Goal: Information Seeking & Learning: Learn about a topic

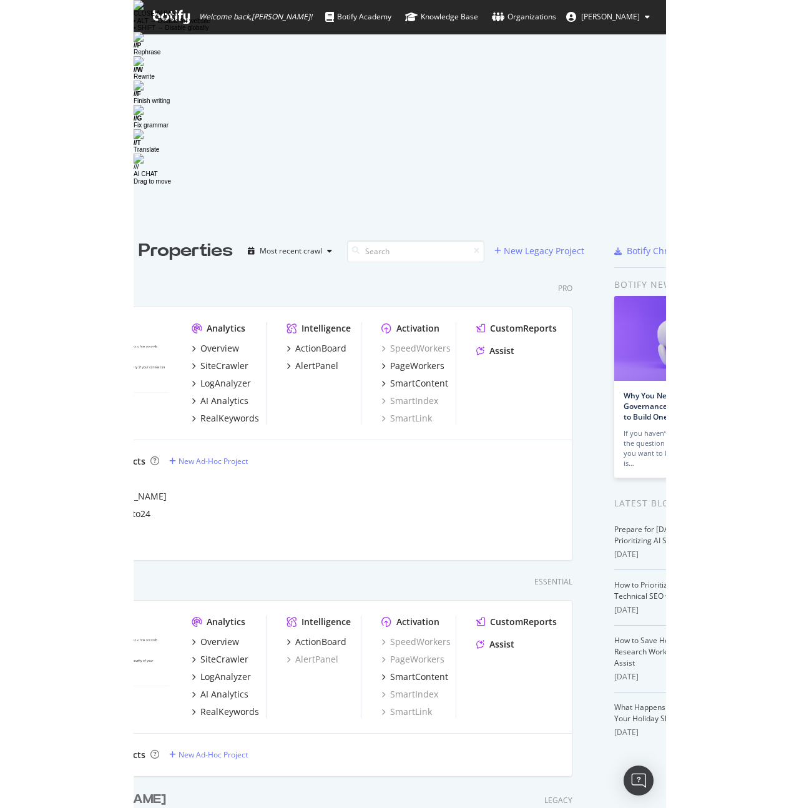
scroll to position [688, 604]
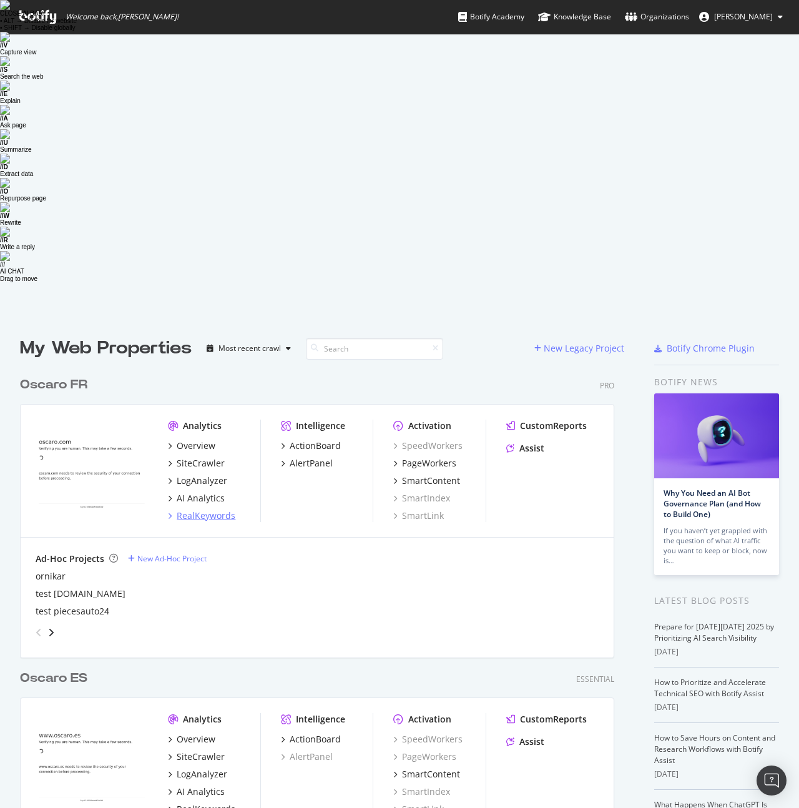
click at [224, 510] on div "RealKeywords" at bounding box center [206, 516] width 59 height 12
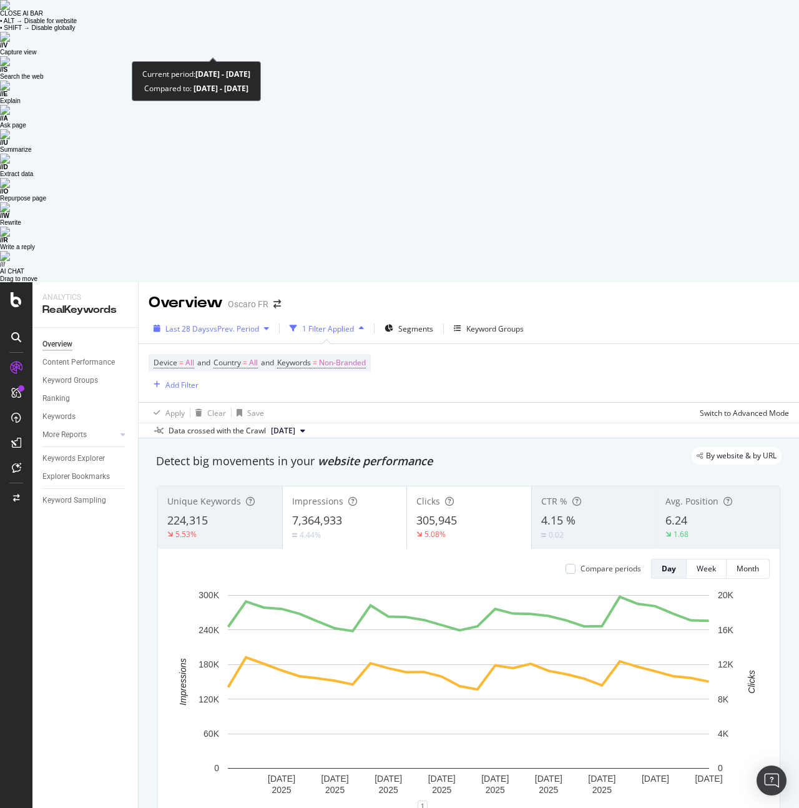
click at [220, 323] on span "vs Prev. Period" at bounding box center [234, 328] width 49 height 11
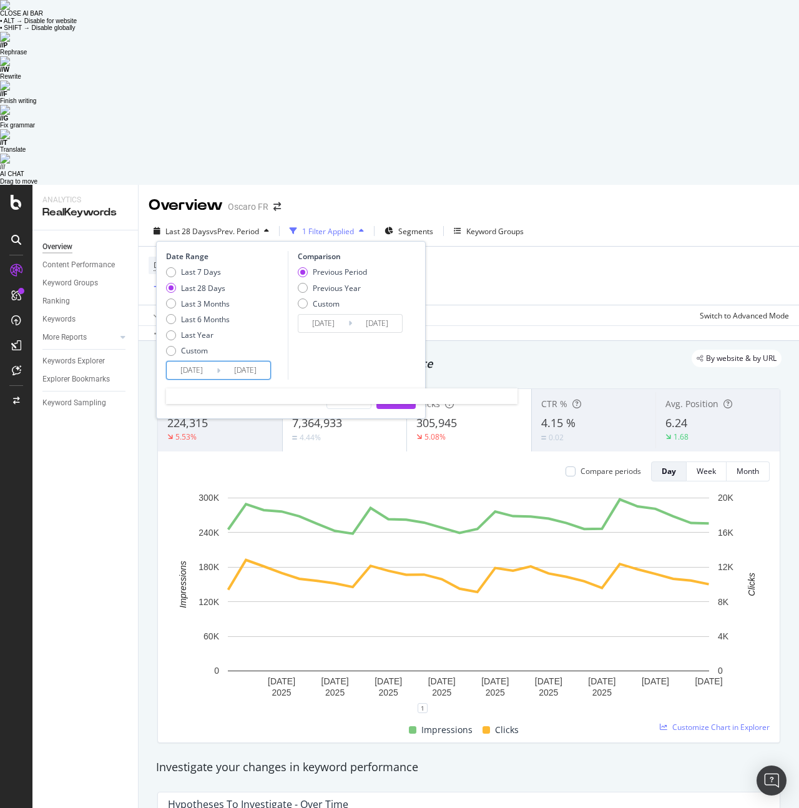
click at [192, 362] on input "[DATE]" at bounding box center [192, 370] width 50 height 17
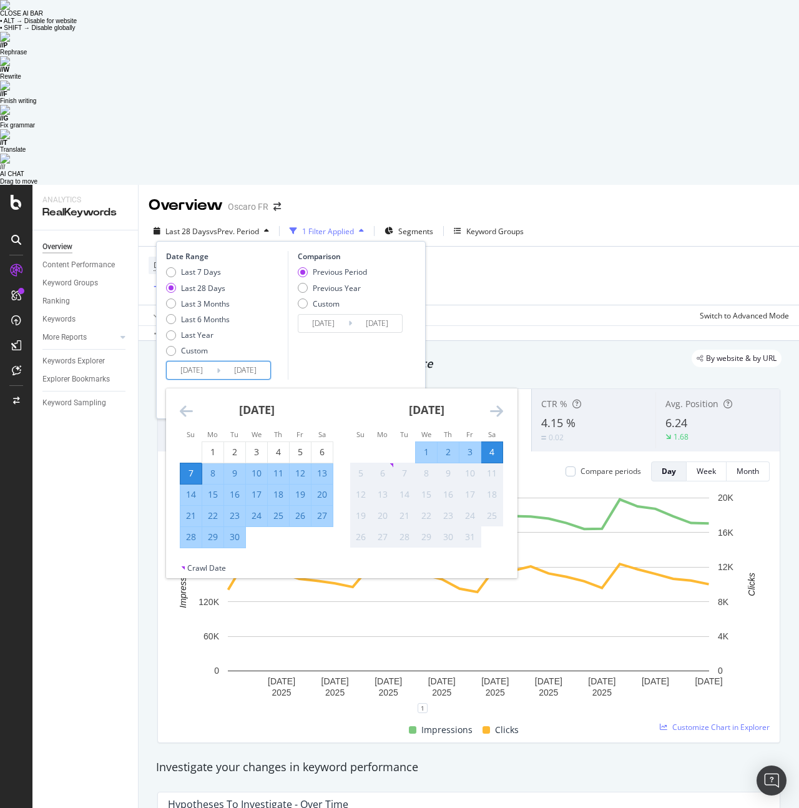
click at [214, 510] on div "22" at bounding box center [212, 516] width 21 height 12
type input "[DATE]"
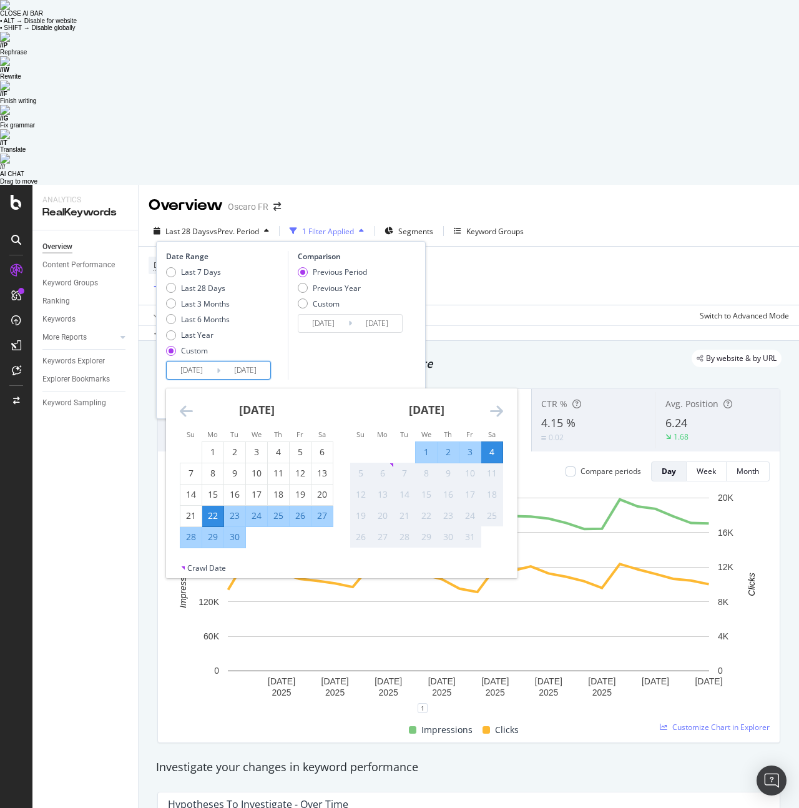
click at [347, 251] on div "Comparison Previous Period Previous Year Custom [DATE] Navigate forward to inte…" at bounding box center [347, 315] width 119 height 129
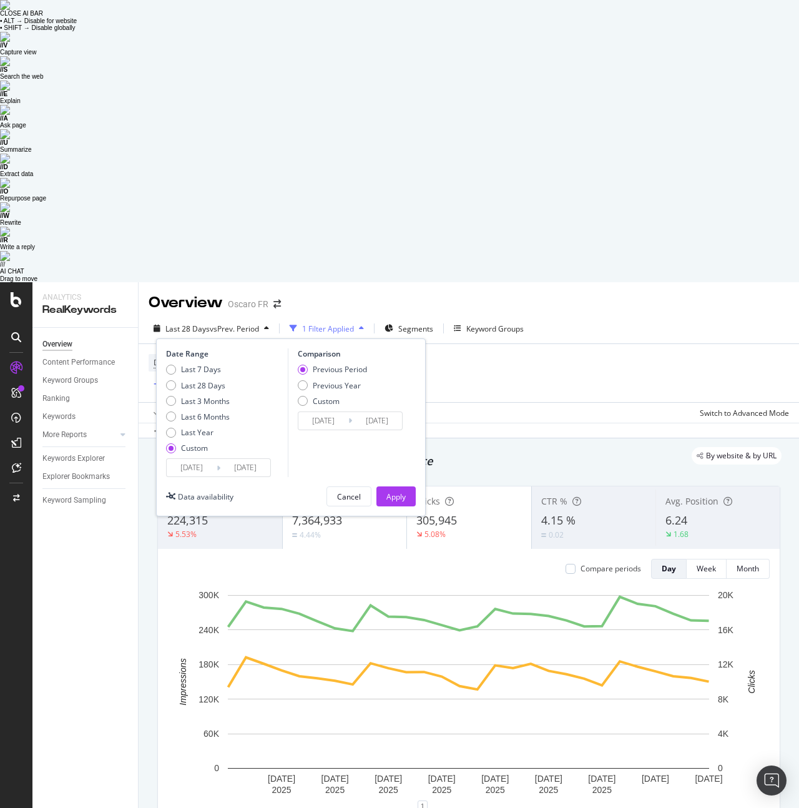
click at [319, 412] on input "[DATE]" at bounding box center [323, 420] width 50 height 17
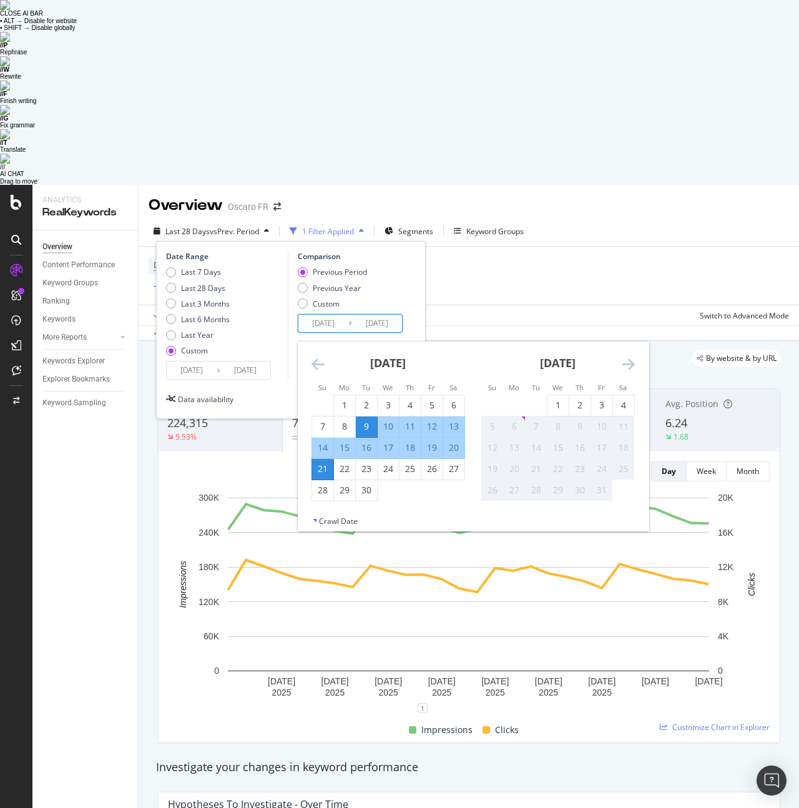
click at [313, 357] on icon "Move backward to switch to the previous month." at bounding box center [318, 364] width 13 height 15
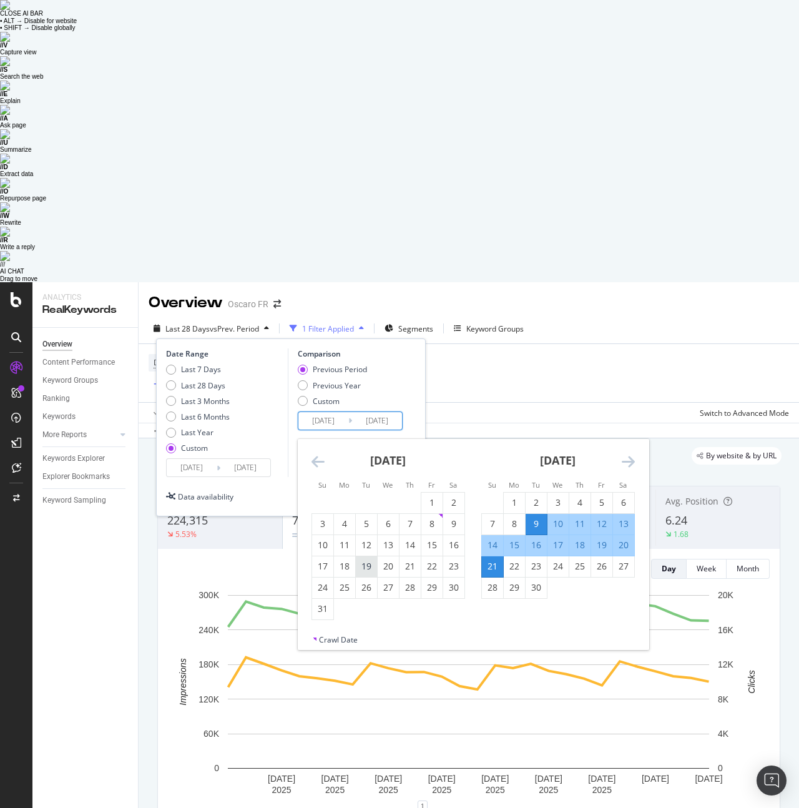
click at [363, 560] on div "19" at bounding box center [366, 566] width 21 height 12
type input "[DATE]"
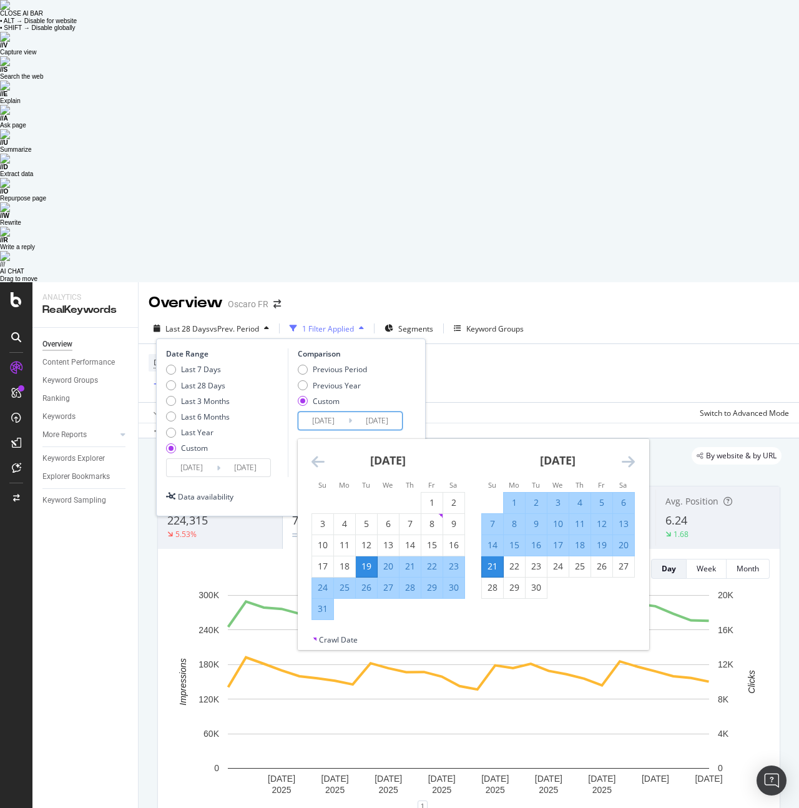
click at [370, 581] on div "26" at bounding box center [366, 587] width 21 height 12
type input "[DATE]"
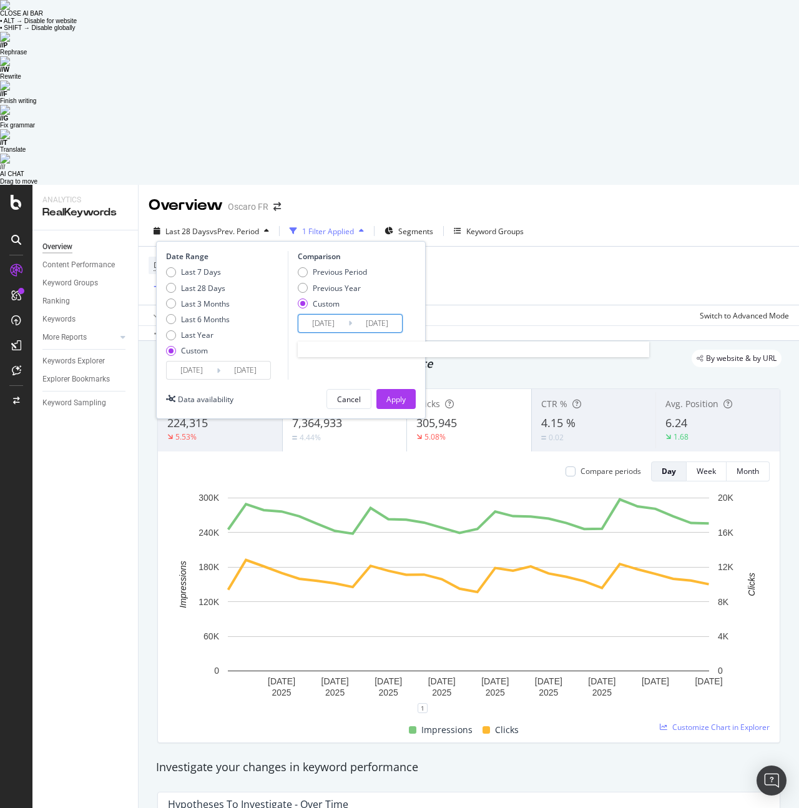
click at [335, 315] on input "[DATE]" at bounding box center [323, 323] width 50 height 17
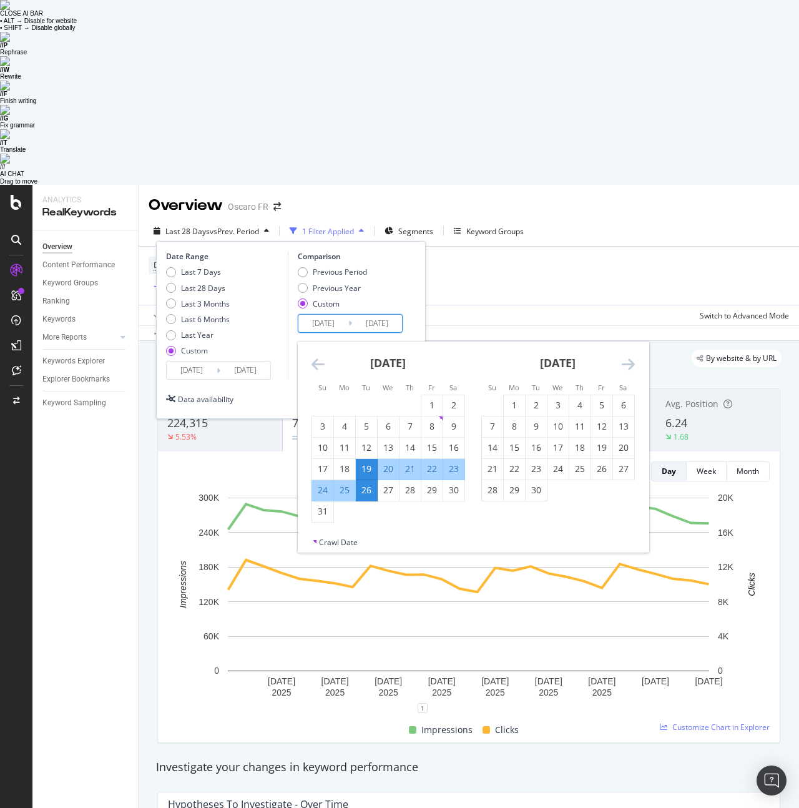
click at [208, 362] on input "[DATE]" at bounding box center [192, 370] width 50 height 17
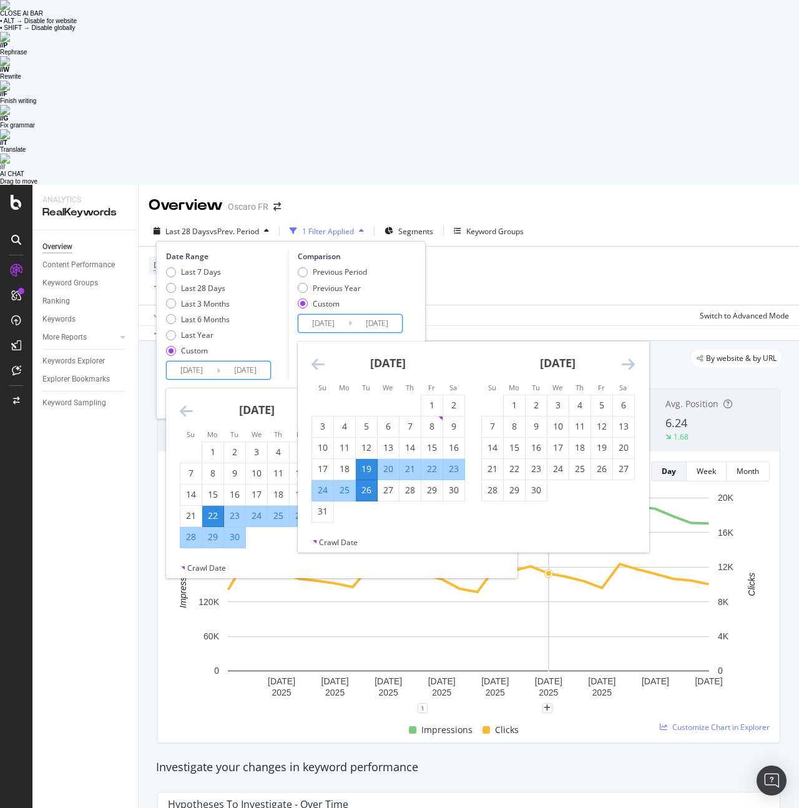
click at [306, 315] on input "[DATE]" at bounding box center [323, 323] width 50 height 17
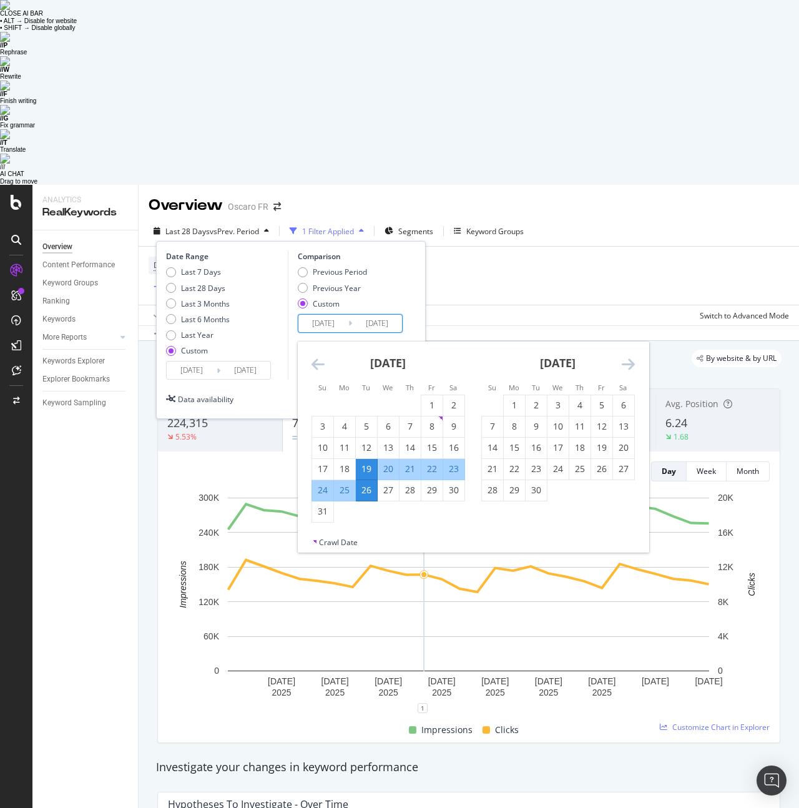
click at [201, 362] on input "[DATE]" at bounding box center [192, 370] width 50 height 17
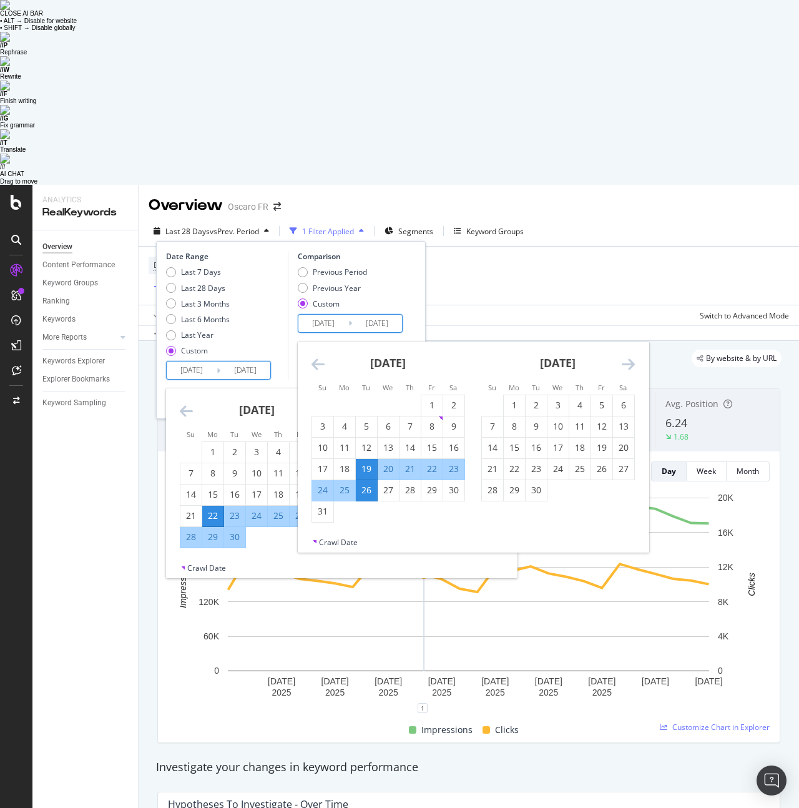
click at [310, 315] on input "[DATE]" at bounding box center [323, 323] width 50 height 17
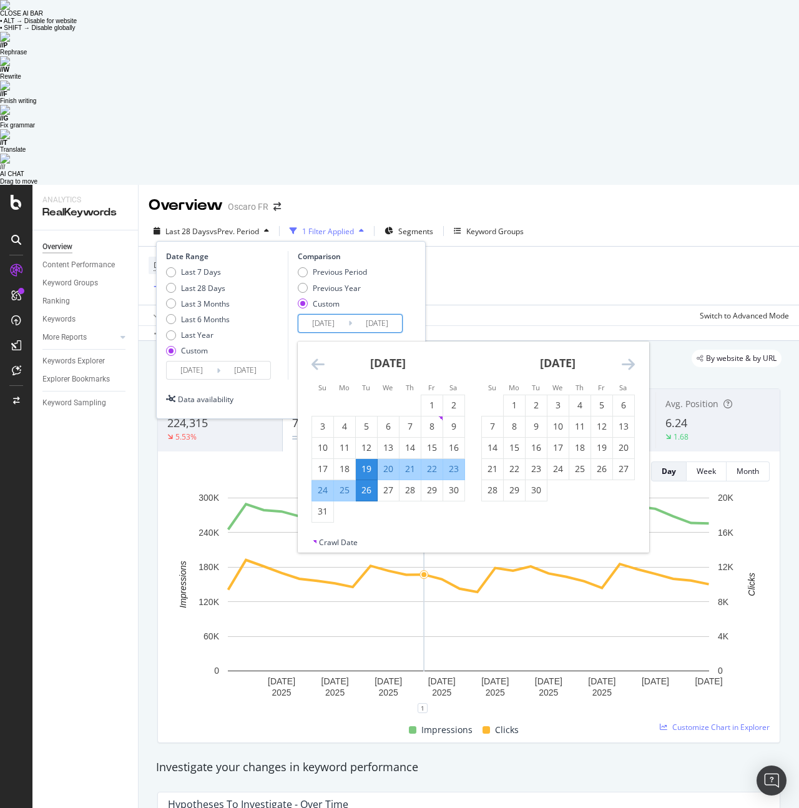
click at [199, 362] on input "[DATE]" at bounding box center [192, 370] width 50 height 17
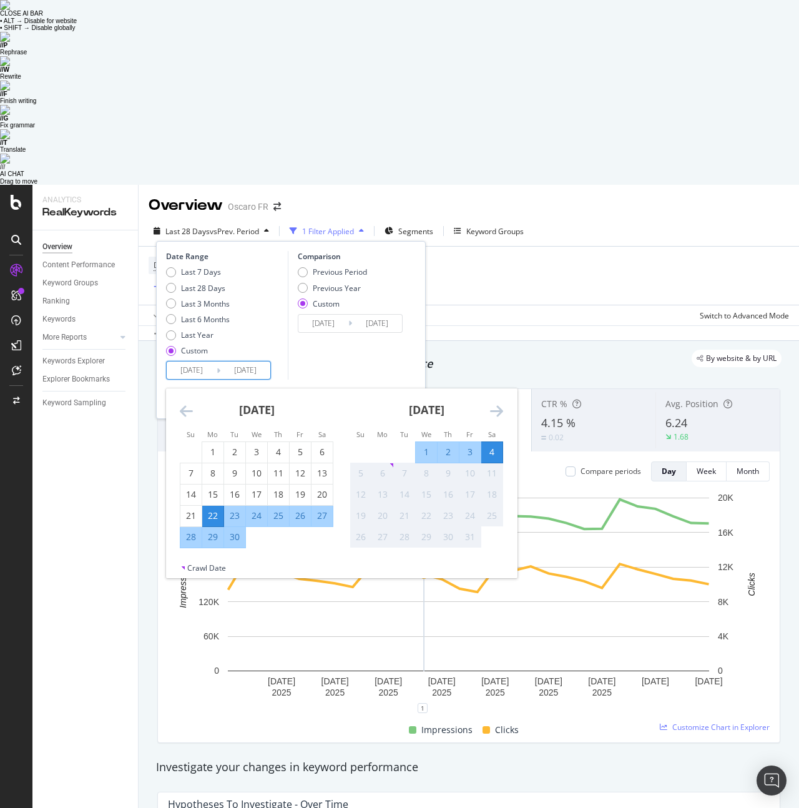
click at [312, 315] on input "[DATE]" at bounding box center [323, 323] width 50 height 17
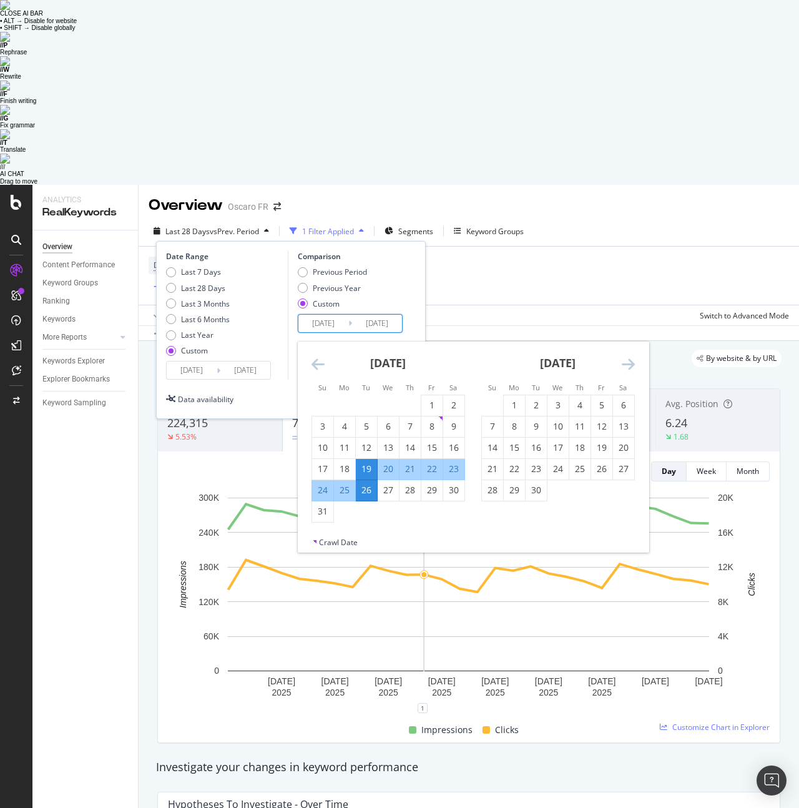
click at [314, 315] on input "[DATE]" at bounding box center [323, 323] width 50 height 17
click at [184, 362] on input "[DATE]" at bounding box center [192, 370] width 50 height 17
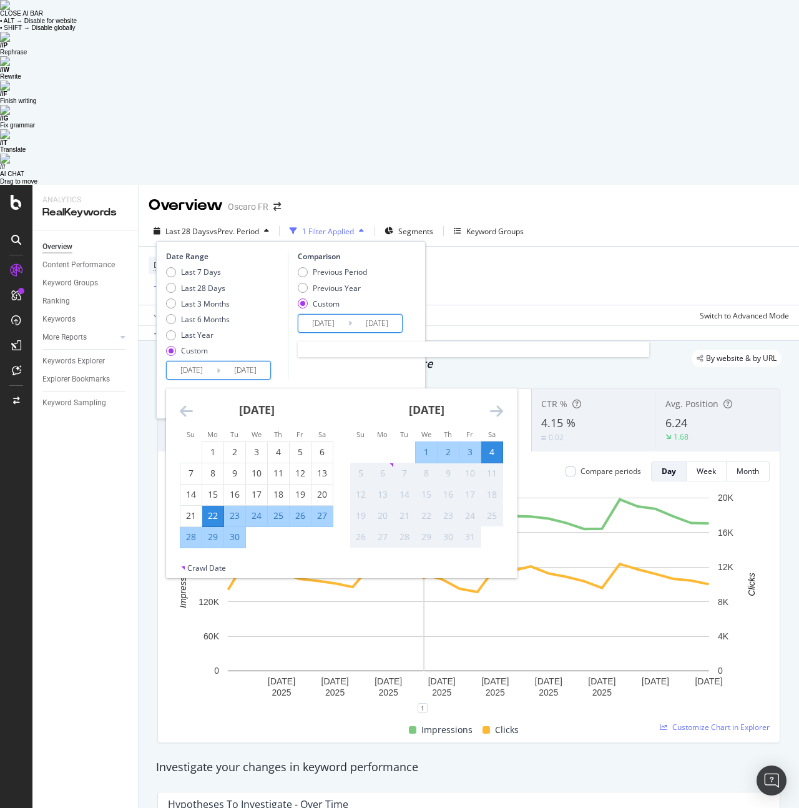
click at [327, 315] on input "[DATE]" at bounding box center [323, 323] width 50 height 17
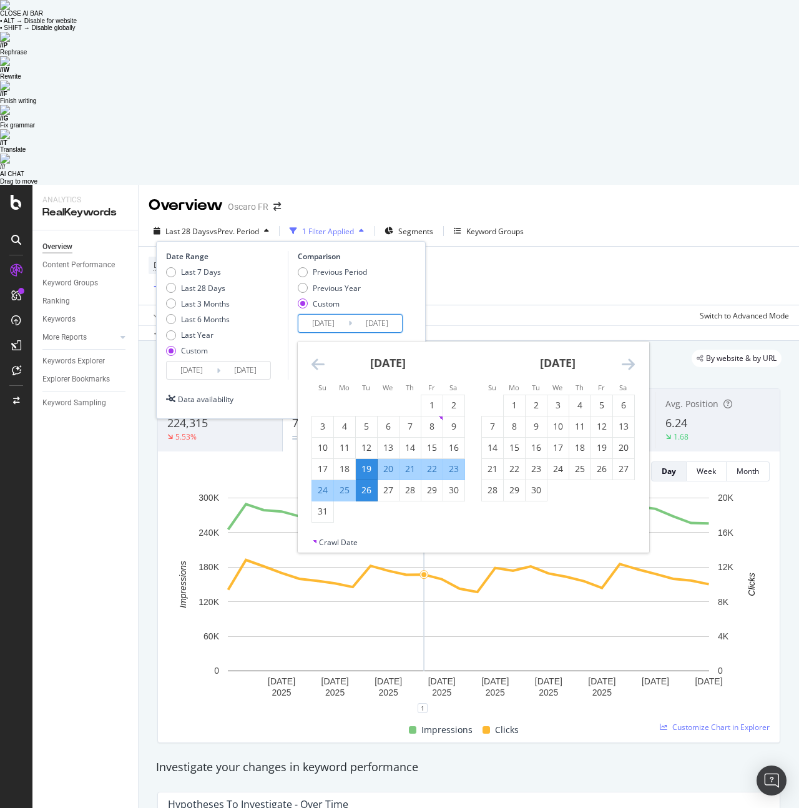
click at [207, 362] on input "[DATE]" at bounding box center [192, 370] width 50 height 17
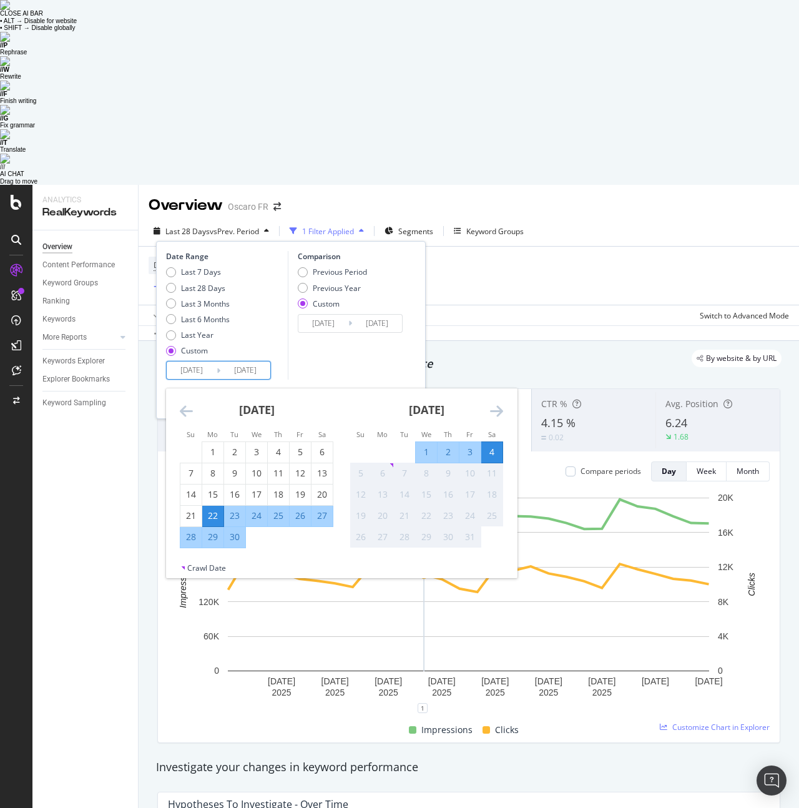
click at [189, 403] on icon "Move backward to switch to the previous month." at bounding box center [186, 410] width 13 height 15
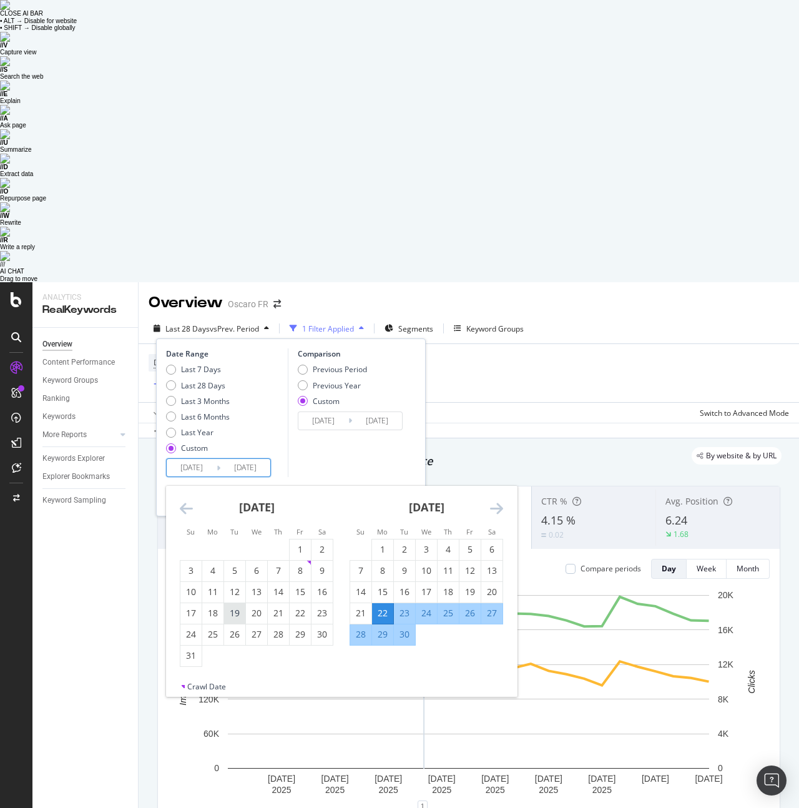
click at [234, 607] on div "19" at bounding box center [234, 613] width 21 height 12
type input "[DATE]"
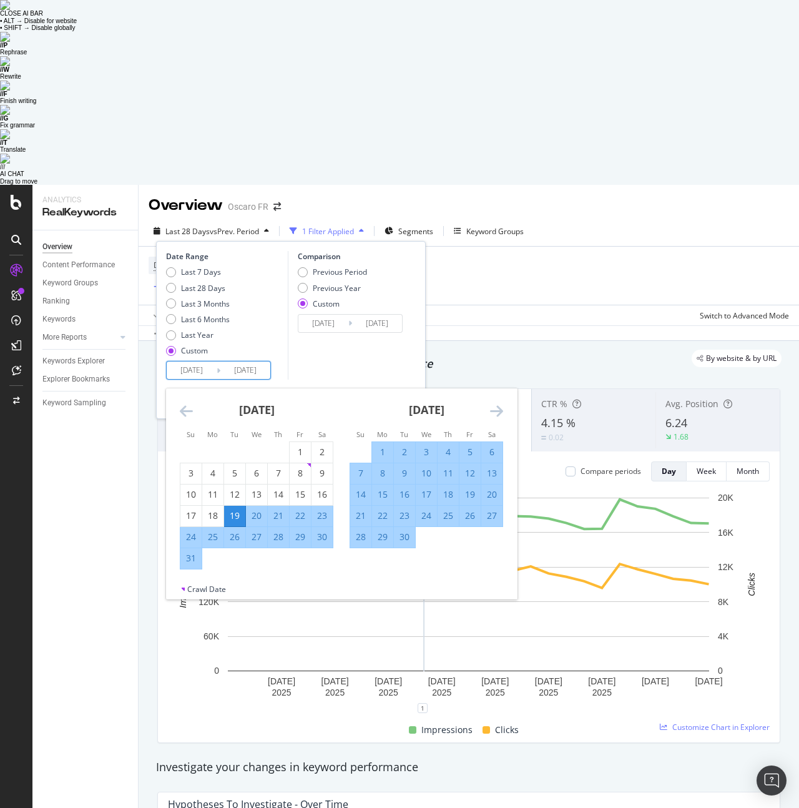
click at [232, 531] on div "26" at bounding box center [234, 537] width 21 height 12
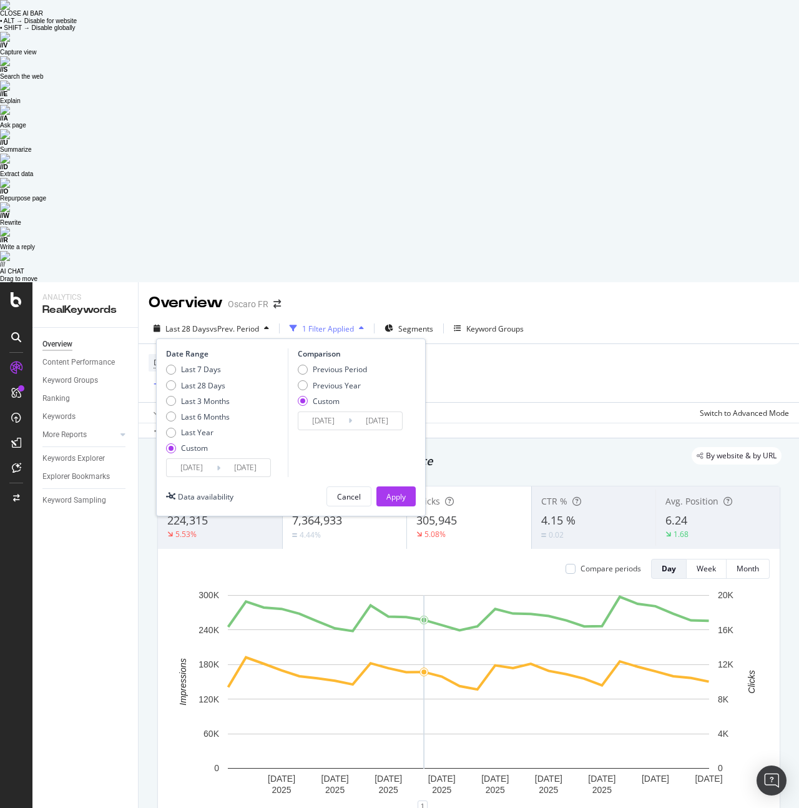
type input "[DATE]"
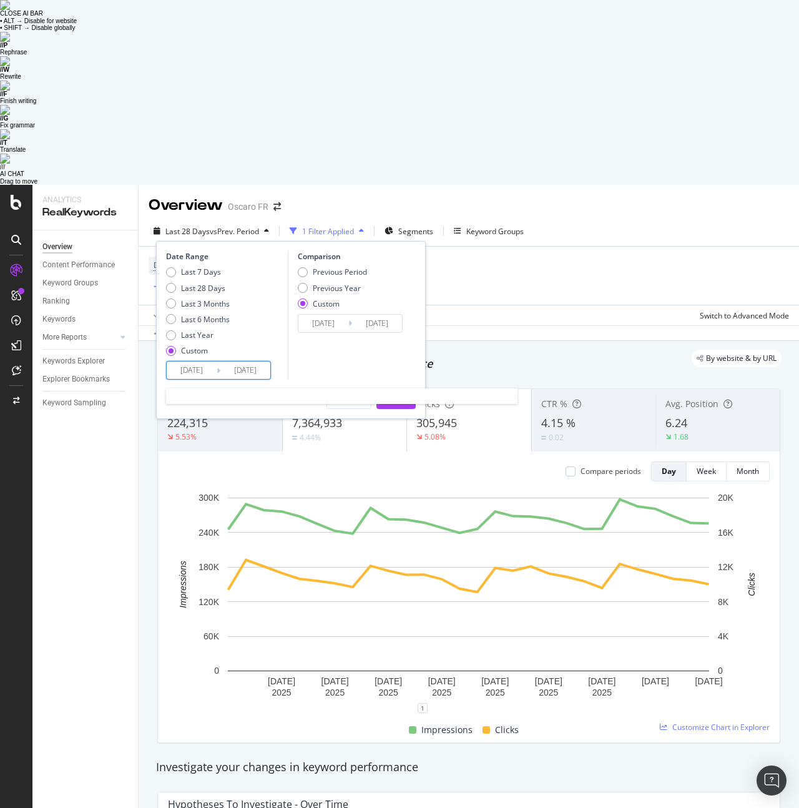
click at [232, 362] on input "[DATE]" at bounding box center [245, 370] width 50 height 17
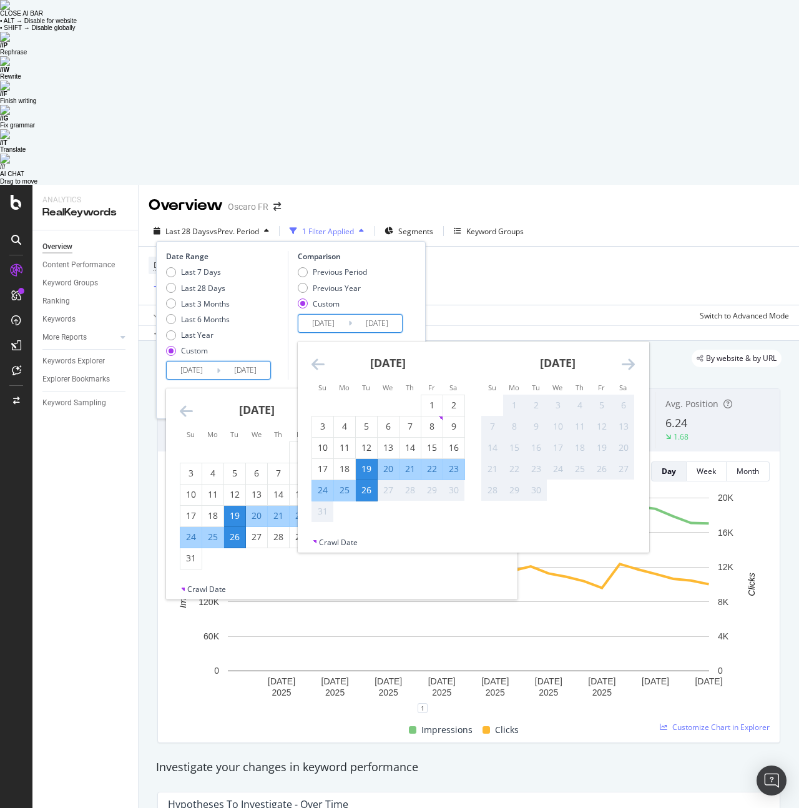
click at [335, 315] on input "[DATE]" at bounding box center [323, 323] width 50 height 17
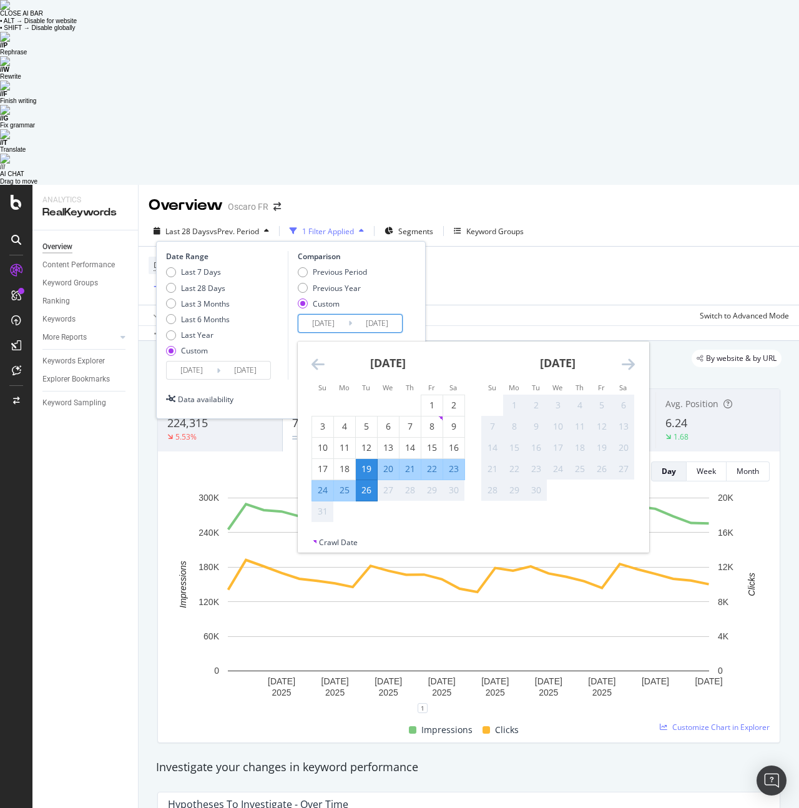
click at [628, 357] on icon "Move forward to switch to the next month." at bounding box center [628, 364] width 13 height 15
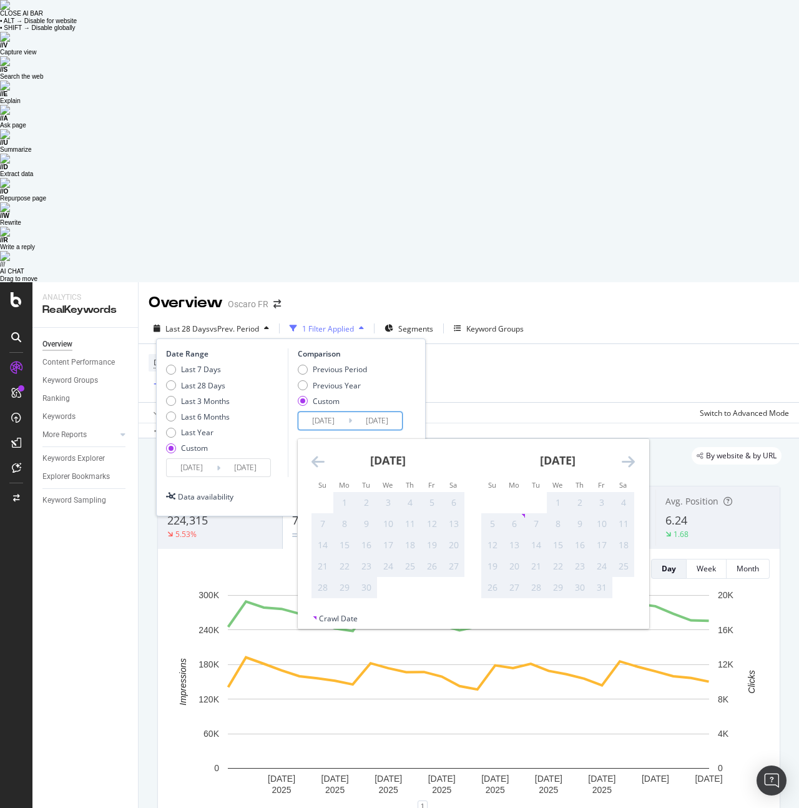
click at [318, 412] on input "[DATE]" at bounding box center [323, 420] width 50 height 17
click at [312, 454] on icon "Move backward to switch to the previous month." at bounding box center [318, 461] width 13 height 15
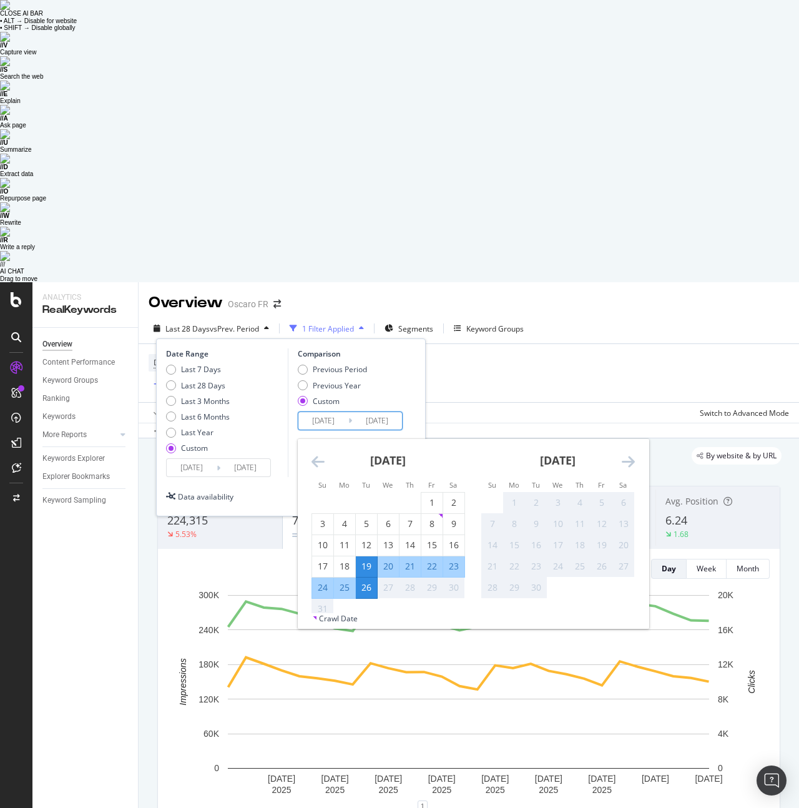
click at [390, 581] on div "27" at bounding box center [388, 587] width 21 height 12
click at [531, 556] on div "23" at bounding box center [536, 566] width 21 height 21
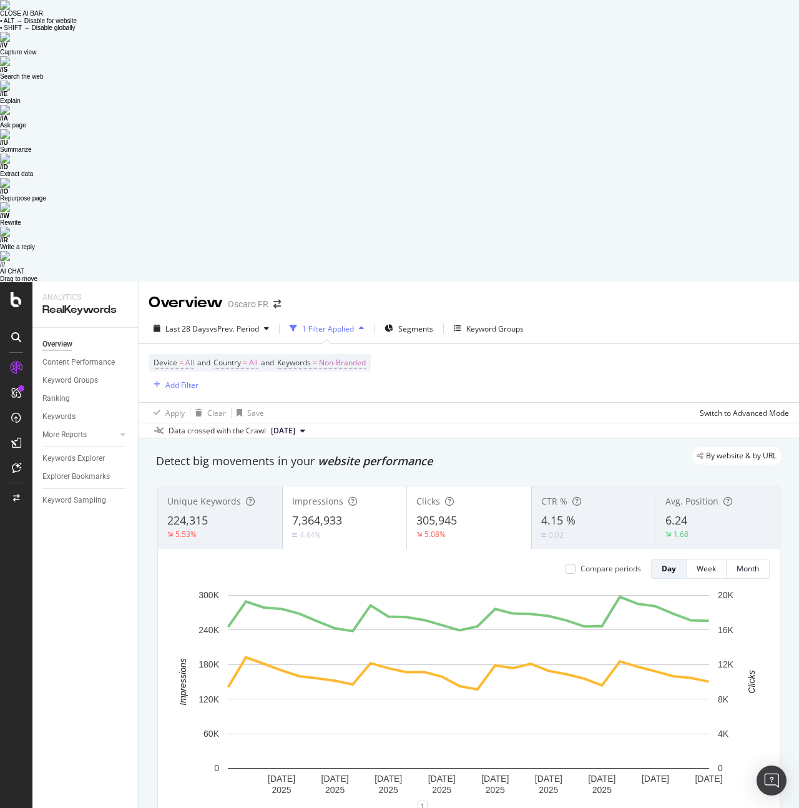
click at [501, 402] on div "Apply Clear Save Switch to Advanced Mode" at bounding box center [469, 412] width 661 height 21
click at [196, 323] on span "Last 28 Days" at bounding box center [187, 328] width 44 height 11
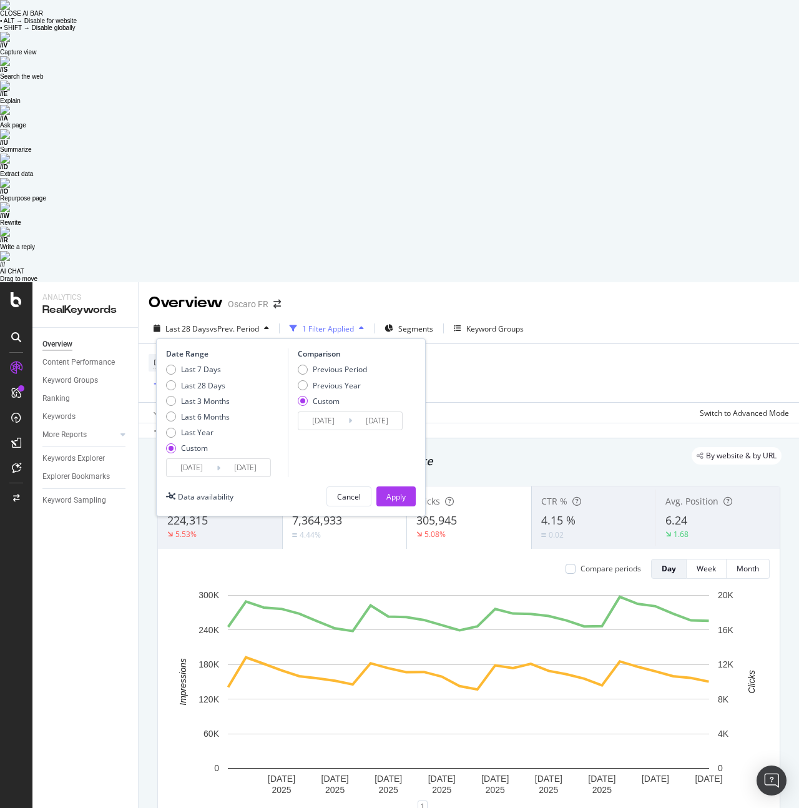
click at [183, 459] on input "[DATE]" at bounding box center [192, 467] width 50 height 17
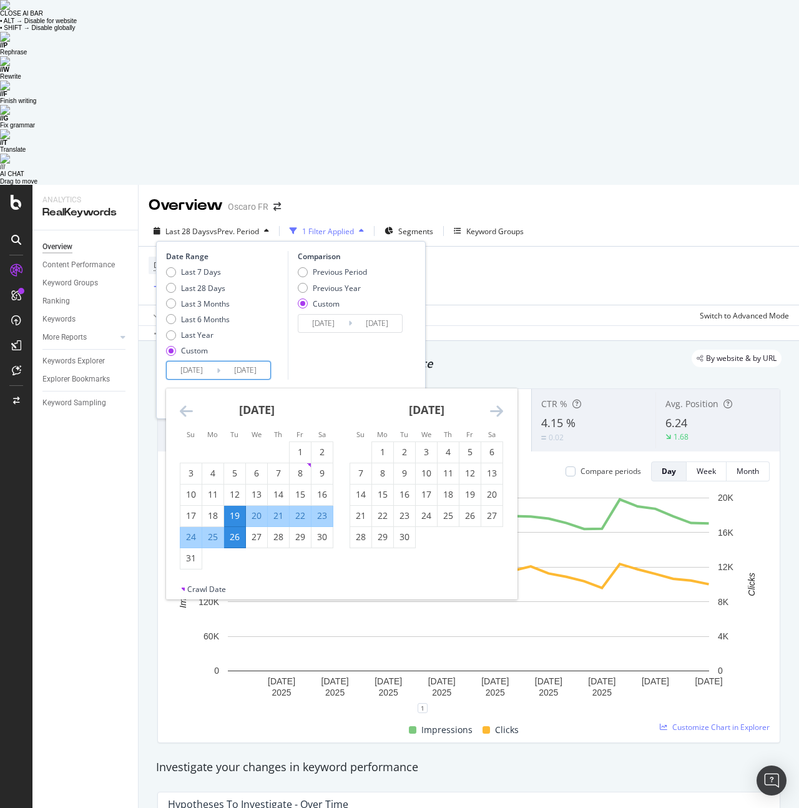
click at [325, 315] on input "[DATE]" at bounding box center [323, 323] width 50 height 17
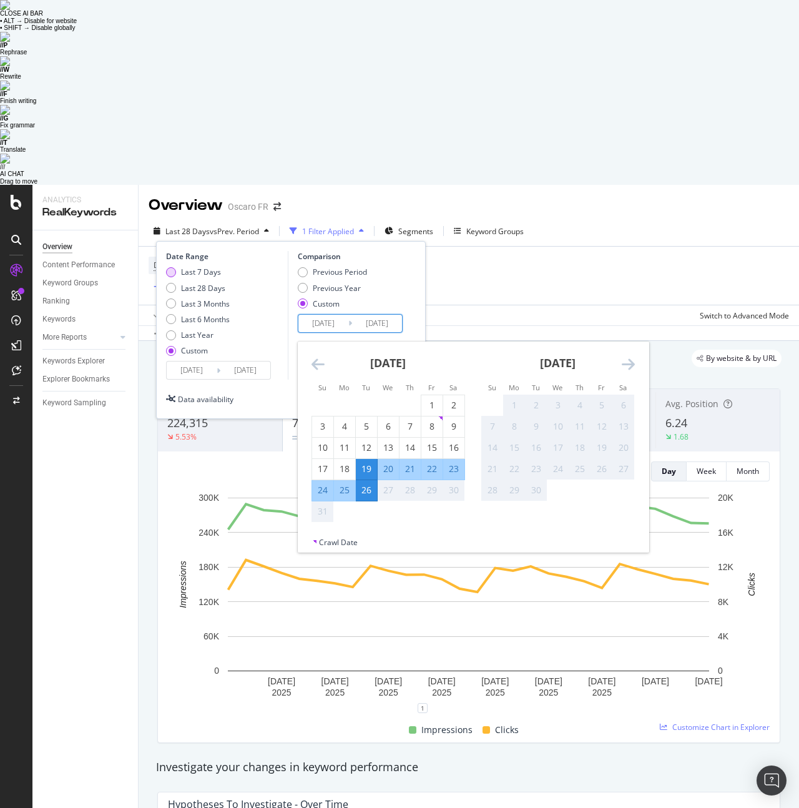
click at [210, 267] on div "Last 7 Days" at bounding box center [201, 272] width 40 height 11
type input "[DATE]"
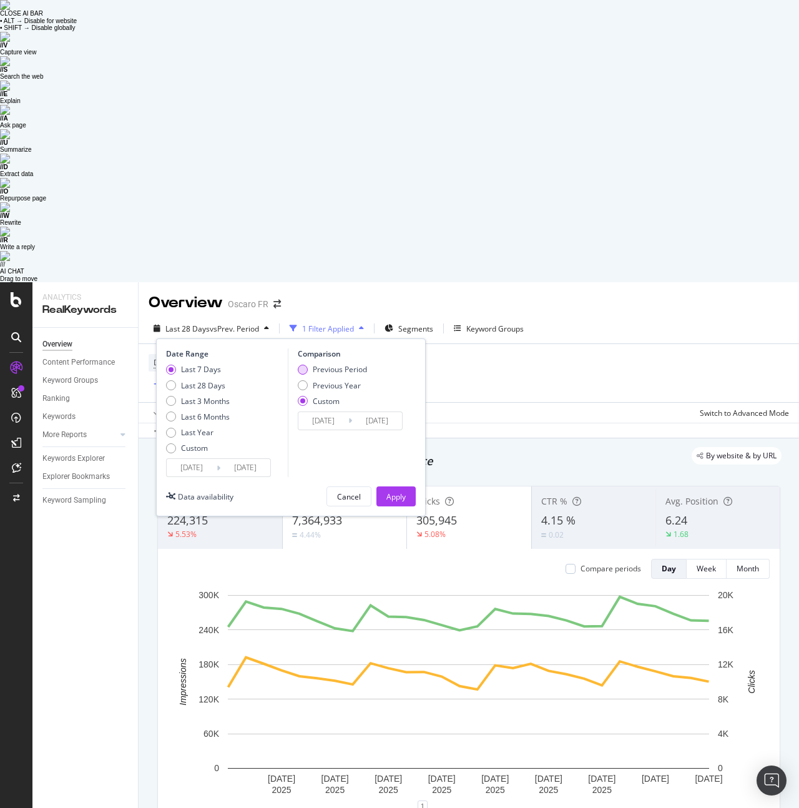
click at [328, 364] on div "Previous Period" at bounding box center [340, 369] width 54 height 11
type input "[DATE]"
click at [397, 491] on div "Apply" at bounding box center [396, 496] width 19 height 11
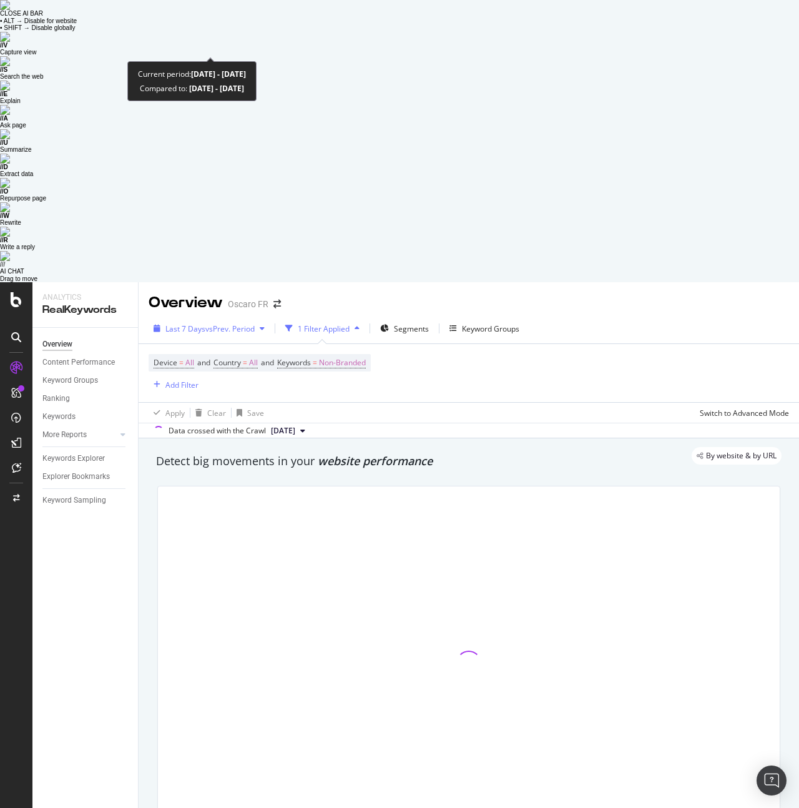
click at [172, 323] on span "Last 7 Days" at bounding box center [185, 328] width 40 height 11
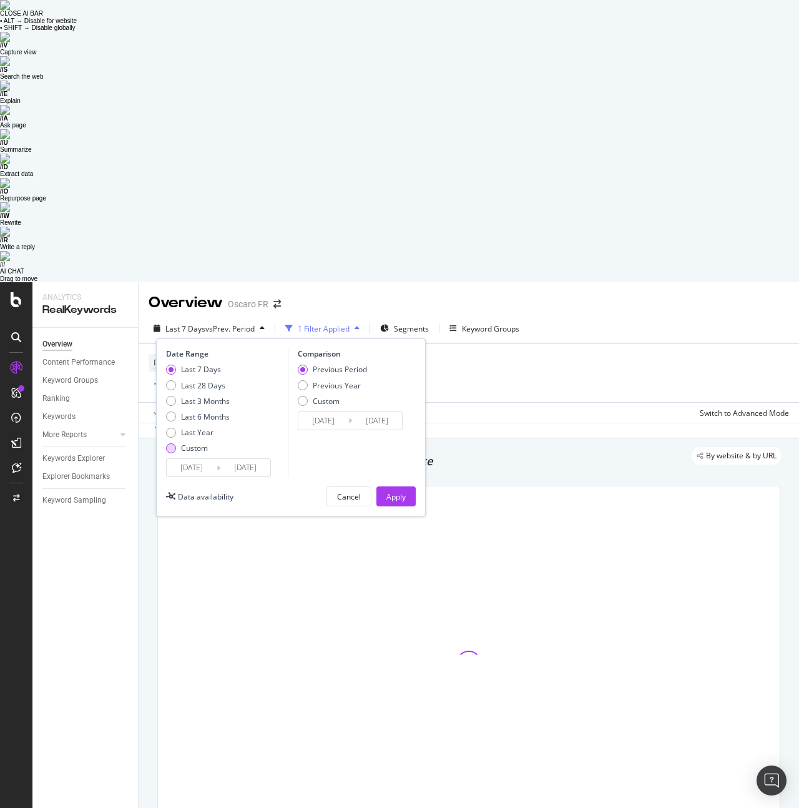
click at [192, 443] on div "Custom" at bounding box center [194, 448] width 27 height 11
type input "[DATE]"
click at [195, 459] on input "[DATE]" at bounding box center [192, 467] width 50 height 17
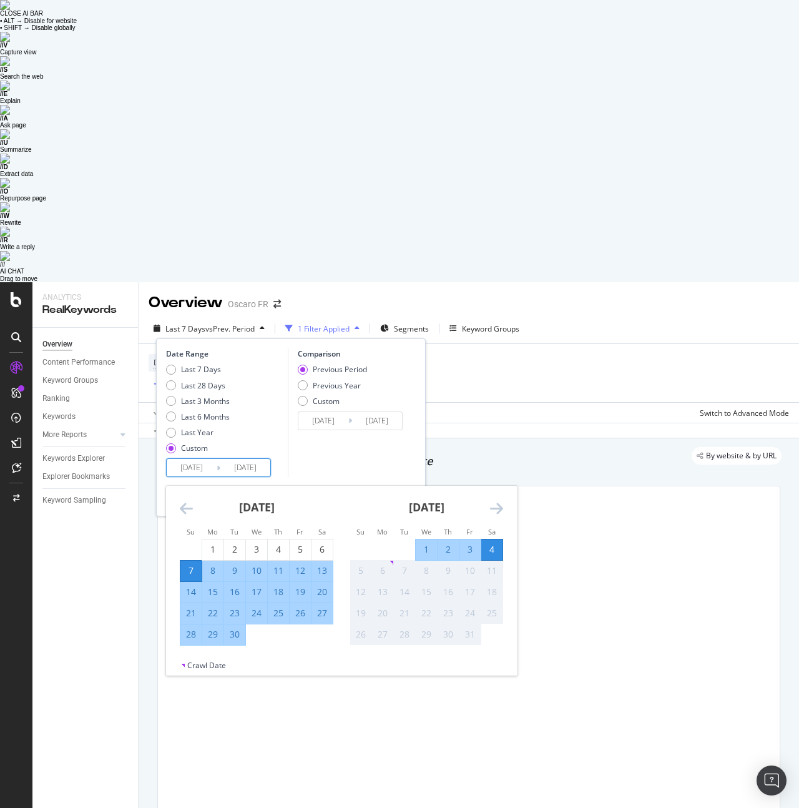
click at [186, 501] on icon "Move backward to switch to the previous month." at bounding box center [186, 508] width 13 height 15
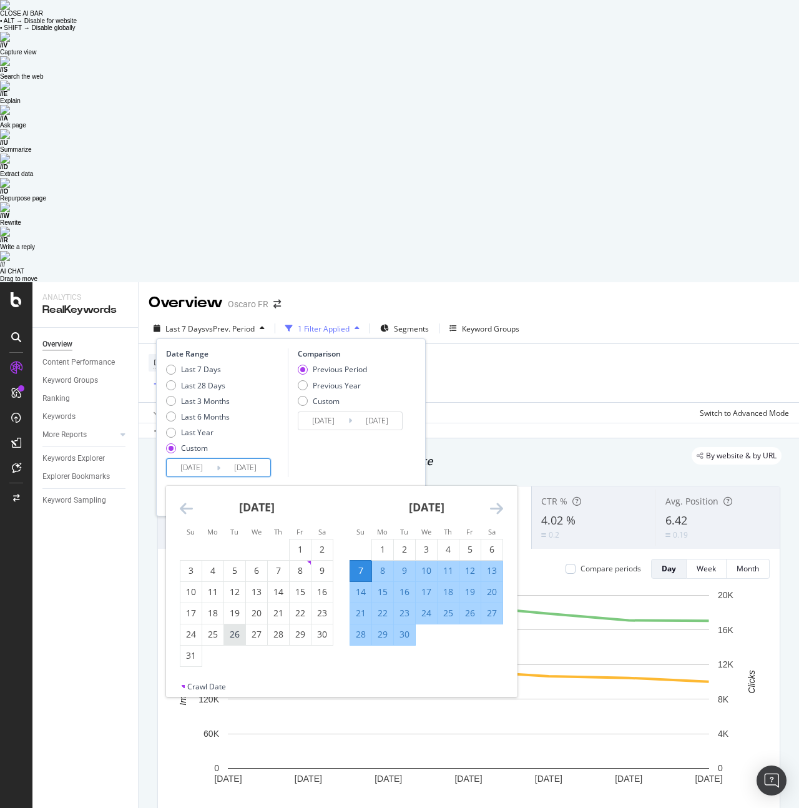
click at [234, 628] on div "26" at bounding box center [234, 634] width 21 height 12
type input "[DATE]"
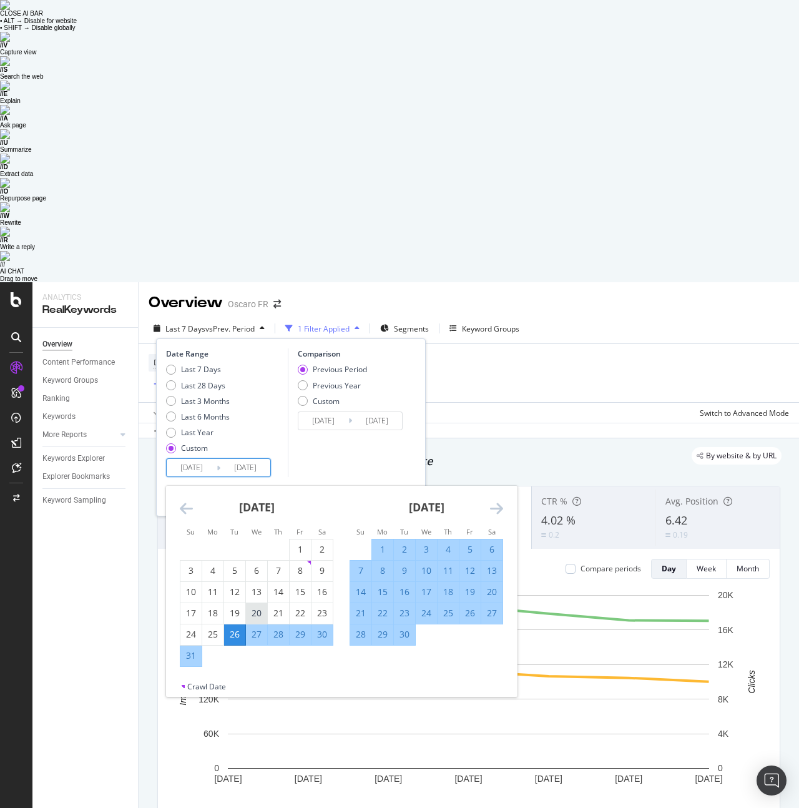
click at [254, 607] on div "20" at bounding box center [256, 613] width 21 height 12
type input "[DATE]"
click at [259, 607] on div "20" at bounding box center [256, 613] width 21 height 12
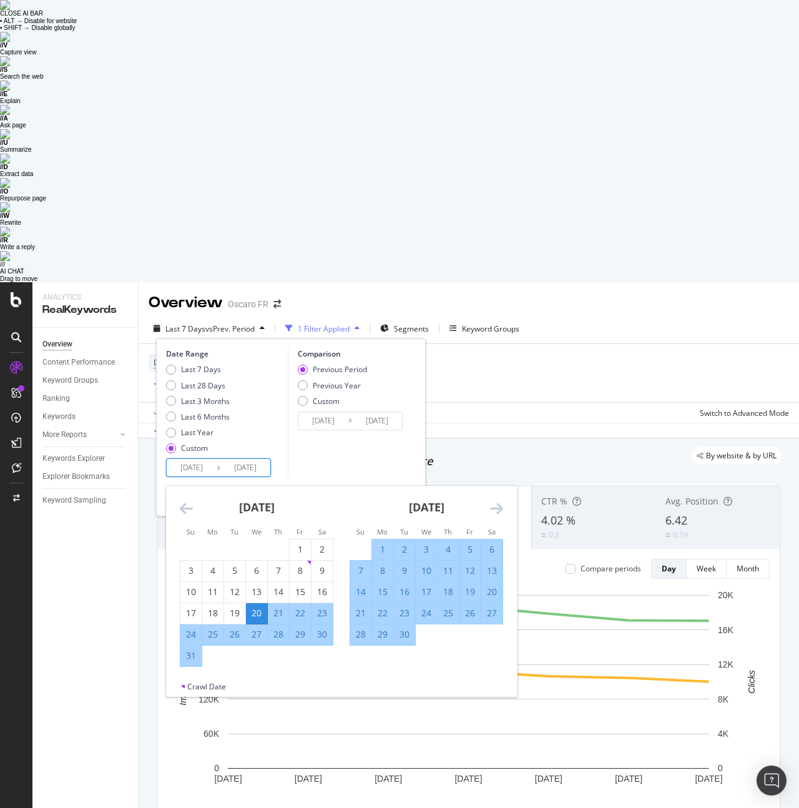
type input "[DATE]"
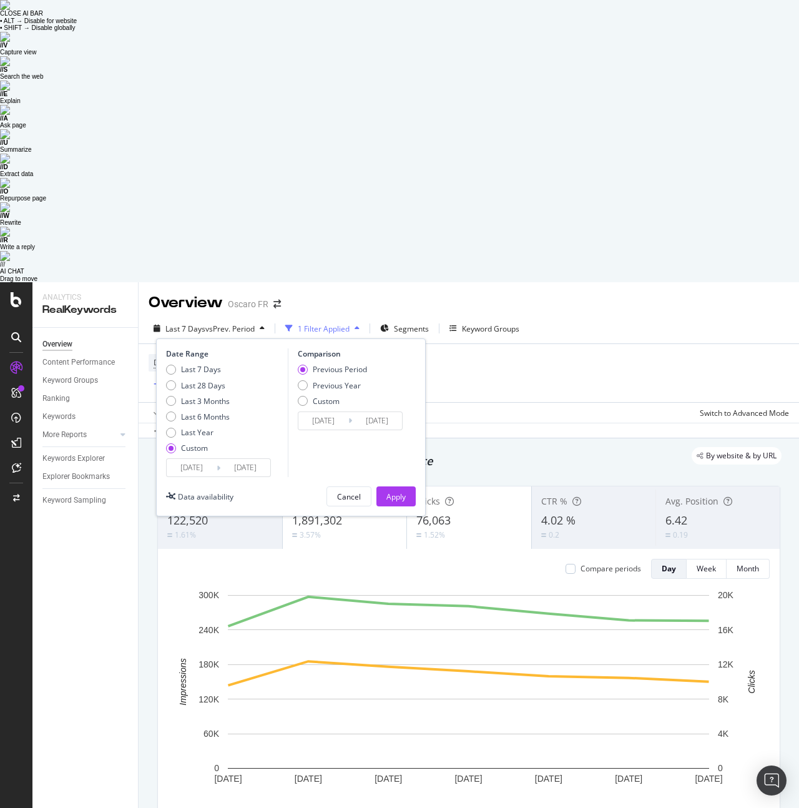
click at [207, 459] on input "[DATE]" at bounding box center [192, 467] width 50 height 17
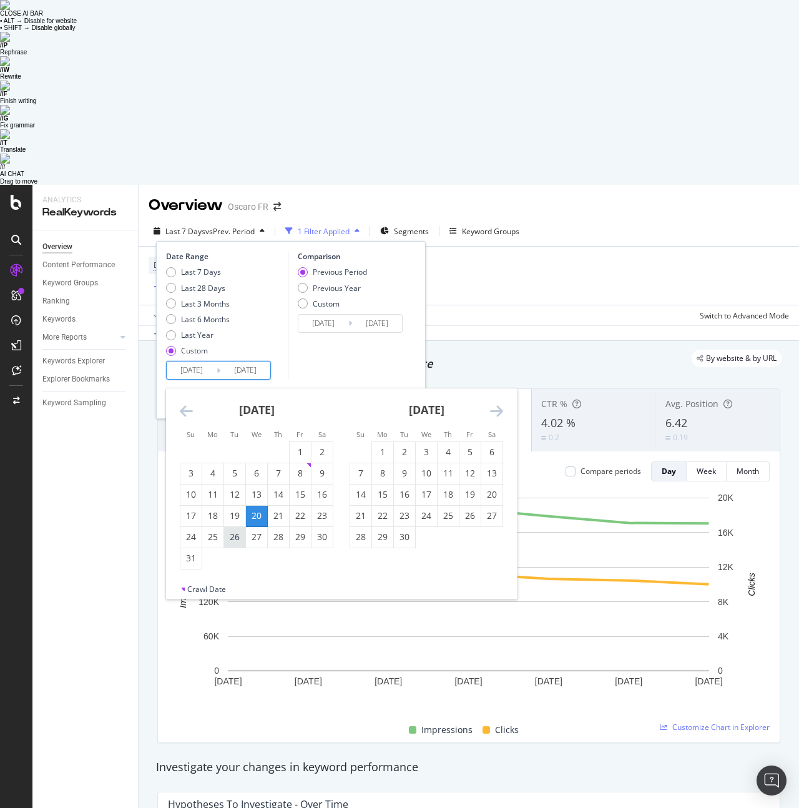
click at [240, 527] on div "26" at bounding box center [234, 537] width 21 height 21
type input "[DATE]"
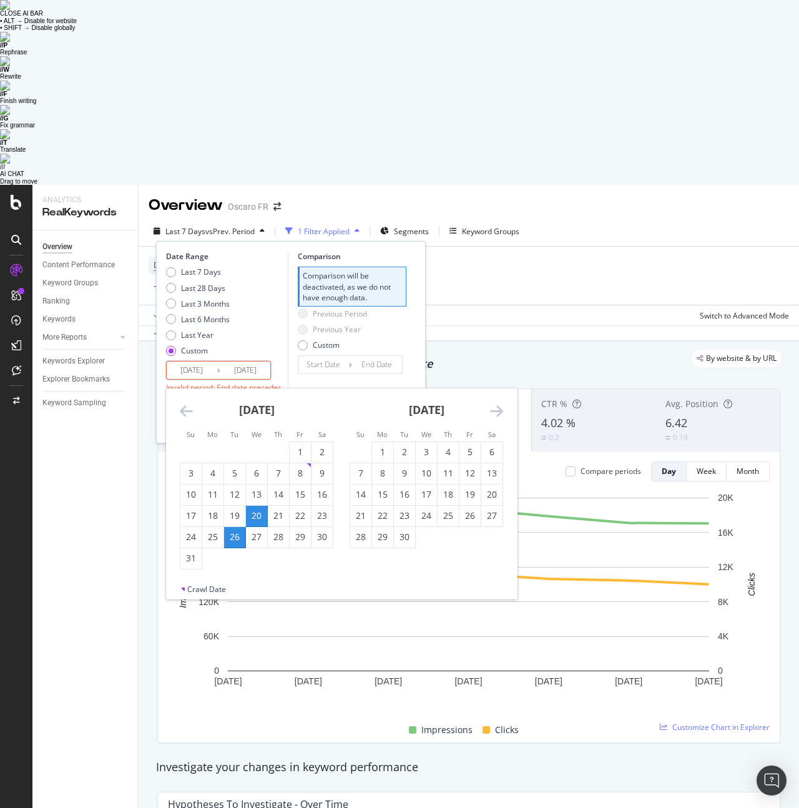
click at [260, 510] on div "20" at bounding box center [256, 516] width 21 height 12
type input "[DATE]"
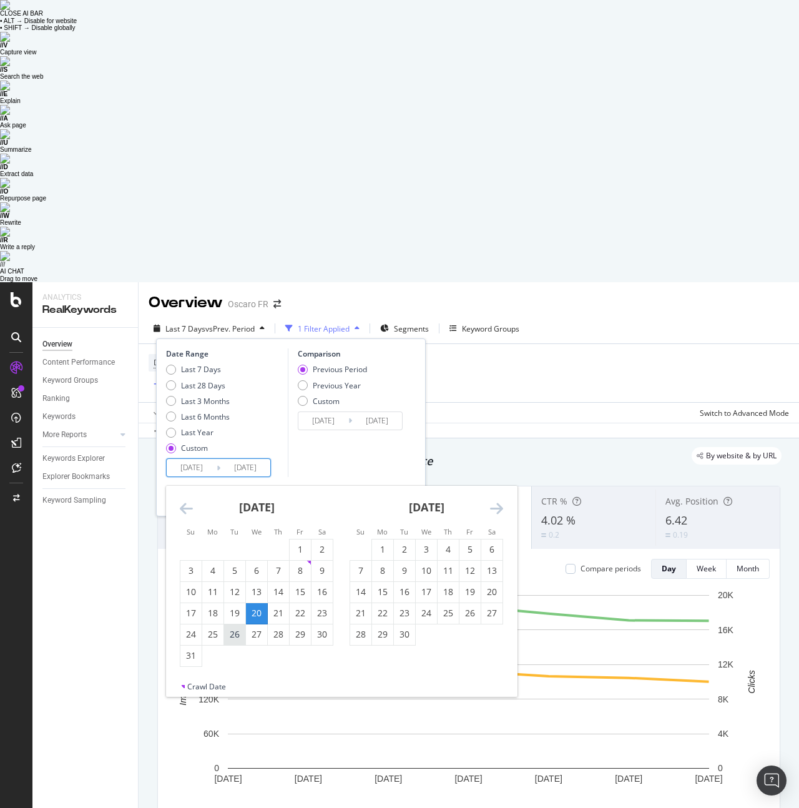
click at [240, 628] on div "26" at bounding box center [234, 634] width 21 height 12
type input "[DATE]"
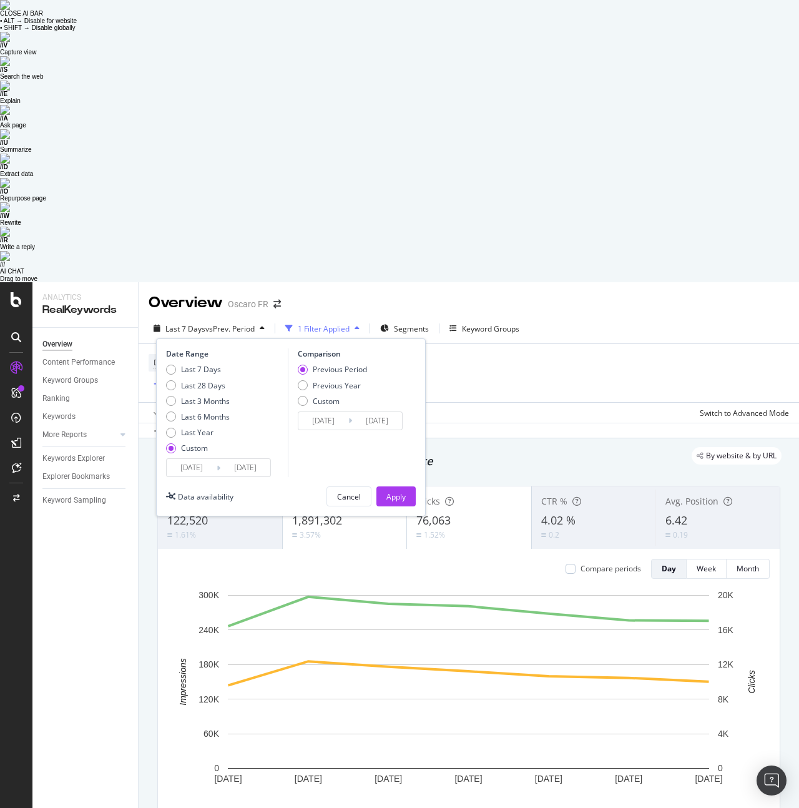
click at [203, 459] on input "[DATE]" at bounding box center [192, 467] width 50 height 17
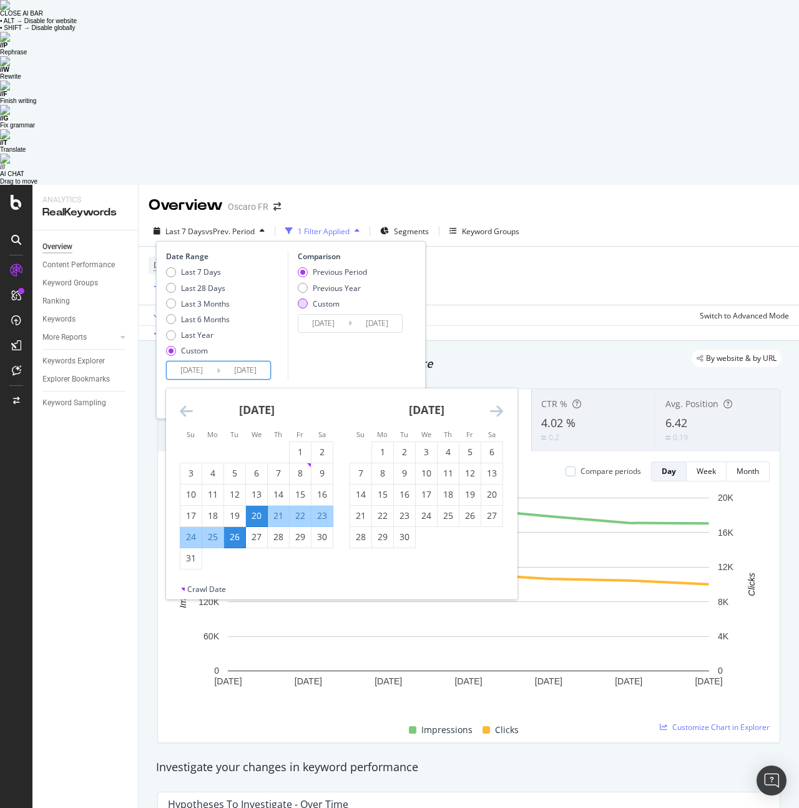
click at [310, 298] on div "Custom" at bounding box center [332, 303] width 69 height 11
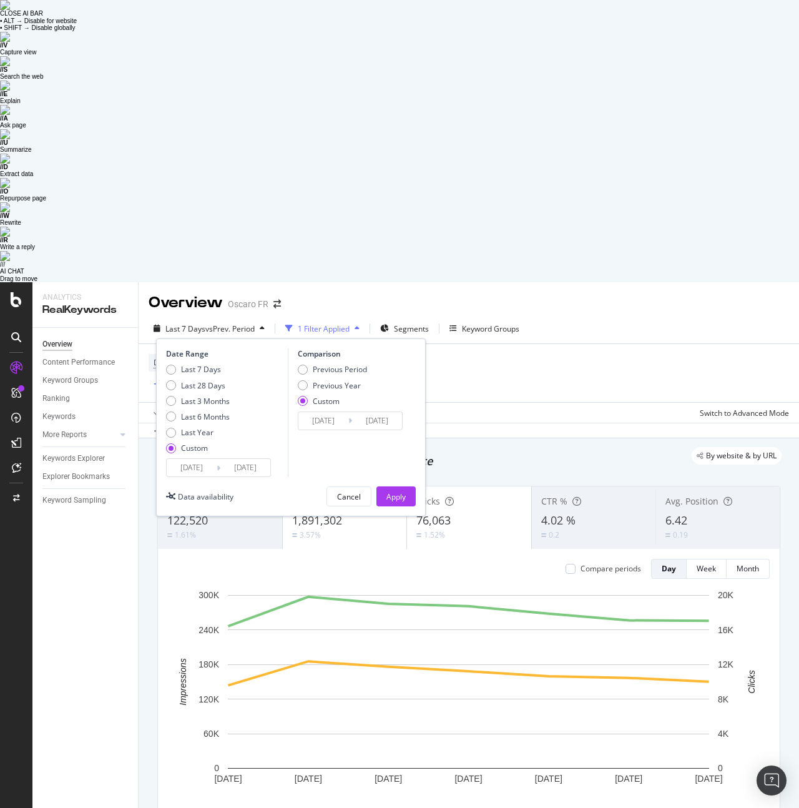
click at [242, 459] on input "[DATE]" at bounding box center [245, 467] width 50 height 17
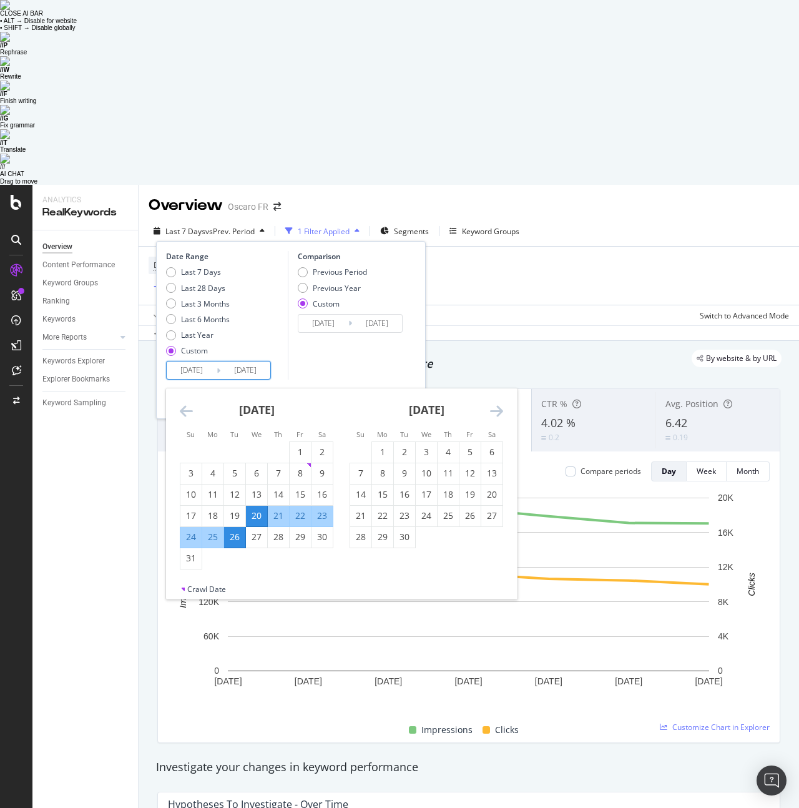
click at [319, 315] on input "[DATE]" at bounding box center [323, 323] width 50 height 17
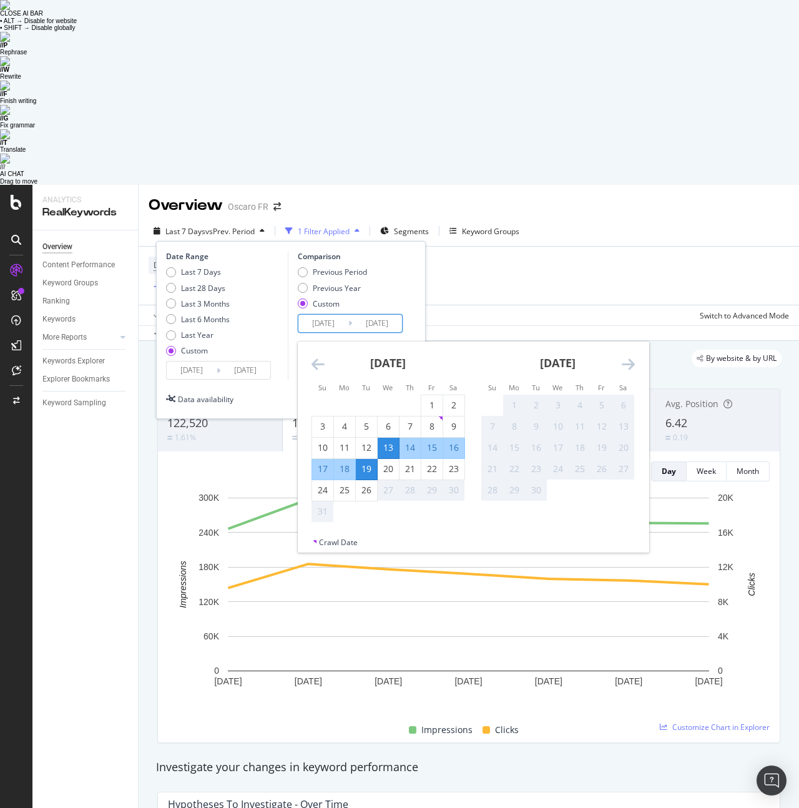
click at [195, 362] on input "[DATE]" at bounding box center [192, 370] width 50 height 17
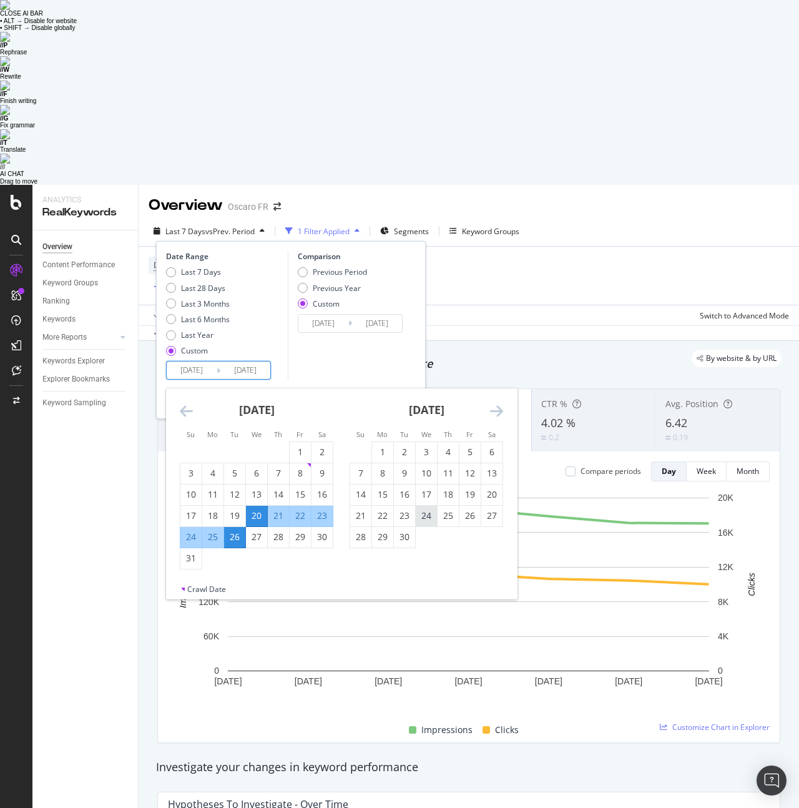
click at [422, 510] on div "24" at bounding box center [426, 516] width 21 height 12
type input "[DATE]"
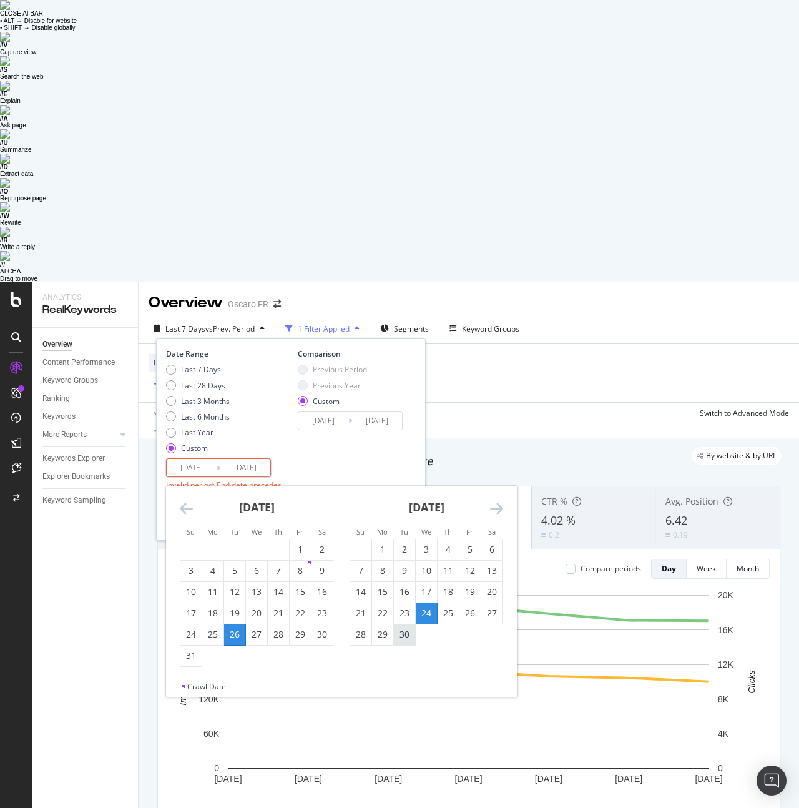
click at [411, 628] on div "30" at bounding box center [404, 634] width 21 height 12
type input "[DATE]"
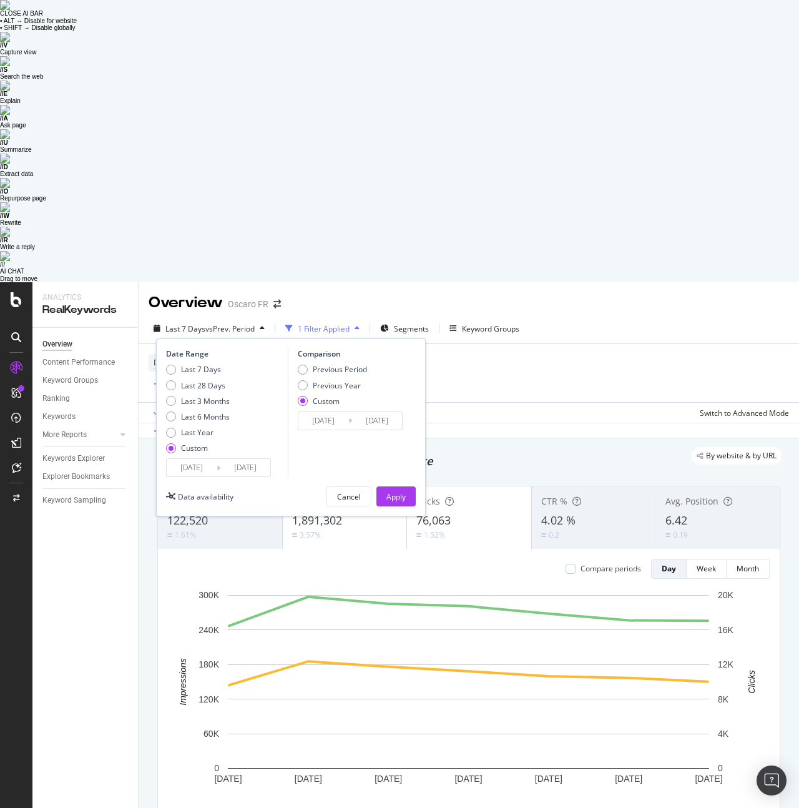
click at [230, 459] on input "[DATE]" at bounding box center [245, 467] width 50 height 17
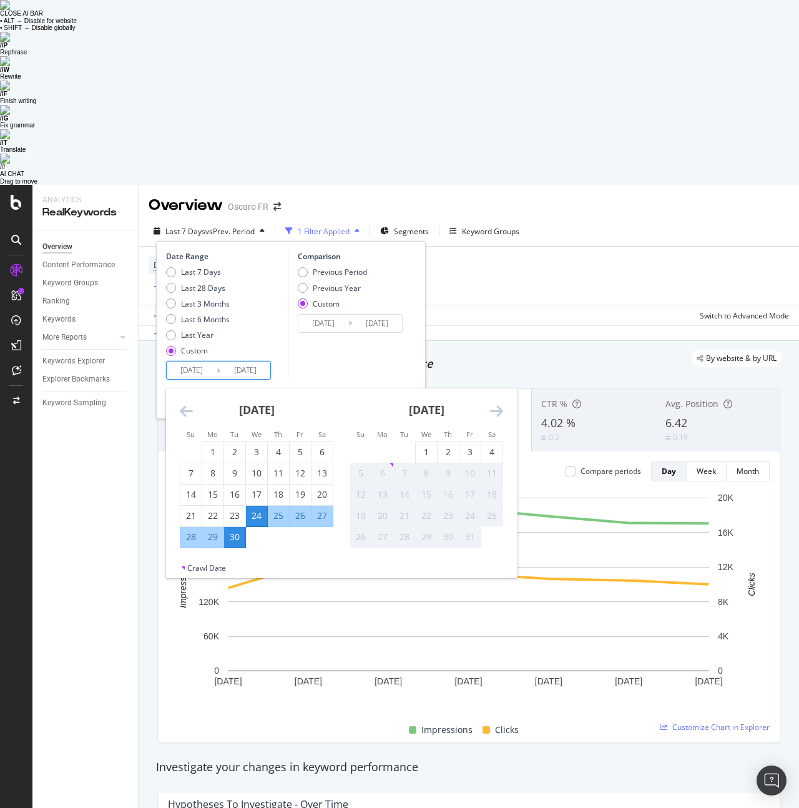
click at [340, 315] on input "[DATE]" at bounding box center [323, 323] width 50 height 17
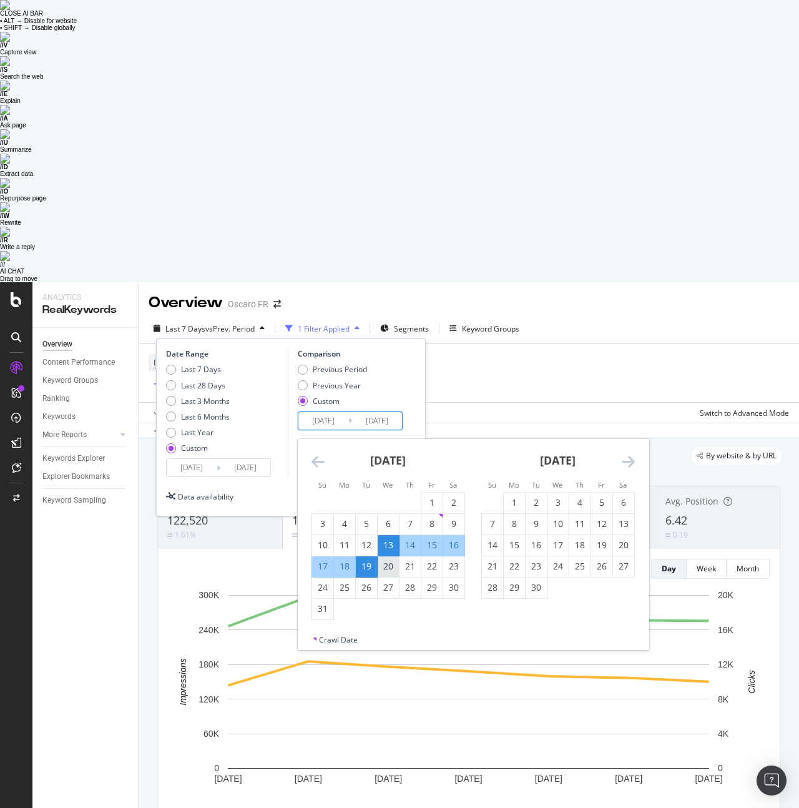
click at [382, 560] on div "20" at bounding box center [388, 566] width 21 height 12
type input "[DATE]"
click at [371, 581] on div "26" at bounding box center [366, 587] width 21 height 12
type input "[DATE]"
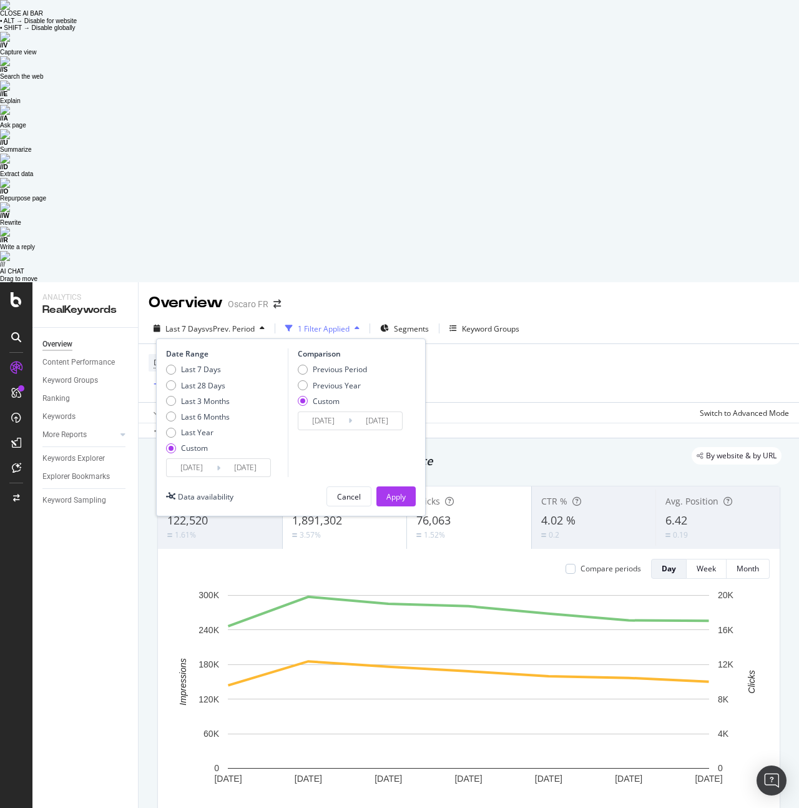
click at [345, 412] on input "[DATE]" at bounding box center [323, 420] width 50 height 17
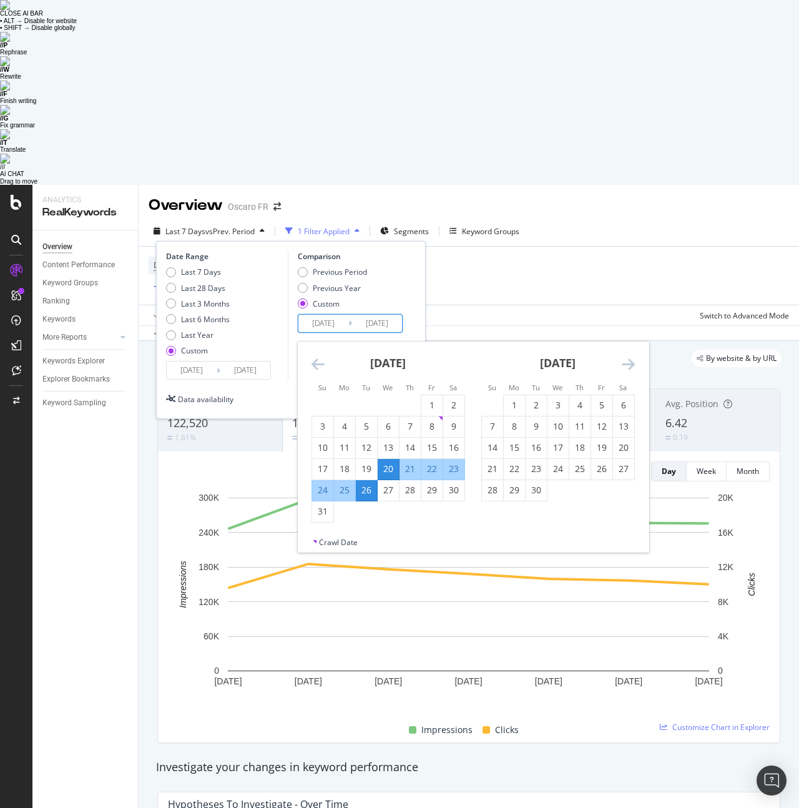
click at [286, 251] on div "Date Range Last 7 Days Last 28 Days Last 3 Months Last 6 Months Last Year Custo…" at bounding box center [291, 315] width 250 height 129
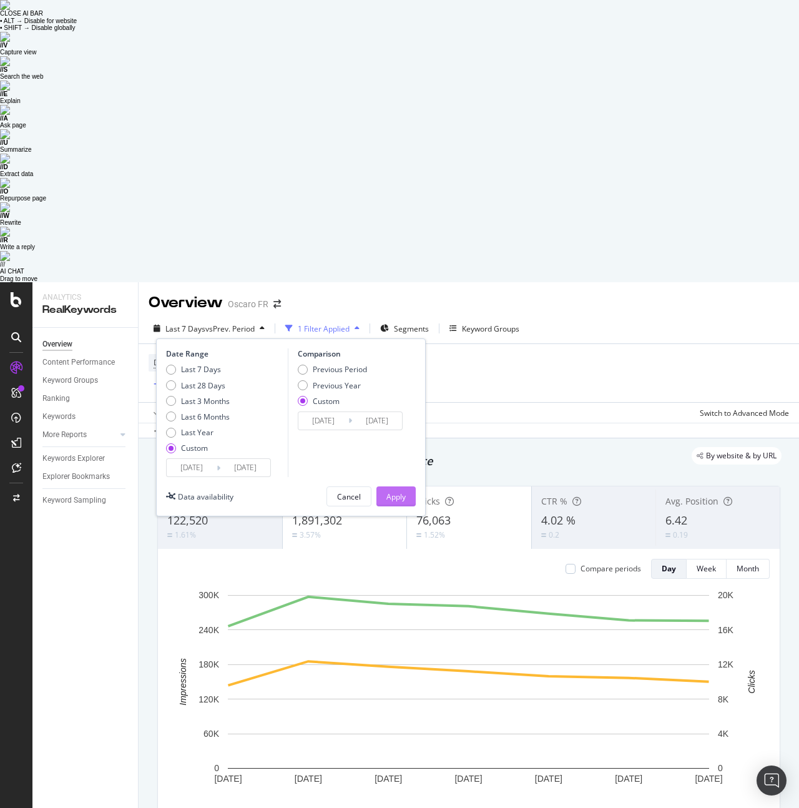
click at [392, 491] on div "Apply" at bounding box center [396, 496] width 19 height 11
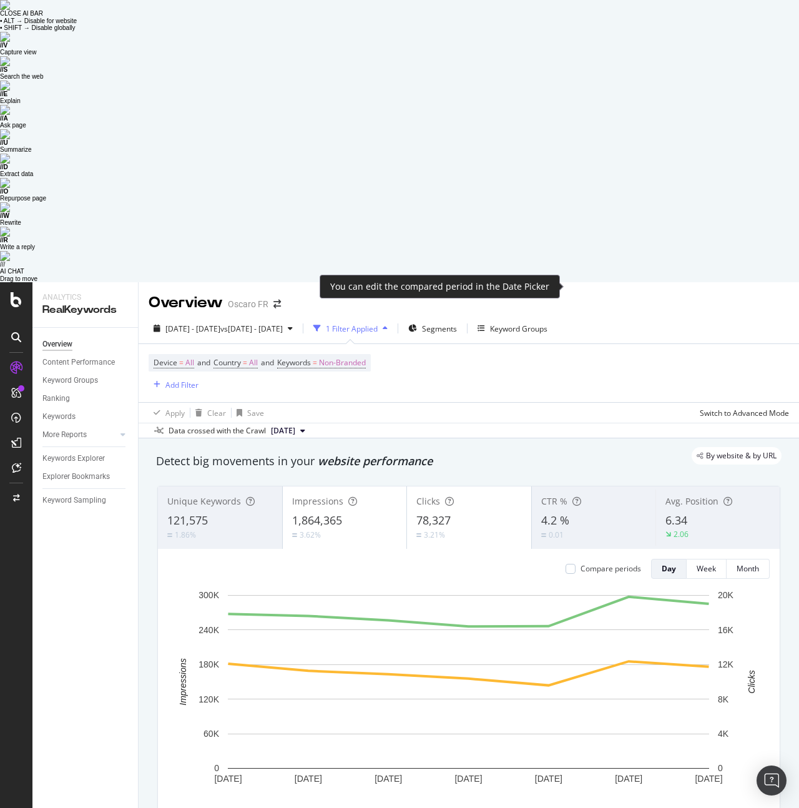
click at [576, 563] on div "Compare periods" at bounding box center [604, 568] width 76 height 11
click at [574, 564] on div at bounding box center [571, 569] width 10 height 10
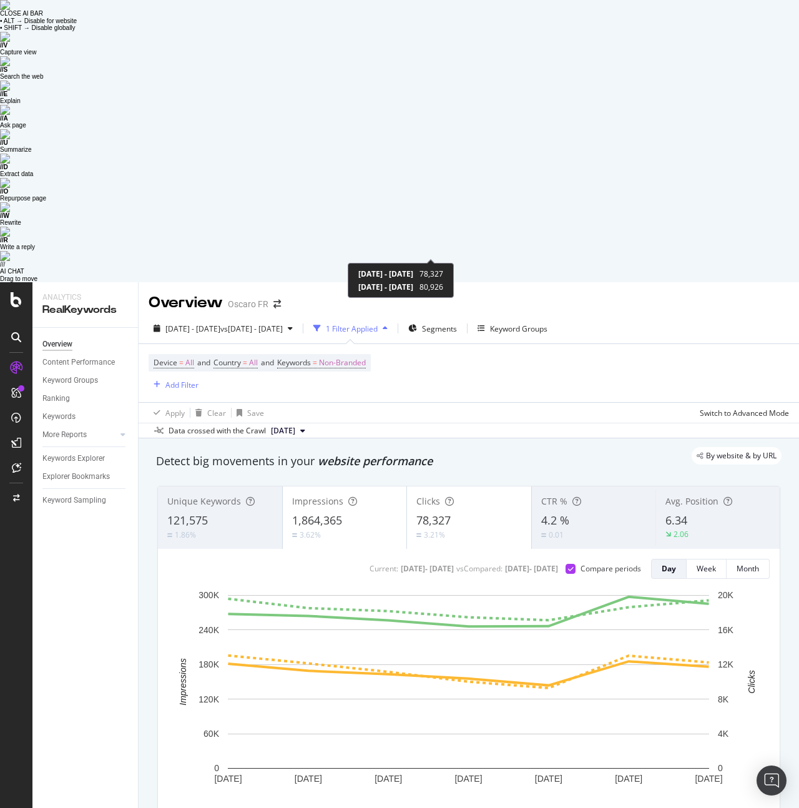
click at [419, 530] on div "3.21%" at bounding box center [430, 535] width 29 height 11
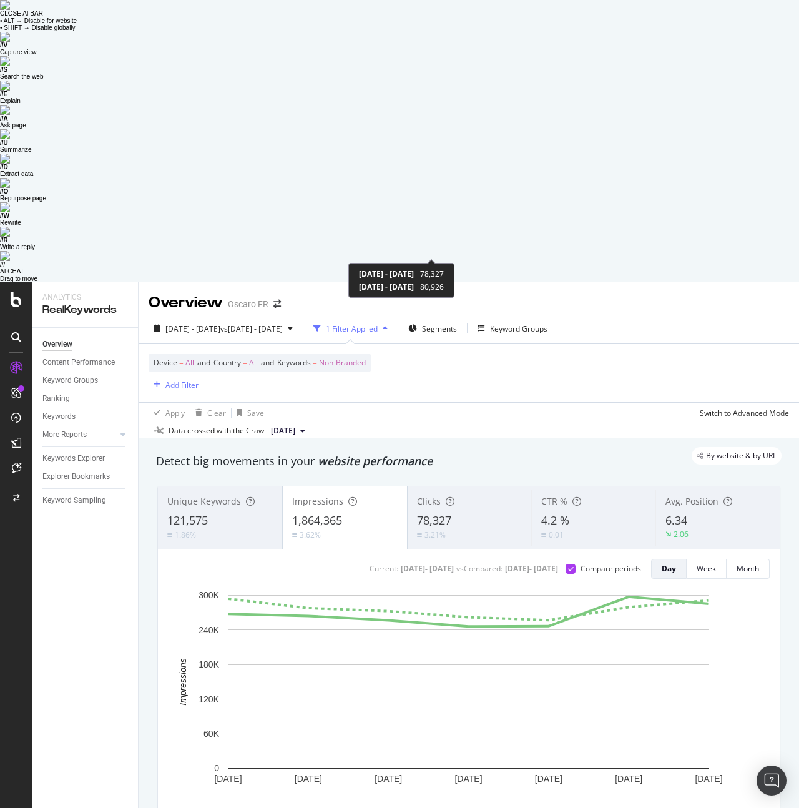
click at [425, 530] on div "3.21%" at bounding box center [435, 535] width 21 height 11
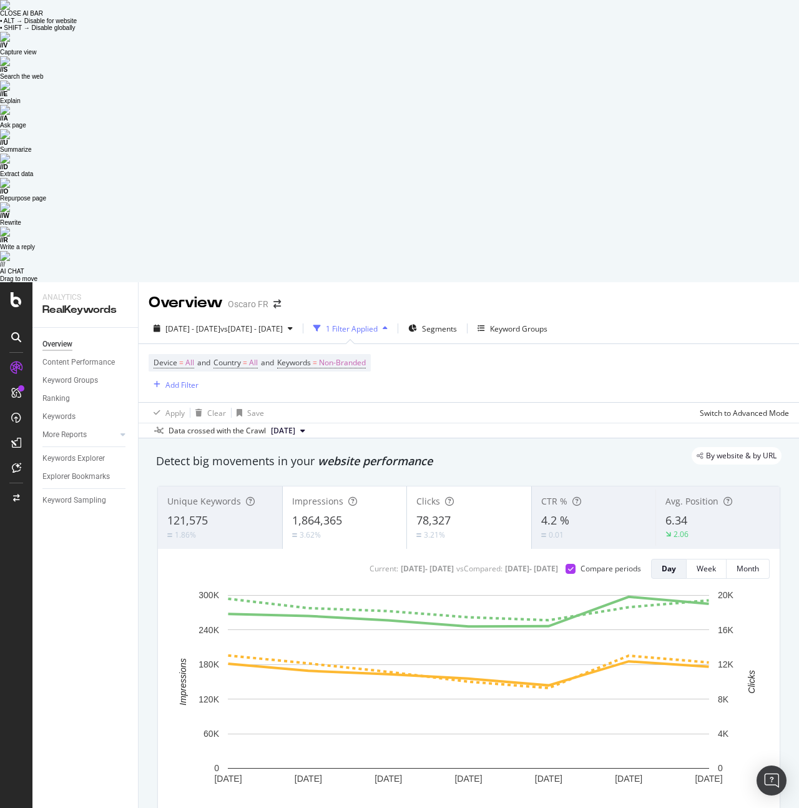
click at [328, 529] on div "3.62%" at bounding box center [345, 535] width 106 height 12
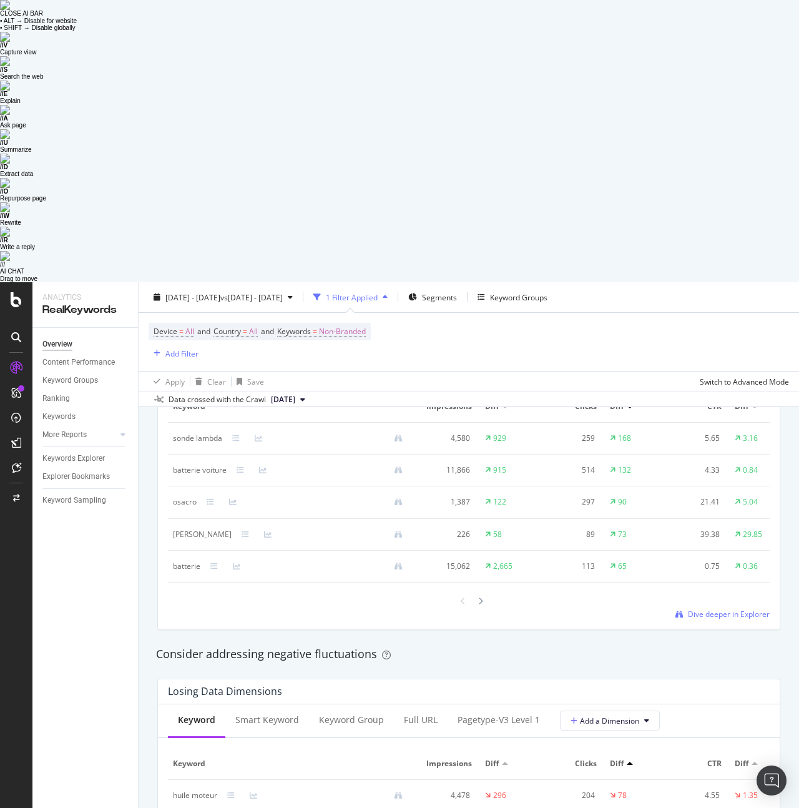
scroll to position [1136, 0]
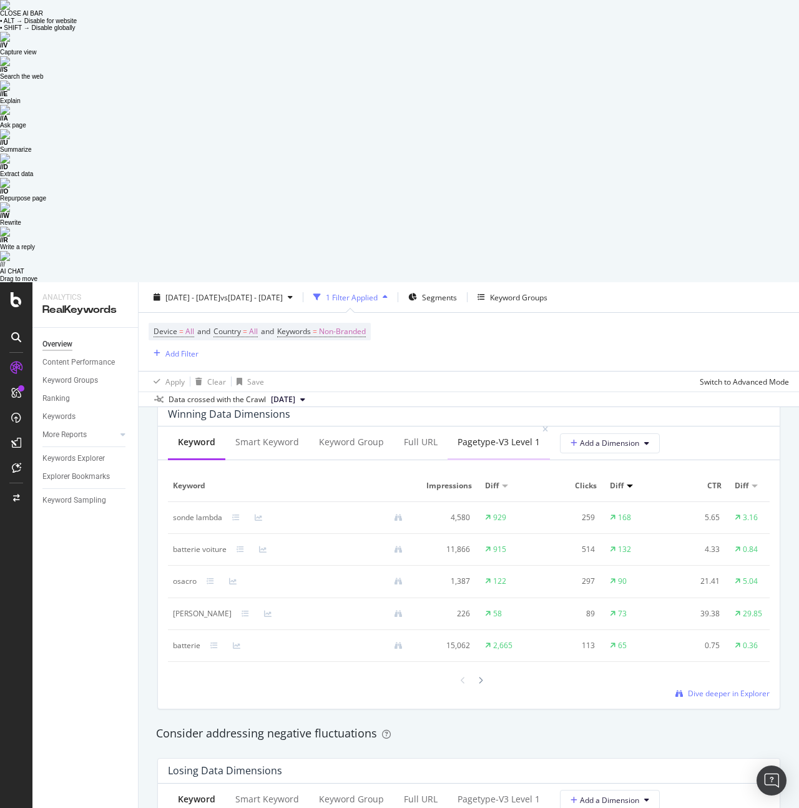
click at [467, 436] on div "pagetype-v3 Level 1" at bounding box center [499, 442] width 82 height 12
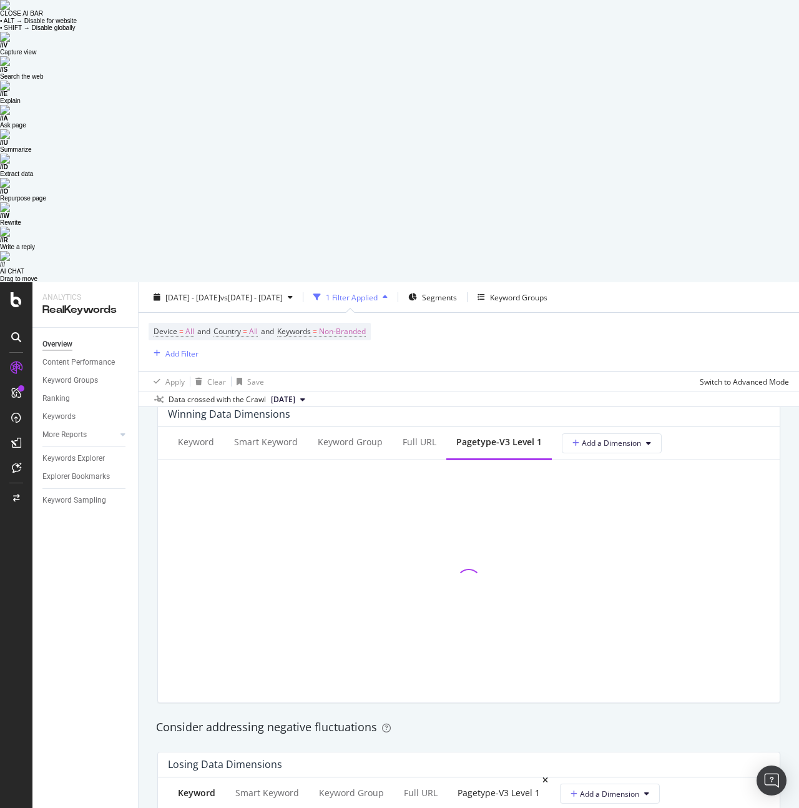
click at [482, 787] on div "pagetype-v3 Level 1" at bounding box center [499, 793] width 82 height 12
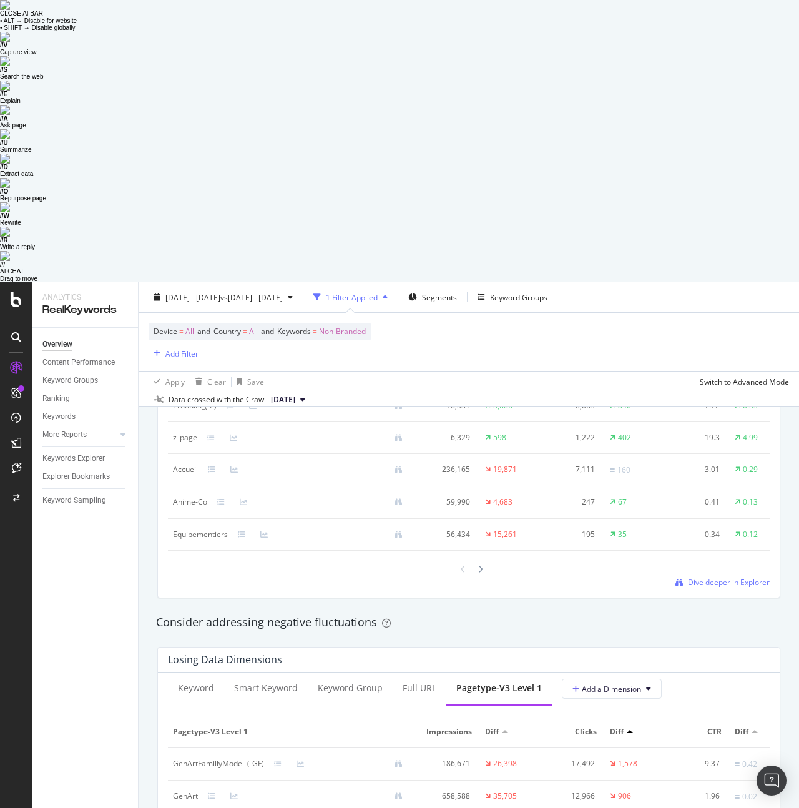
scroll to position [1260, 0]
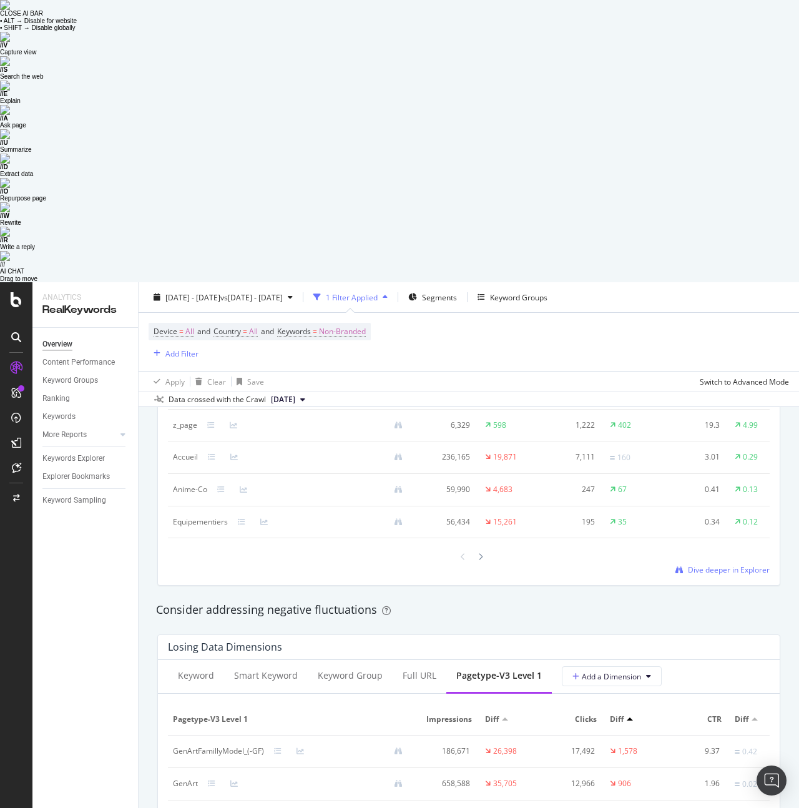
click at [295, 747] on div at bounding box center [285, 750] width 22 height 7
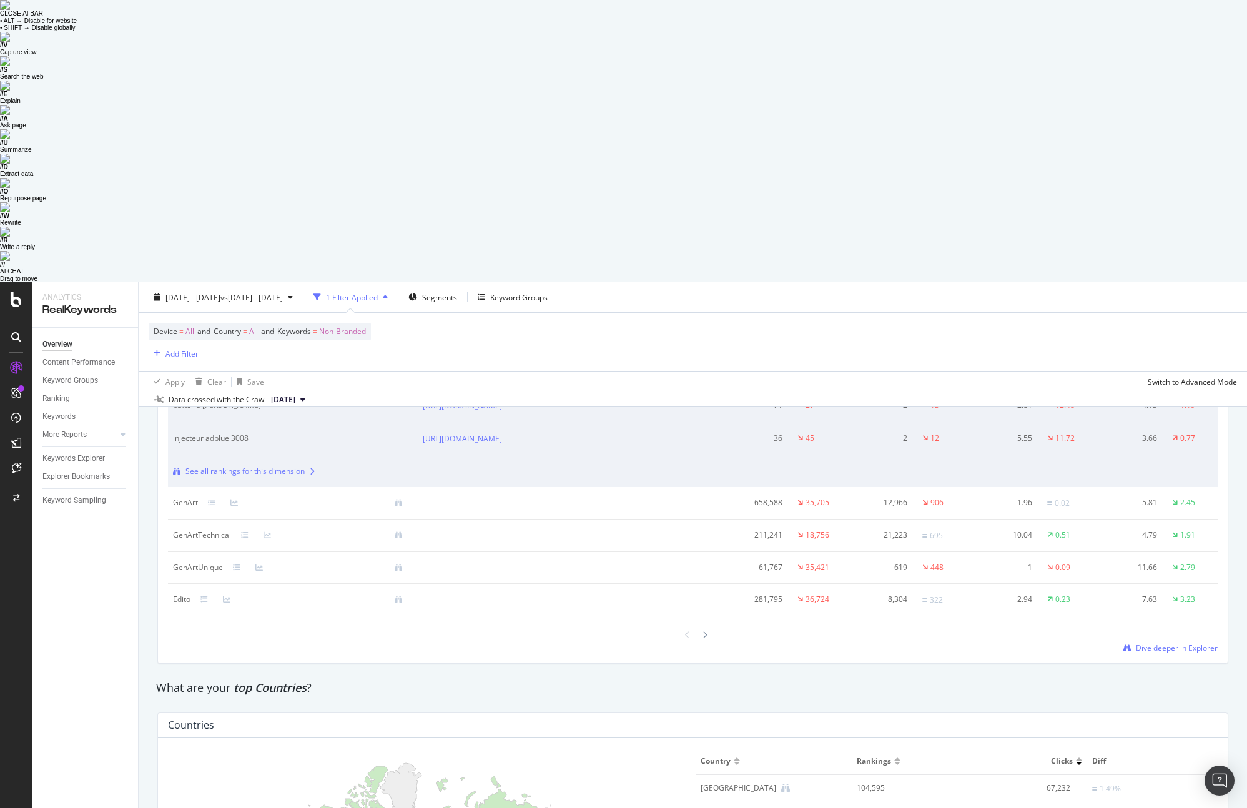
scroll to position [1512, 0]
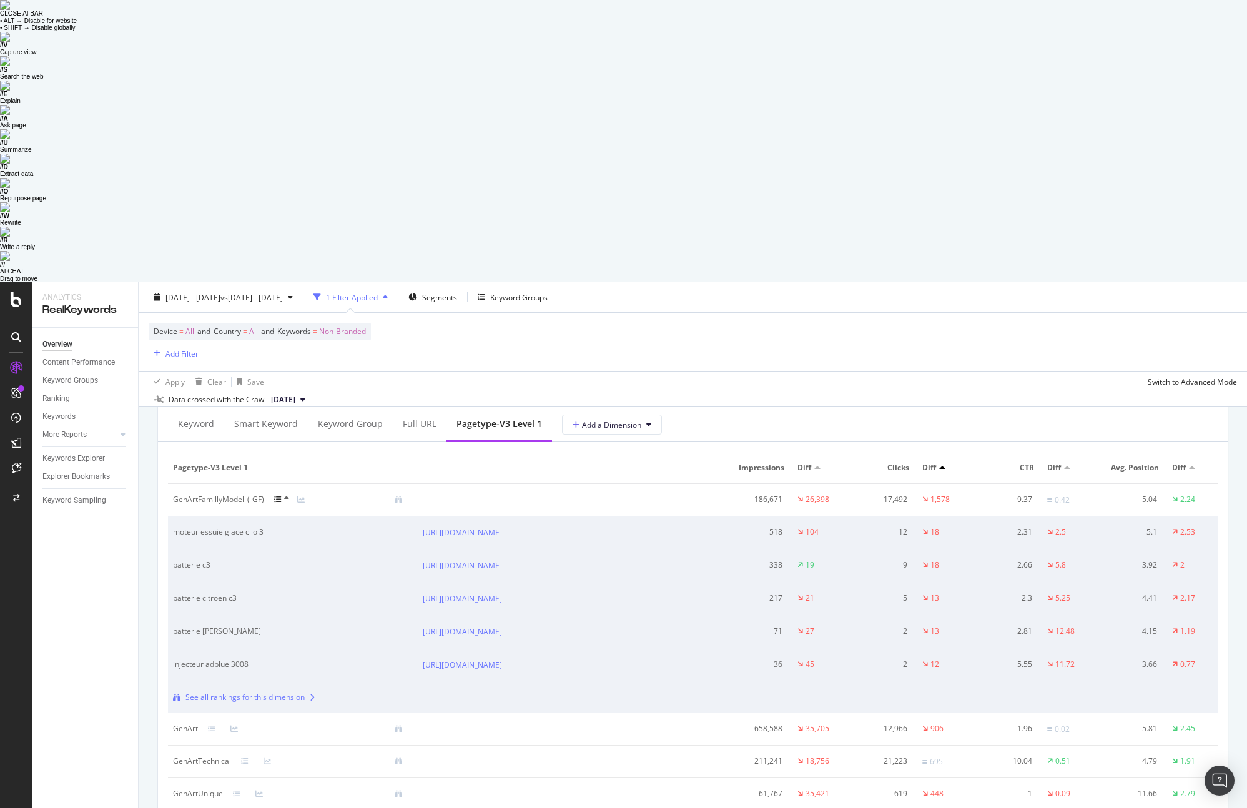
click at [284, 495] on icon at bounding box center [286, 498] width 5 height 7
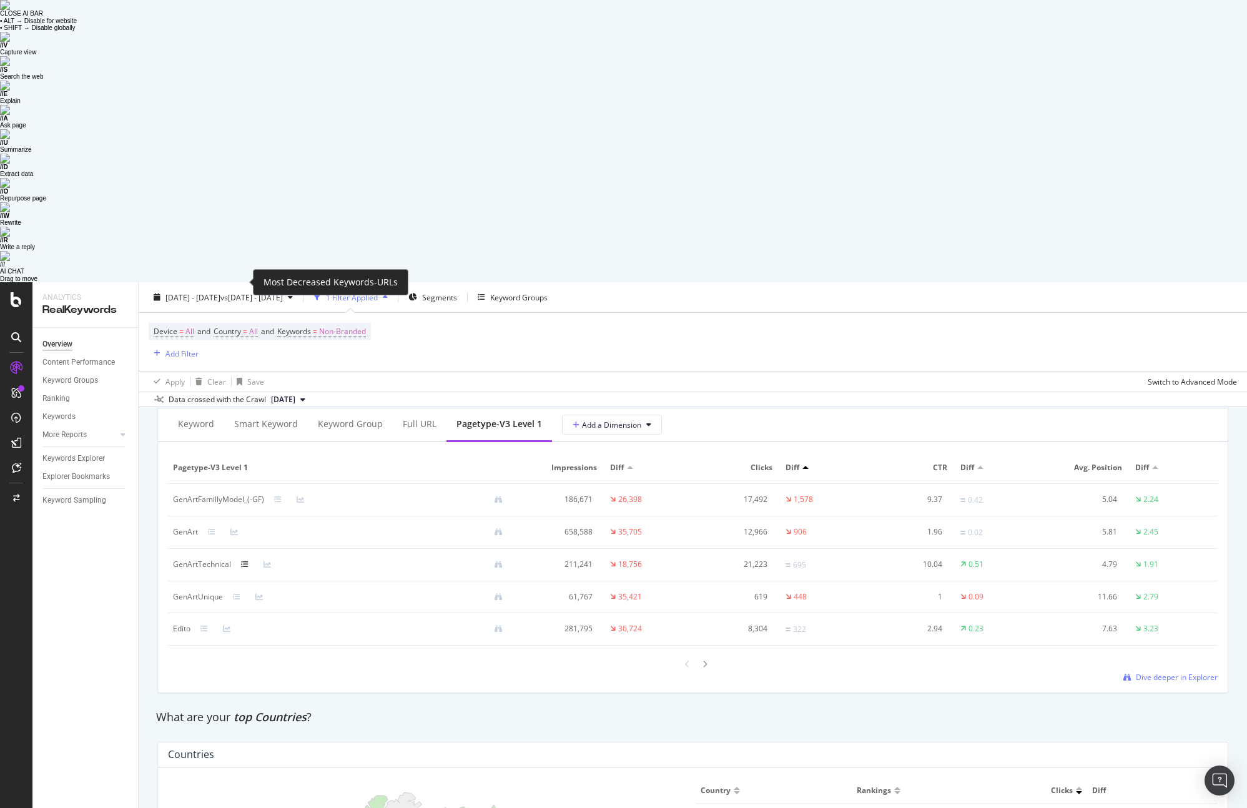
click at [247, 561] on icon at bounding box center [244, 564] width 7 height 7
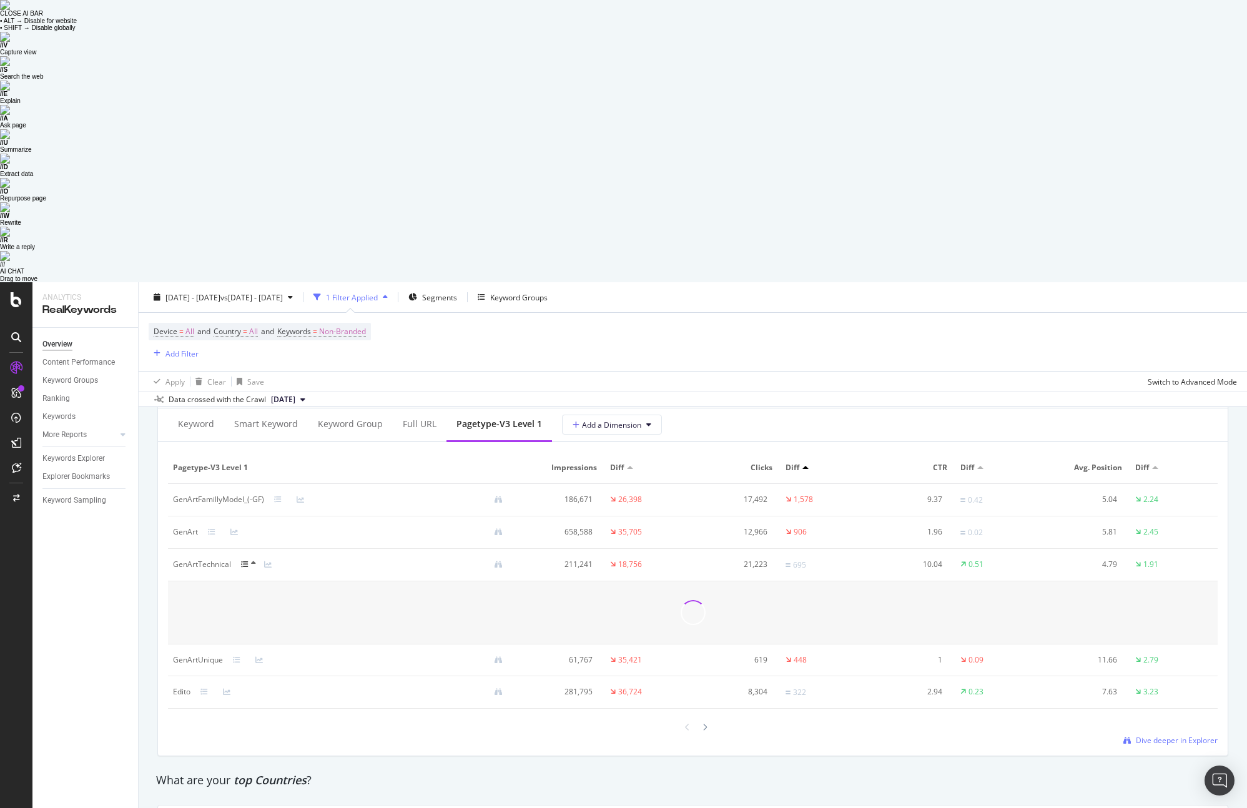
click at [247, 561] on icon at bounding box center [244, 564] width 7 height 7
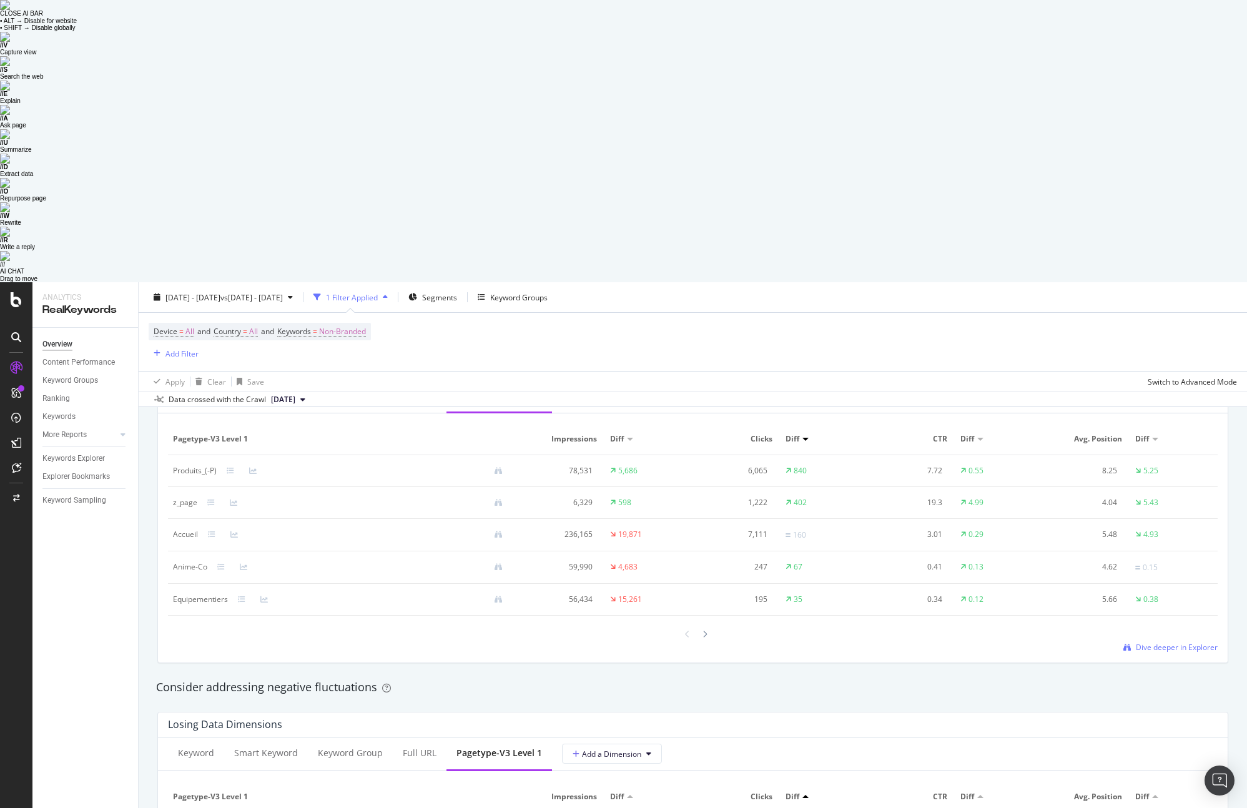
scroll to position [1206, 0]
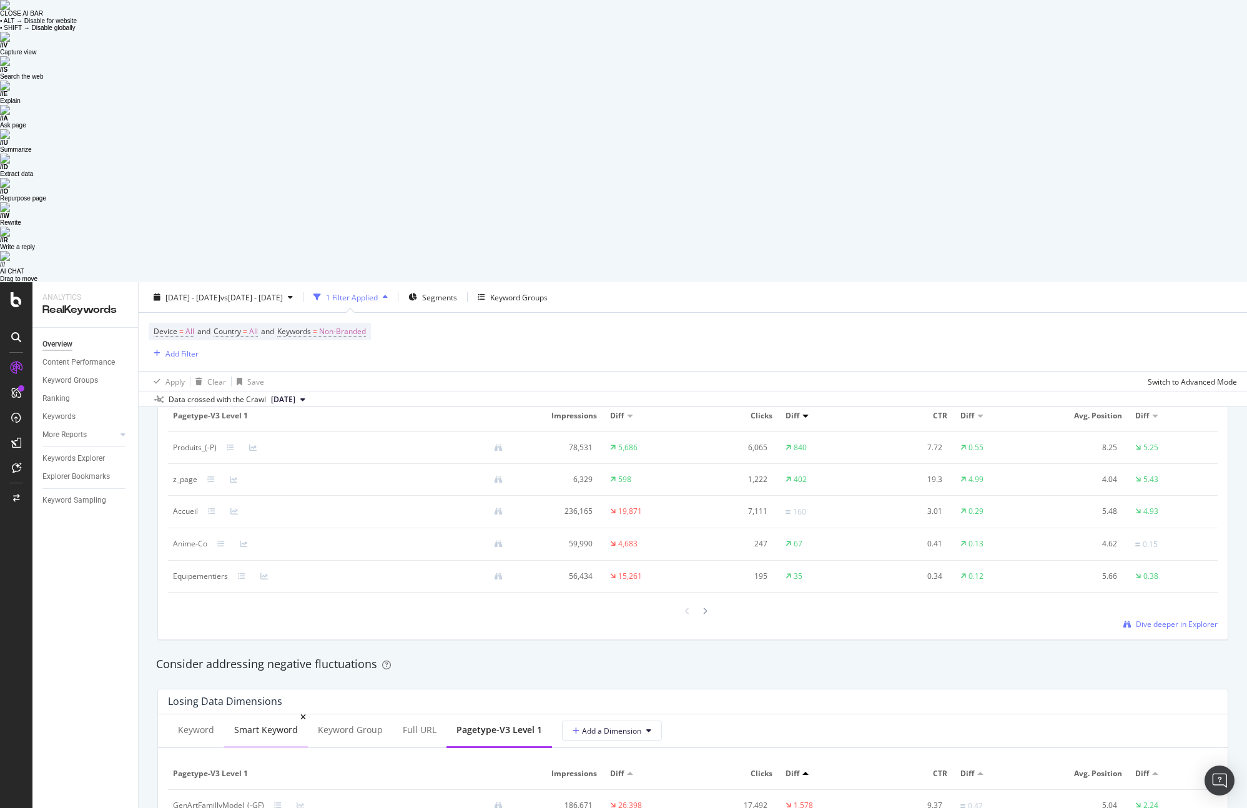
click at [278, 714] on div "Smart Keyword" at bounding box center [266, 731] width 84 height 34
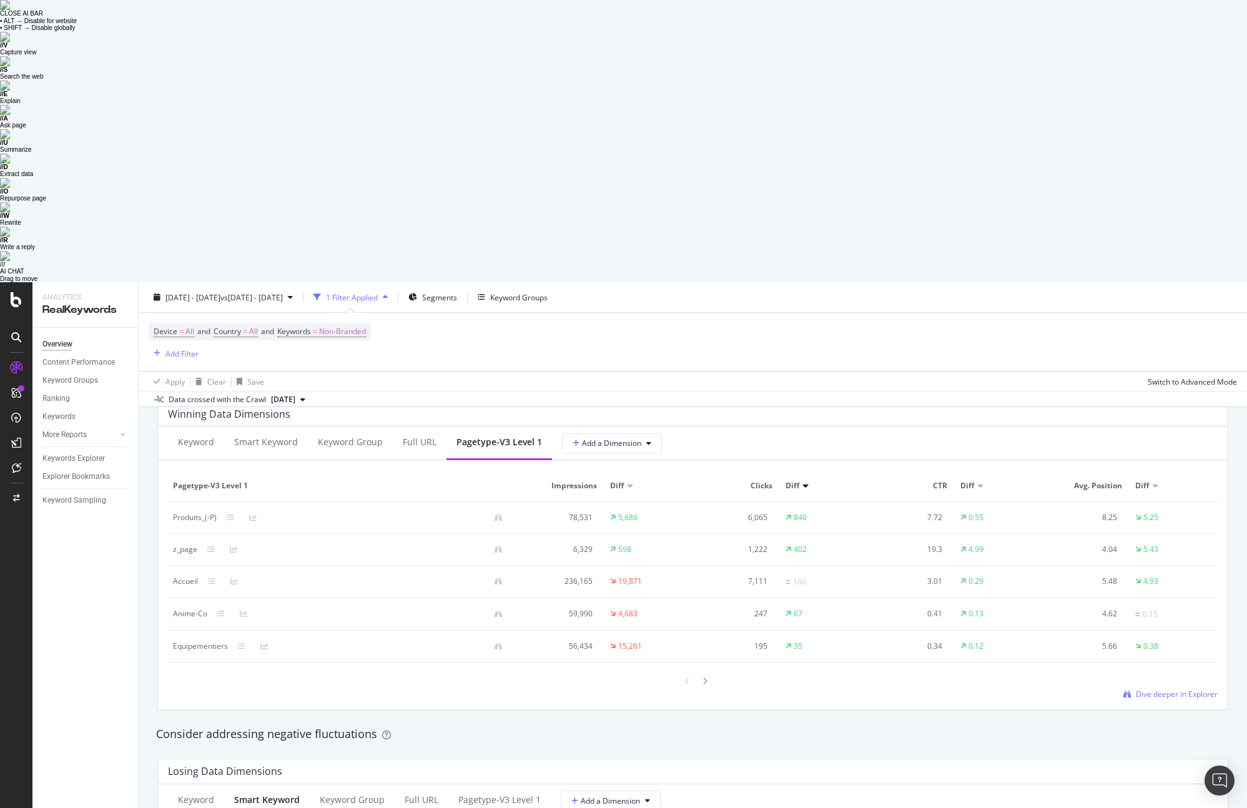
scroll to position [1125, 0]
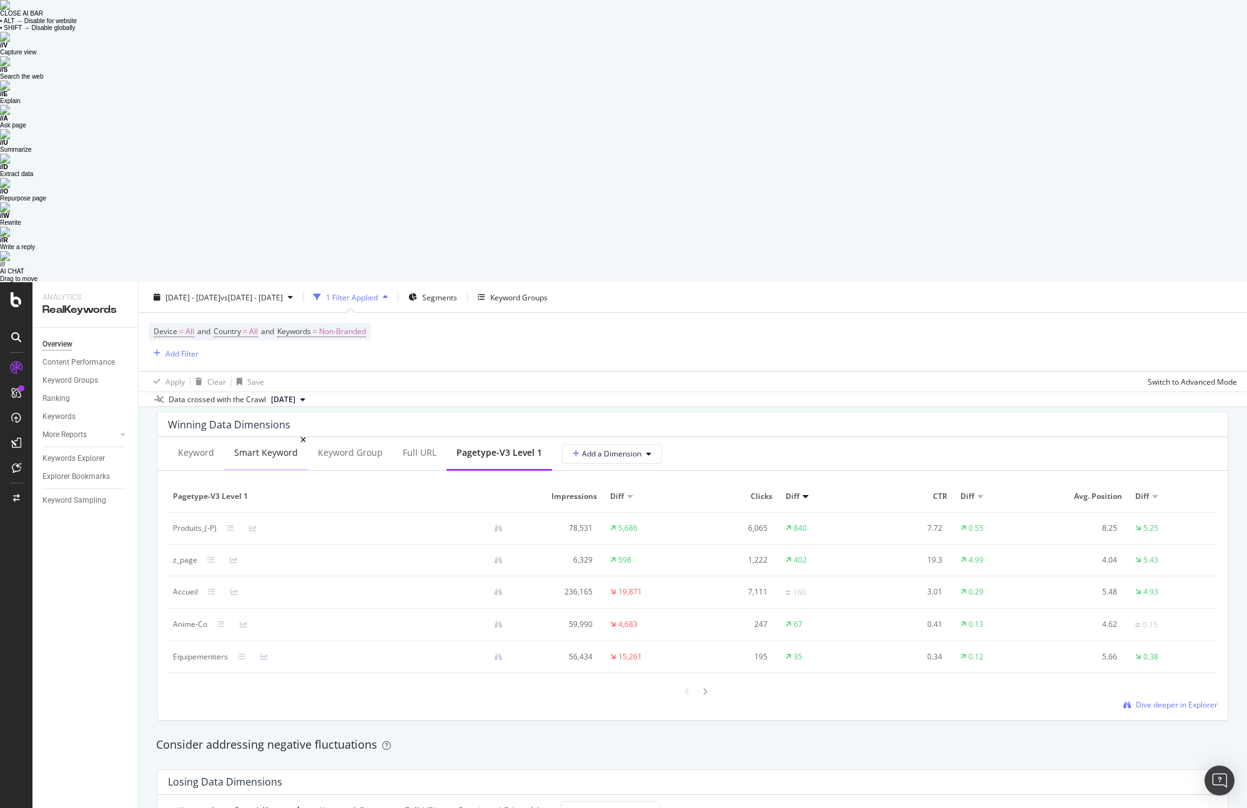
click at [271, 436] on div "Smart Keyword" at bounding box center [266, 453] width 84 height 34
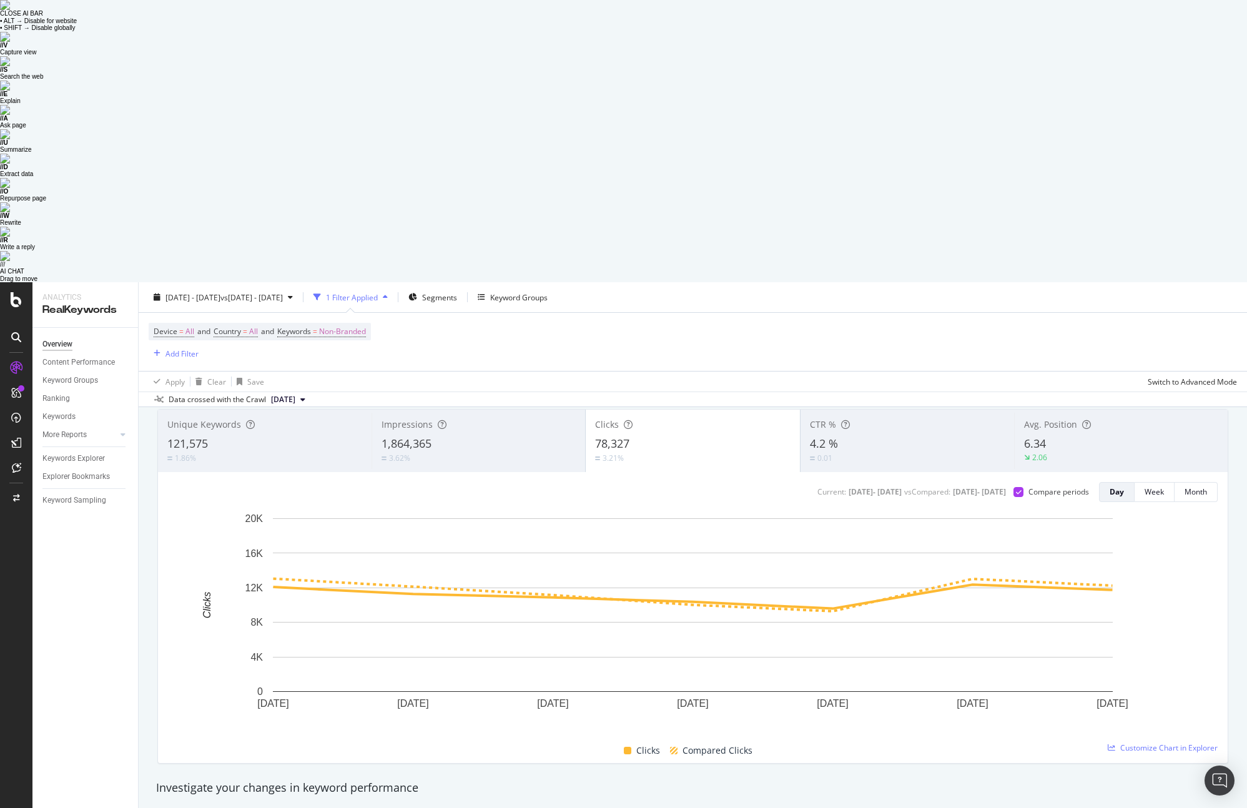
scroll to position [0, 0]
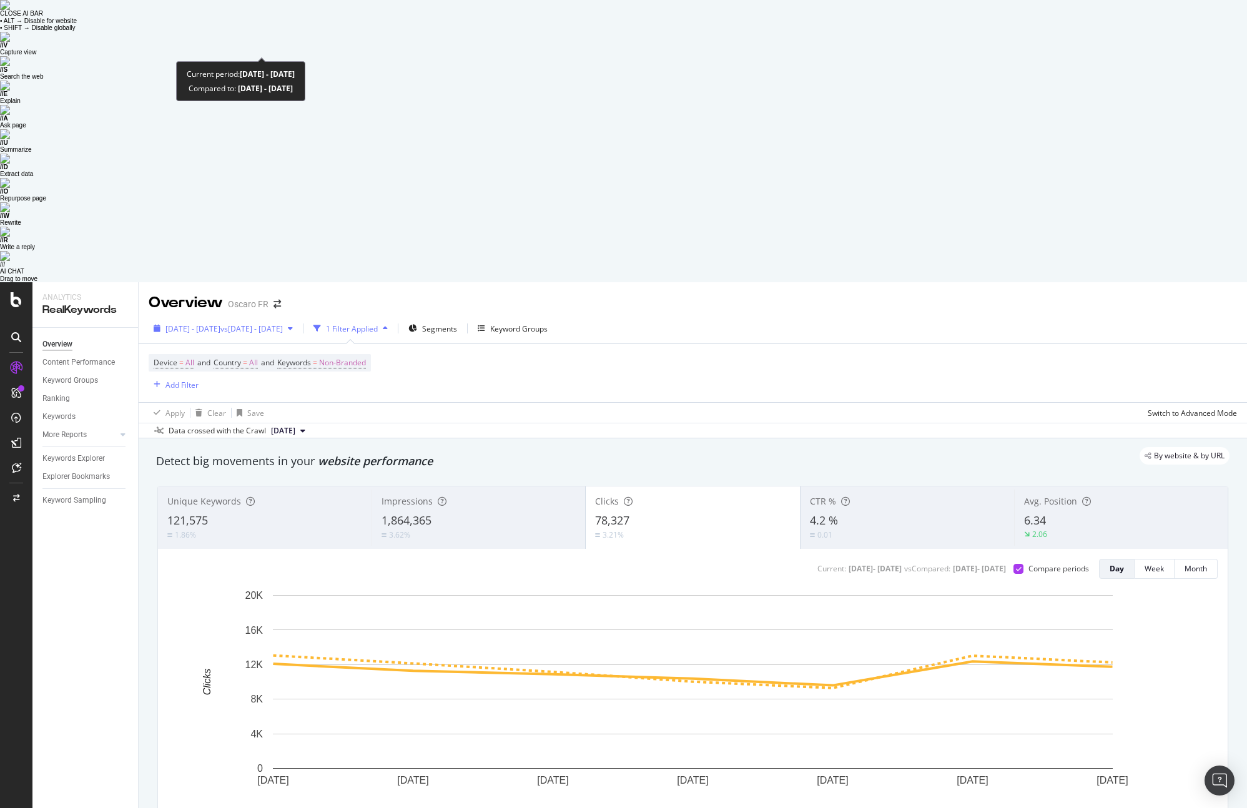
click at [283, 323] on span "vs [DATE] - [DATE]" at bounding box center [251, 328] width 62 height 11
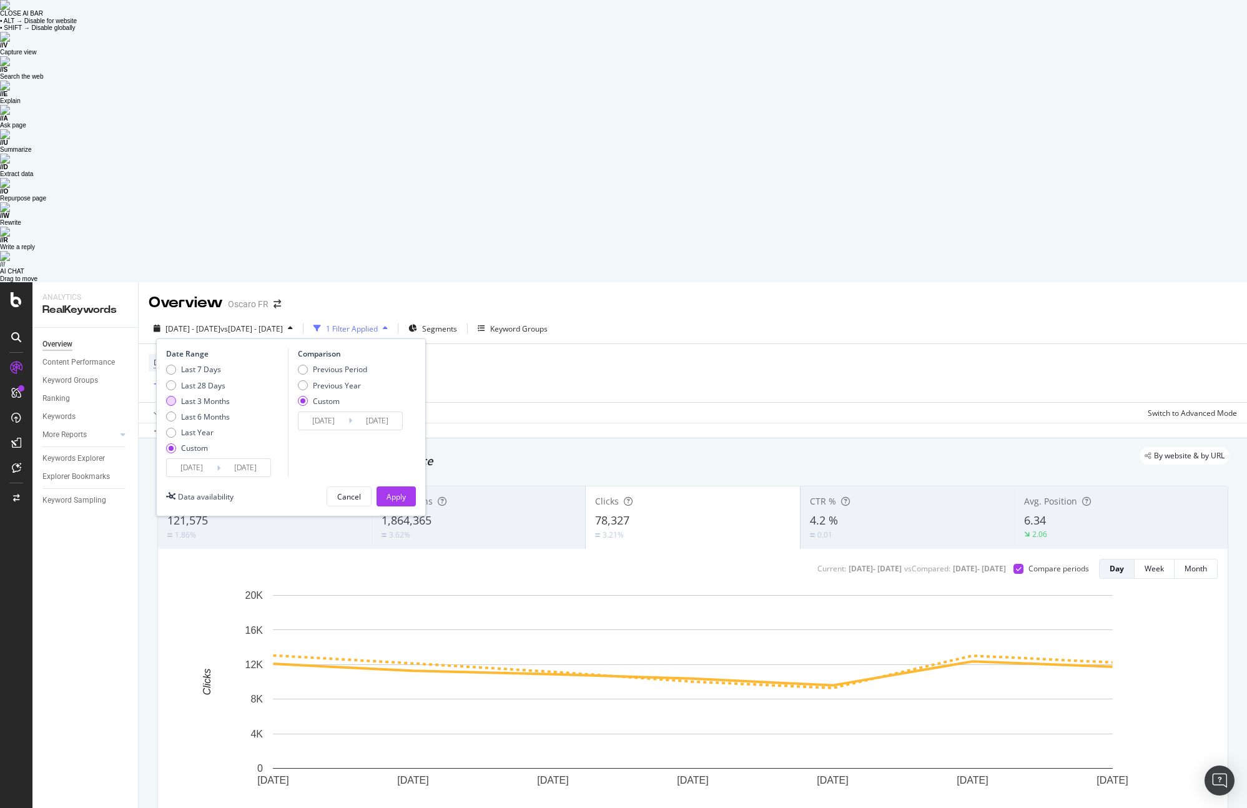
click at [214, 396] on div "Last 3 Months" at bounding box center [205, 401] width 49 height 11
type input "[DATE]"
click at [337, 364] on div "Previous Period" at bounding box center [340, 369] width 54 height 11
type input "[DATE]"
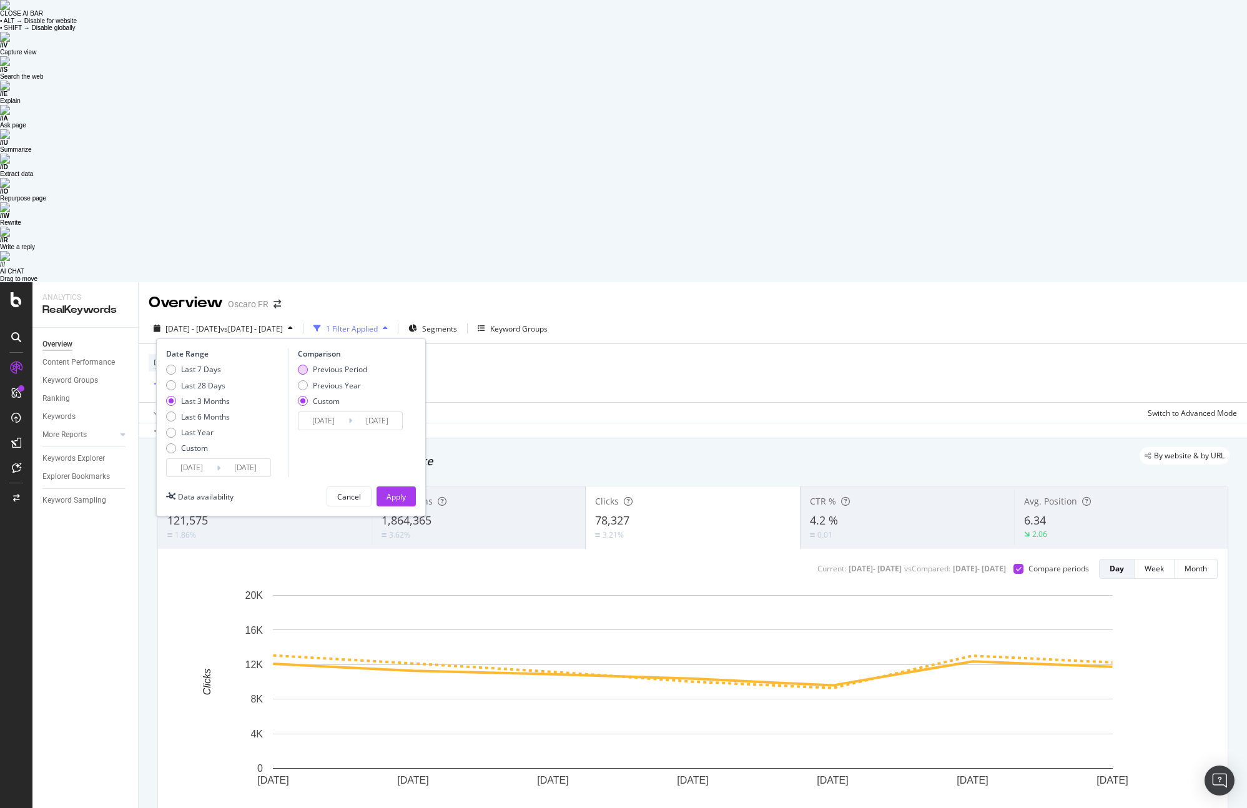
type input "[DATE]"
click at [393, 491] on div "Apply" at bounding box center [396, 496] width 19 height 11
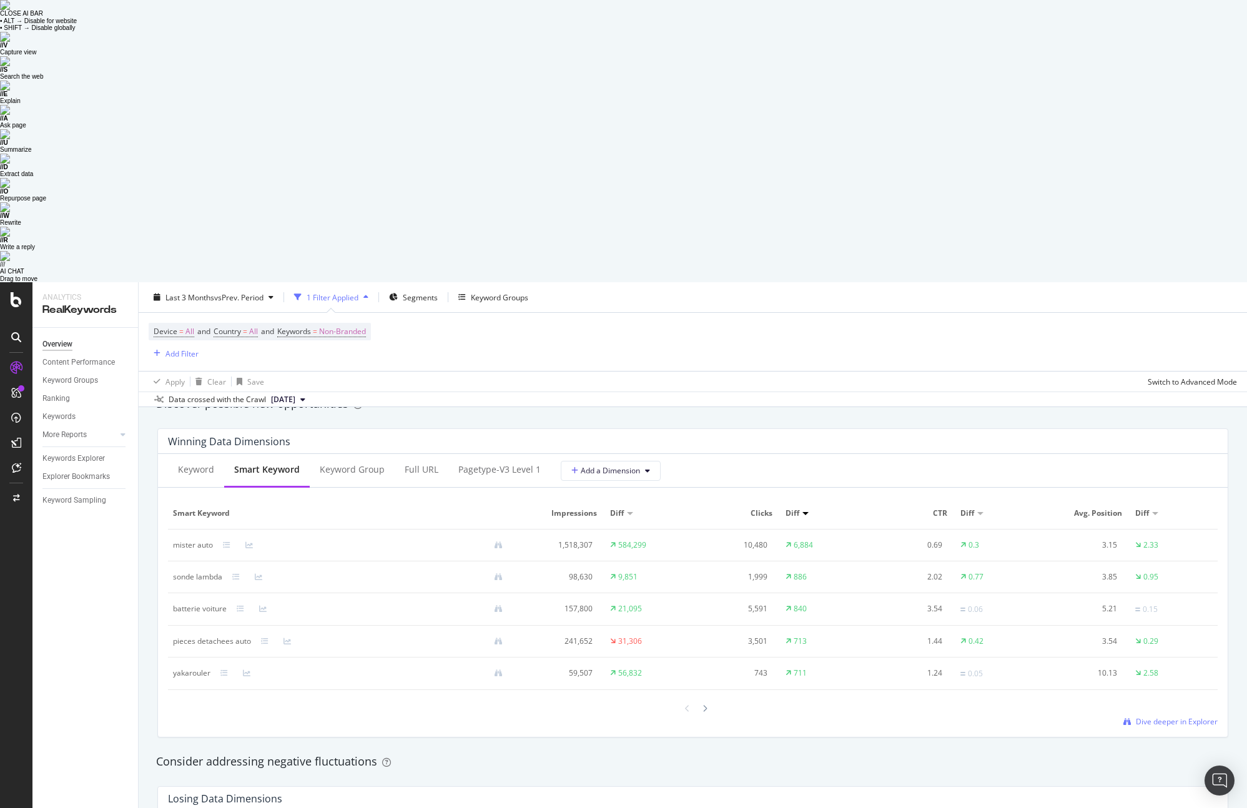
scroll to position [1126, 0]
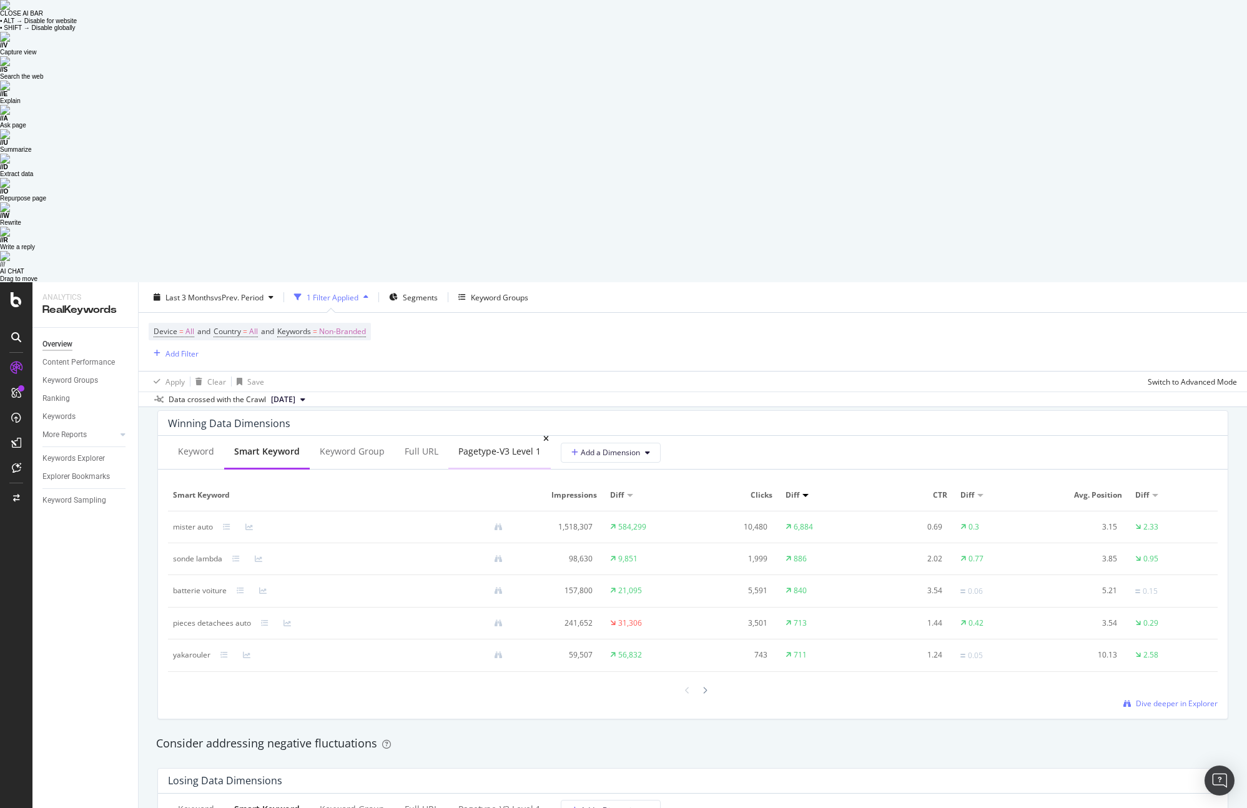
click at [476, 445] on div "pagetype-v3 Level 1" at bounding box center [499, 451] width 82 height 12
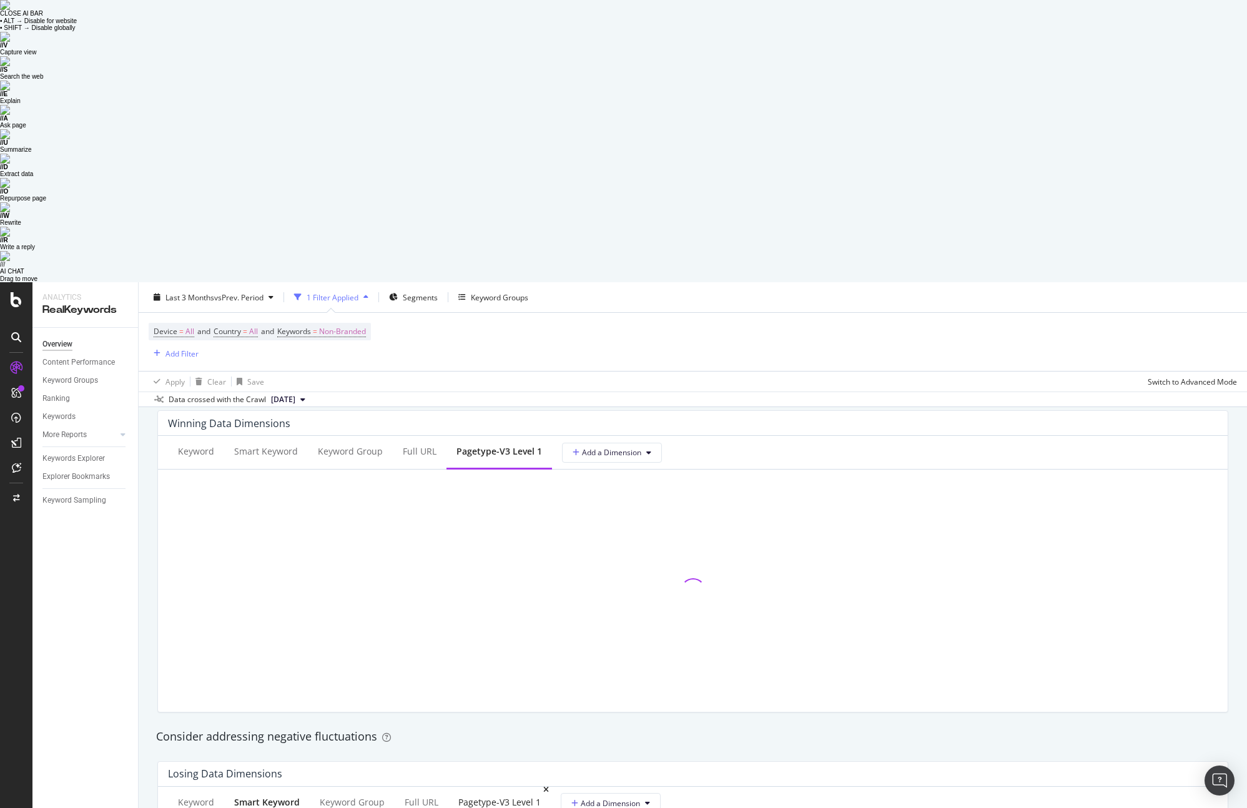
click at [478, 796] on div "pagetype-v3 Level 1" at bounding box center [499, 802] width 82 height 12
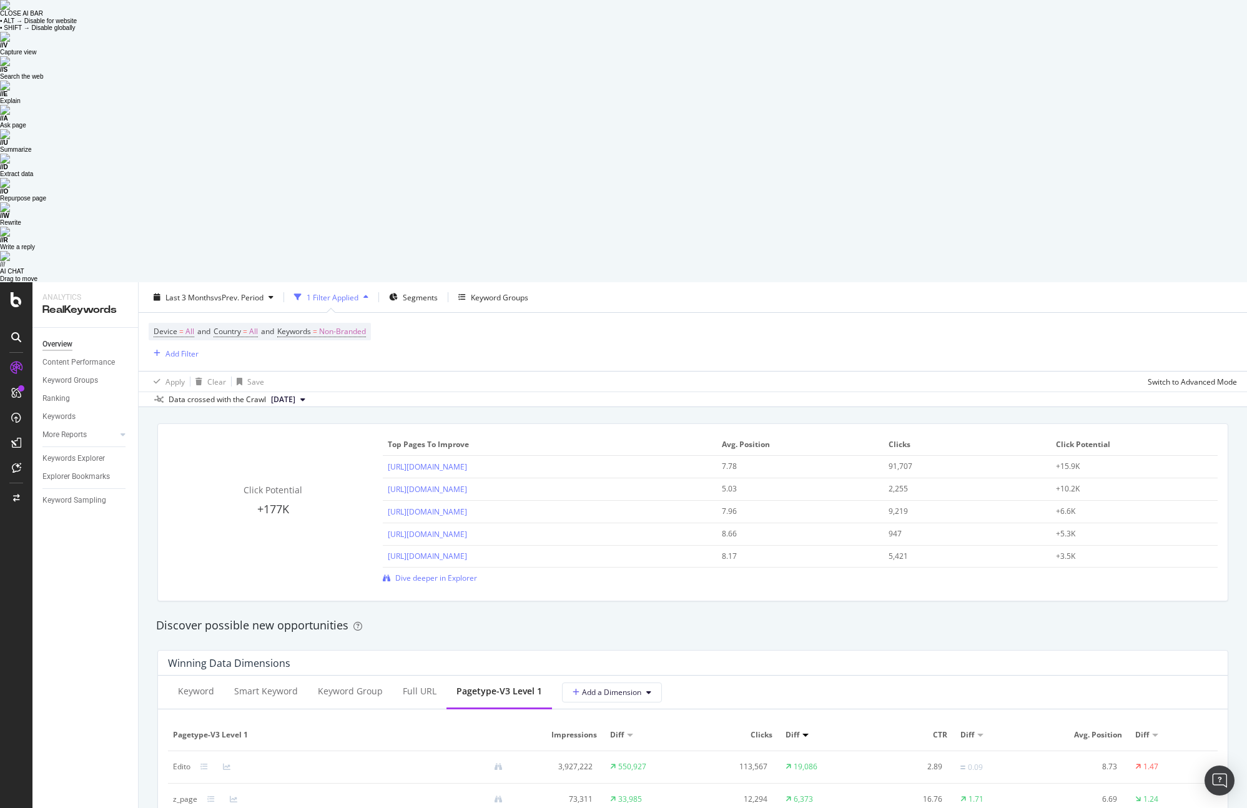
scroll to position [1259, 0]
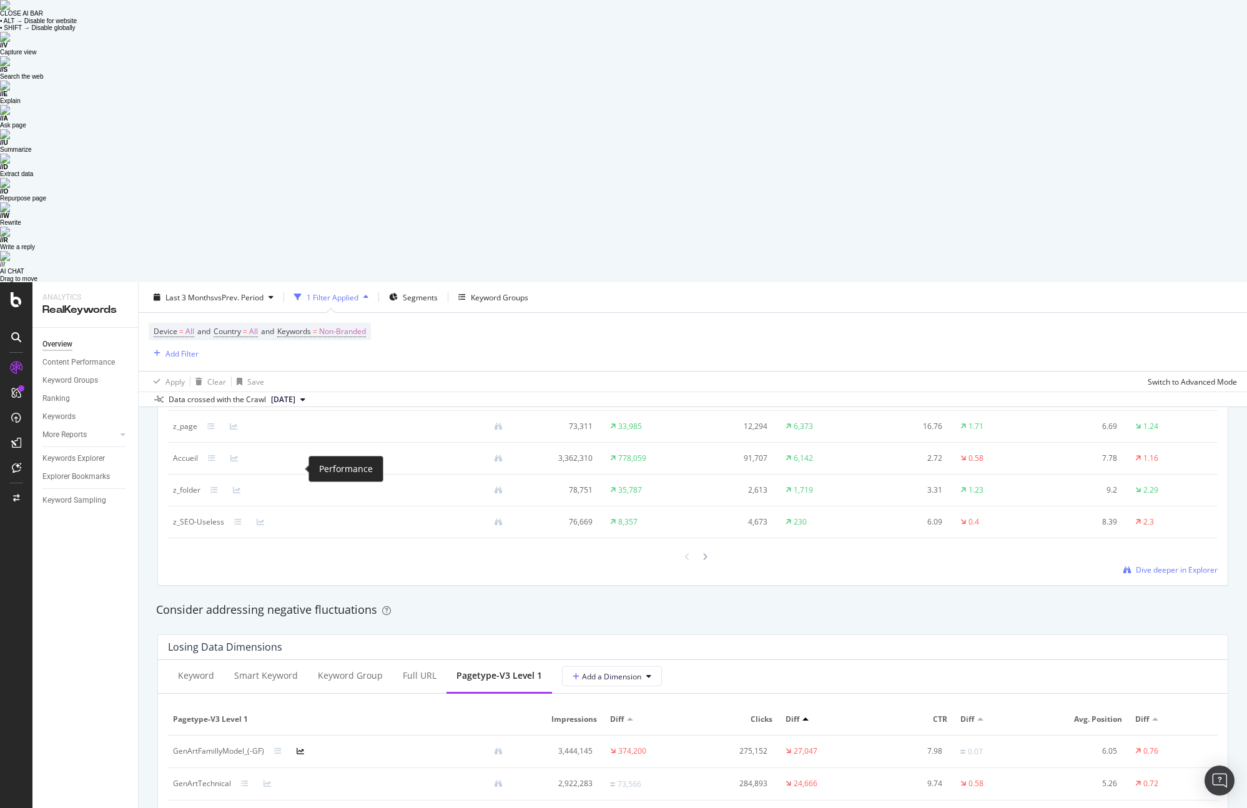
click at [297, 747] on icon at bounding box center [300, 750] width 7 height 7
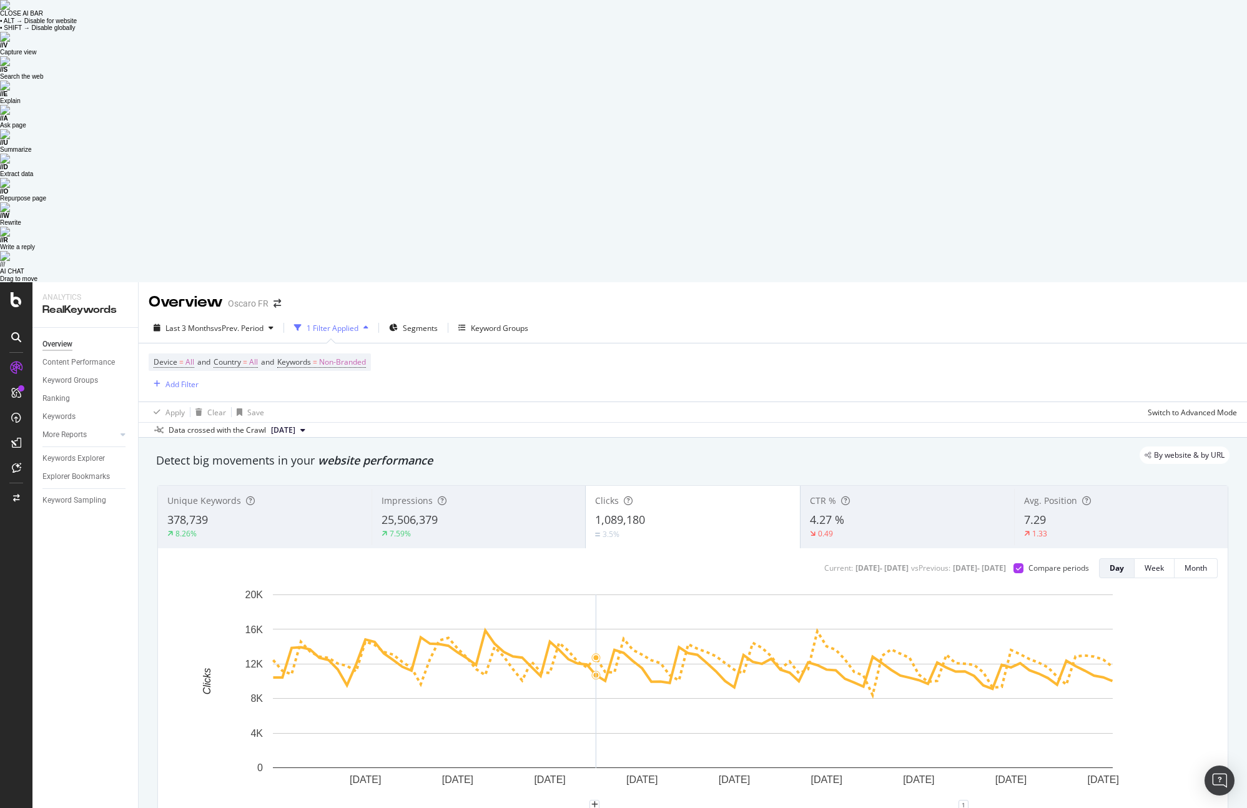
scroll to position [0, 0]
click at [250, 323] on span "vs Prev. Period" at bounding box center [238, 328] width 49 height 11
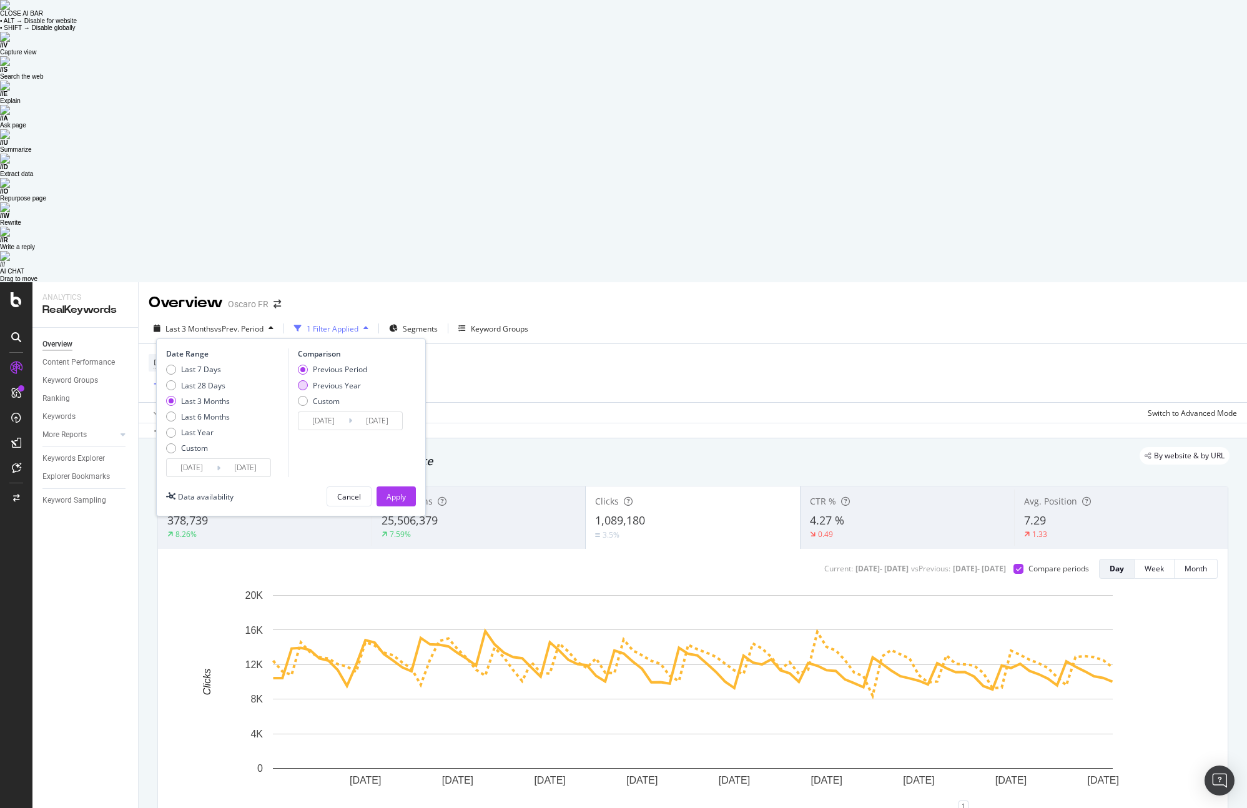
click at [307, 380] on div "Previous Year" at bounding box center [303, 385] width 10 height 10
type input "[DATE]"
click at [390, 487] on div "Apply" at bounding box center [396, 496] width 19 height 19
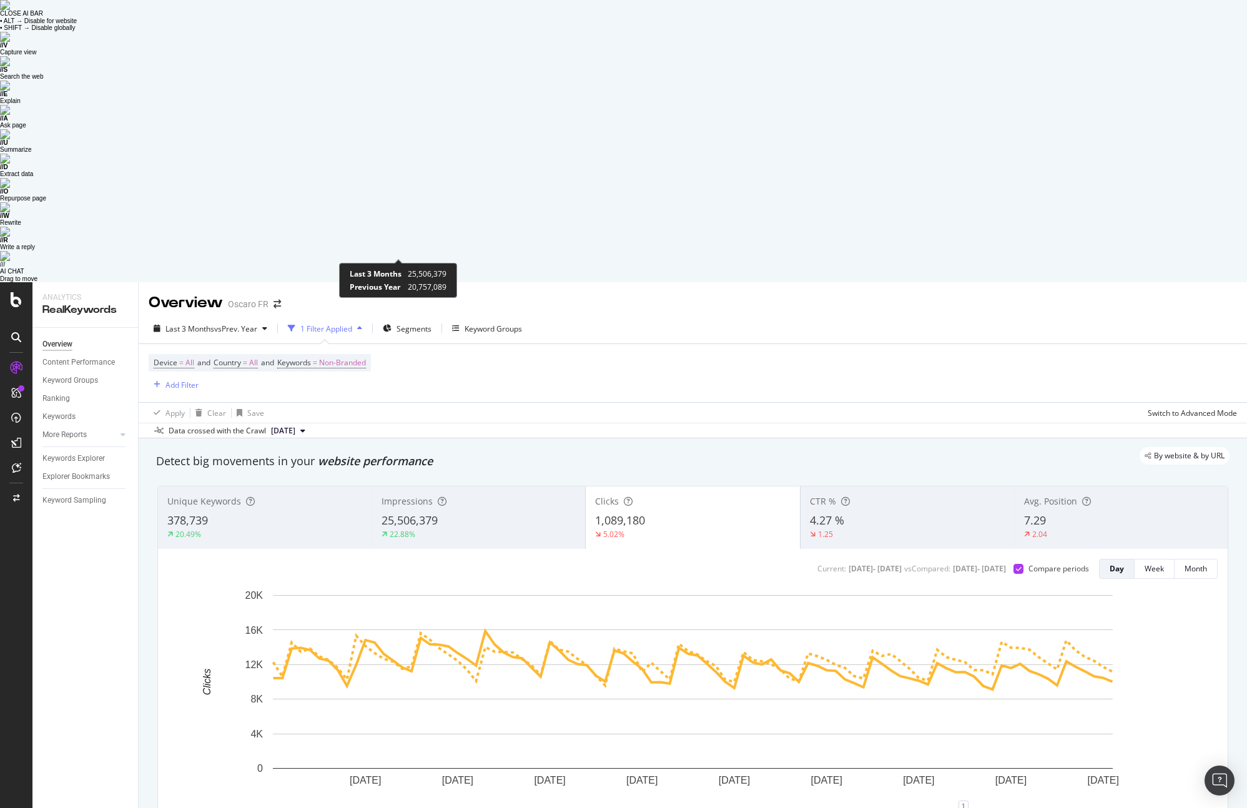
click at [395, 529] on div "22.88%" at bounding box center [403, 534] width 26 height 11
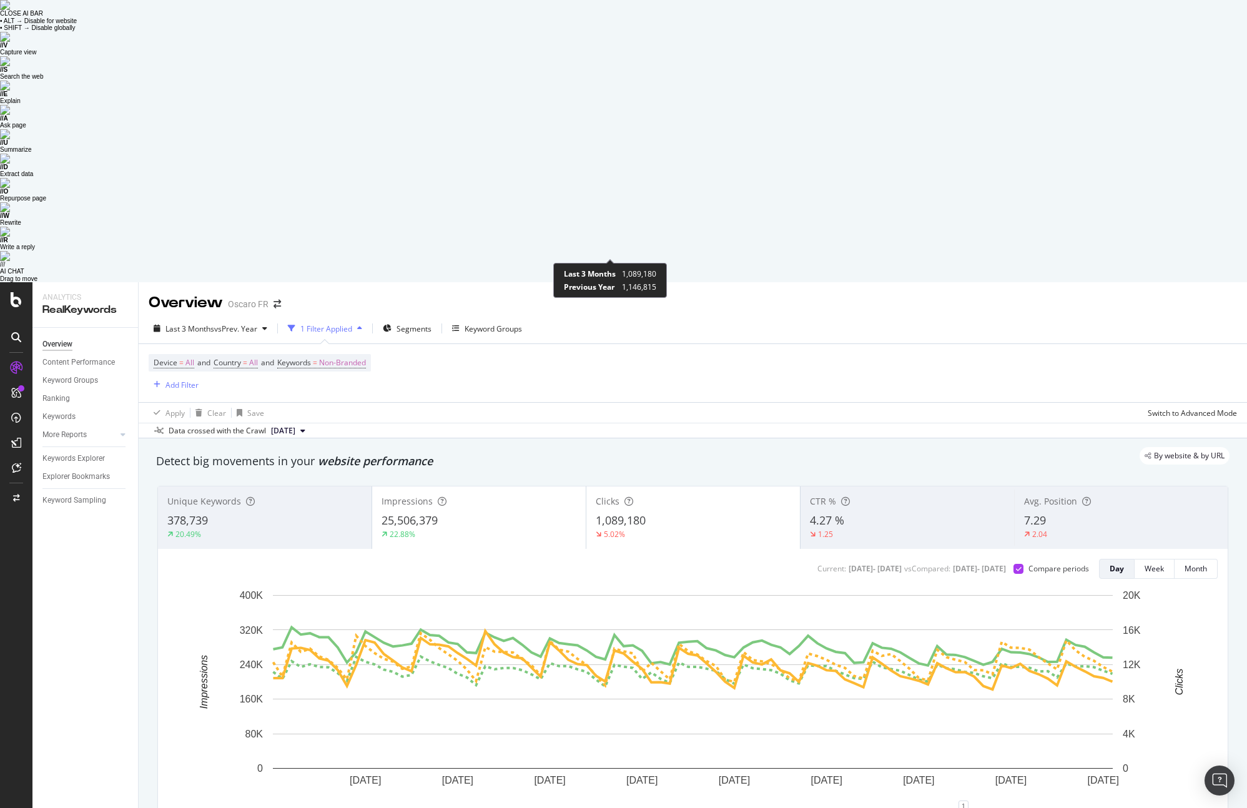
click at [618, 529] on div "5.02%" at bounding box center [614, 534] width 21 height 11
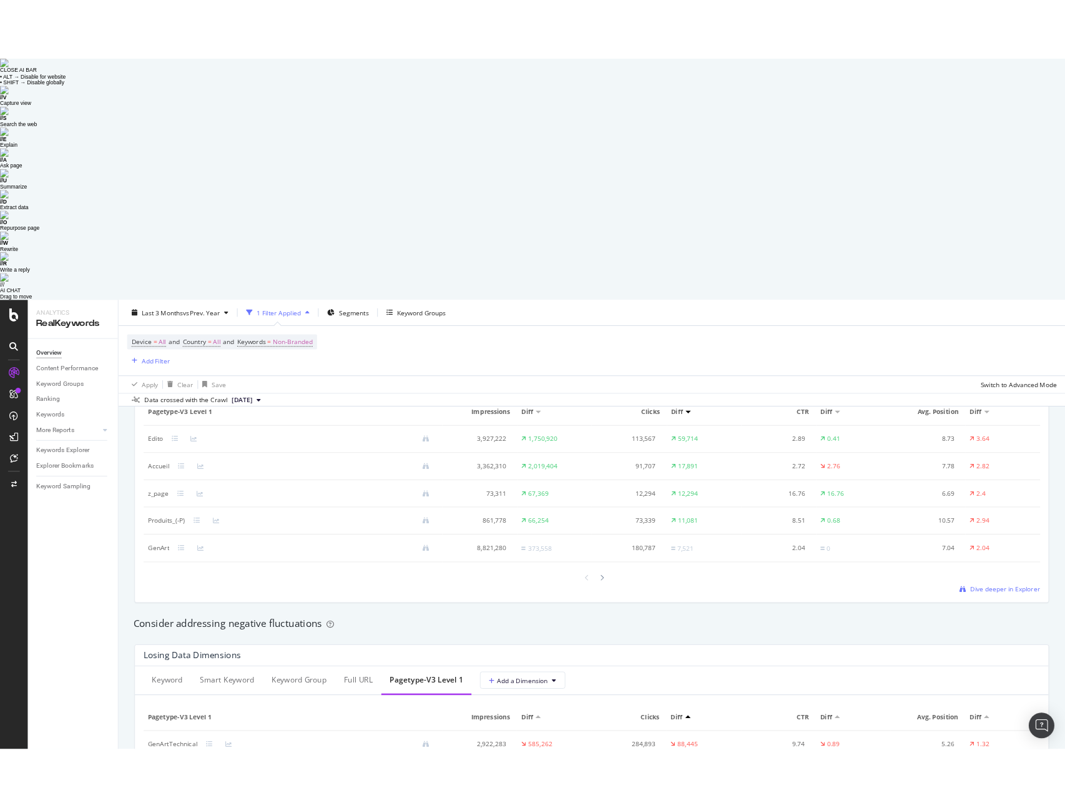
scroll to position [1356, 0]
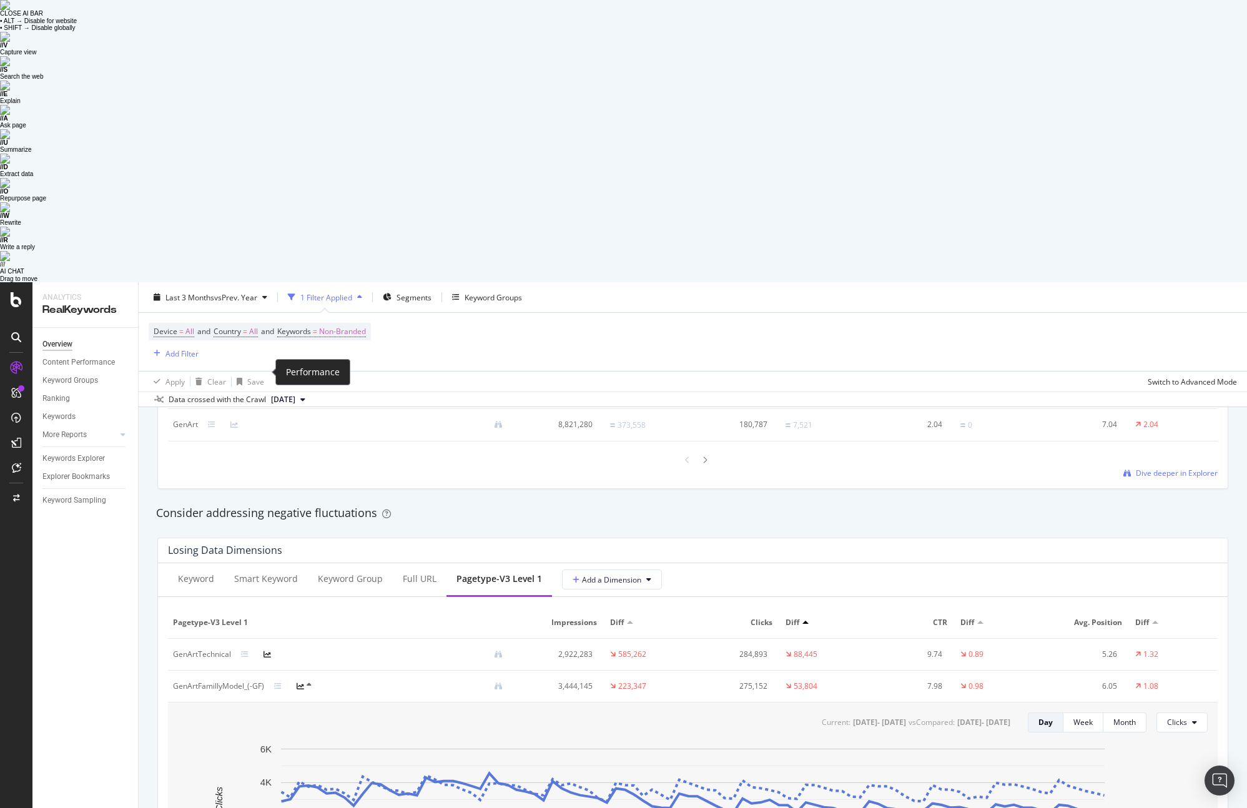
click at [268, 651] on icon at bounding box center [267, 654] width 7 height 7
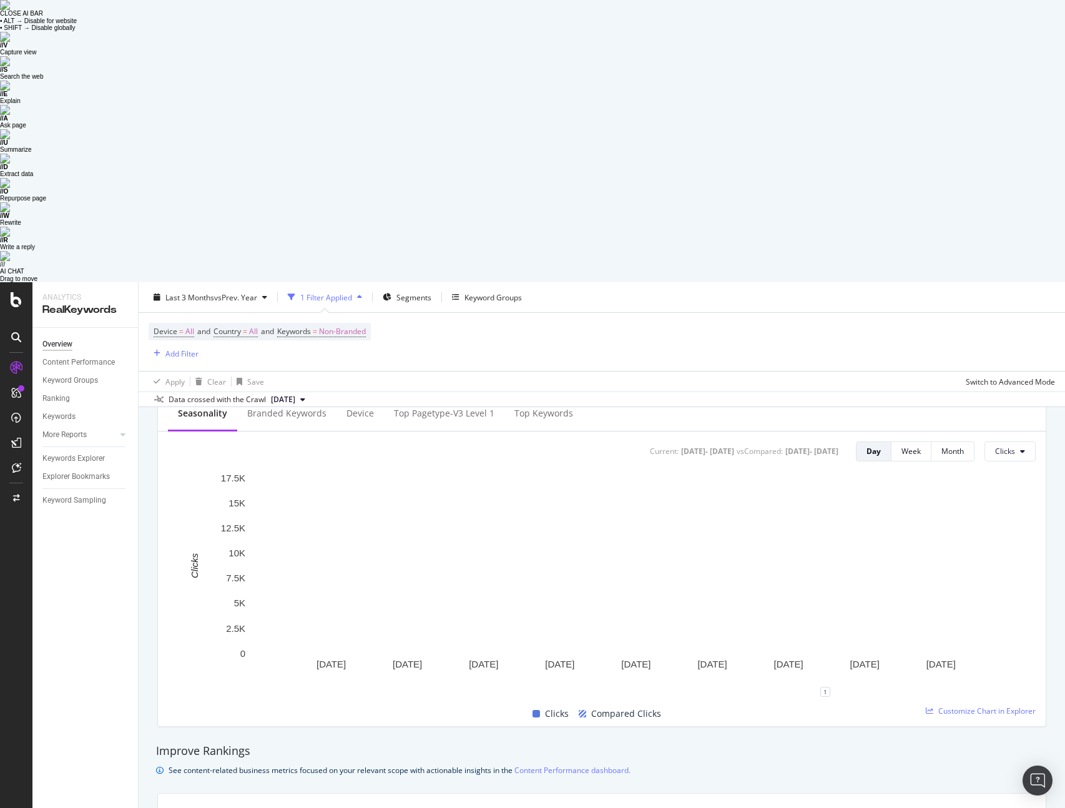
scroll to position [0, 0]
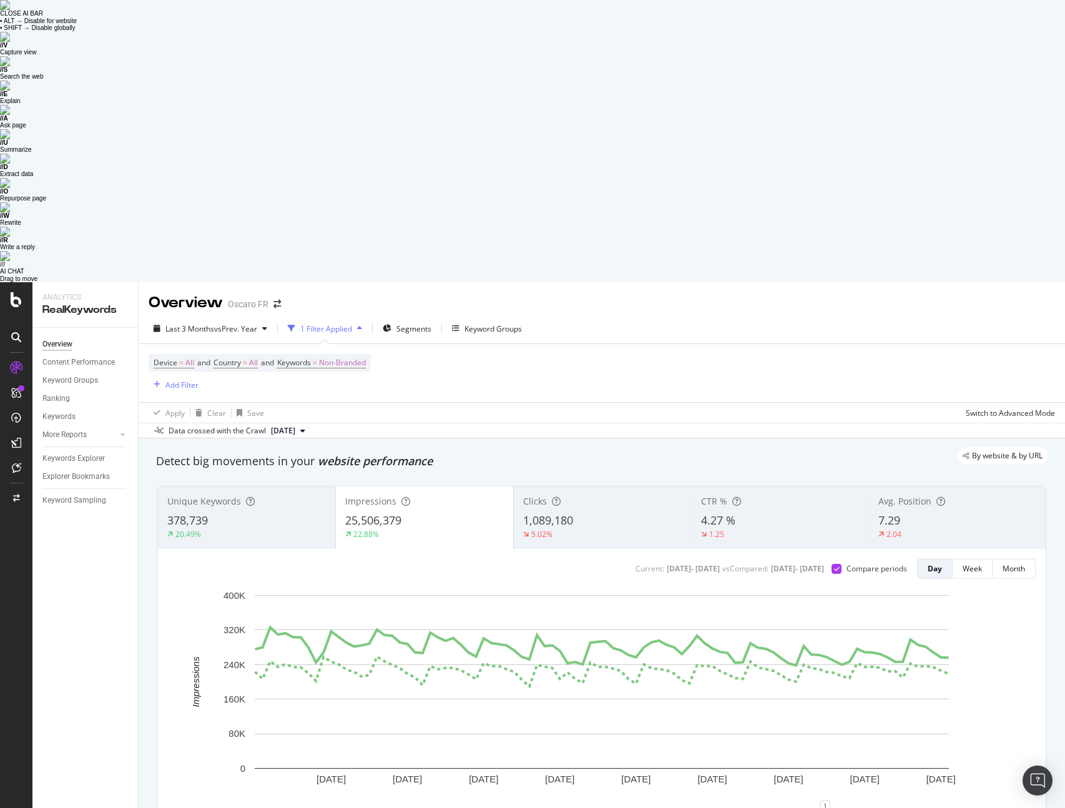
click at [549, 513] on span "1,089,180" at bounding box center [548, 520] width 50 height 15
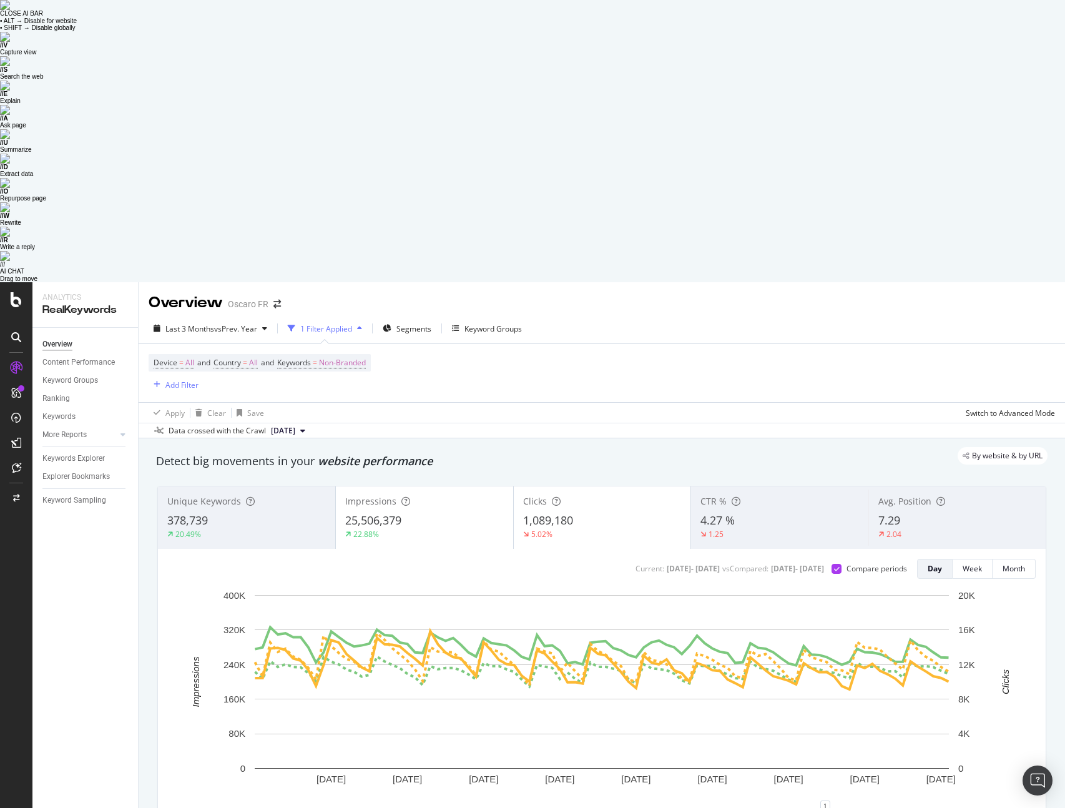
click at [454, 513] on div "25,506,379" at bounding box center [424, 521] width 159 height 16
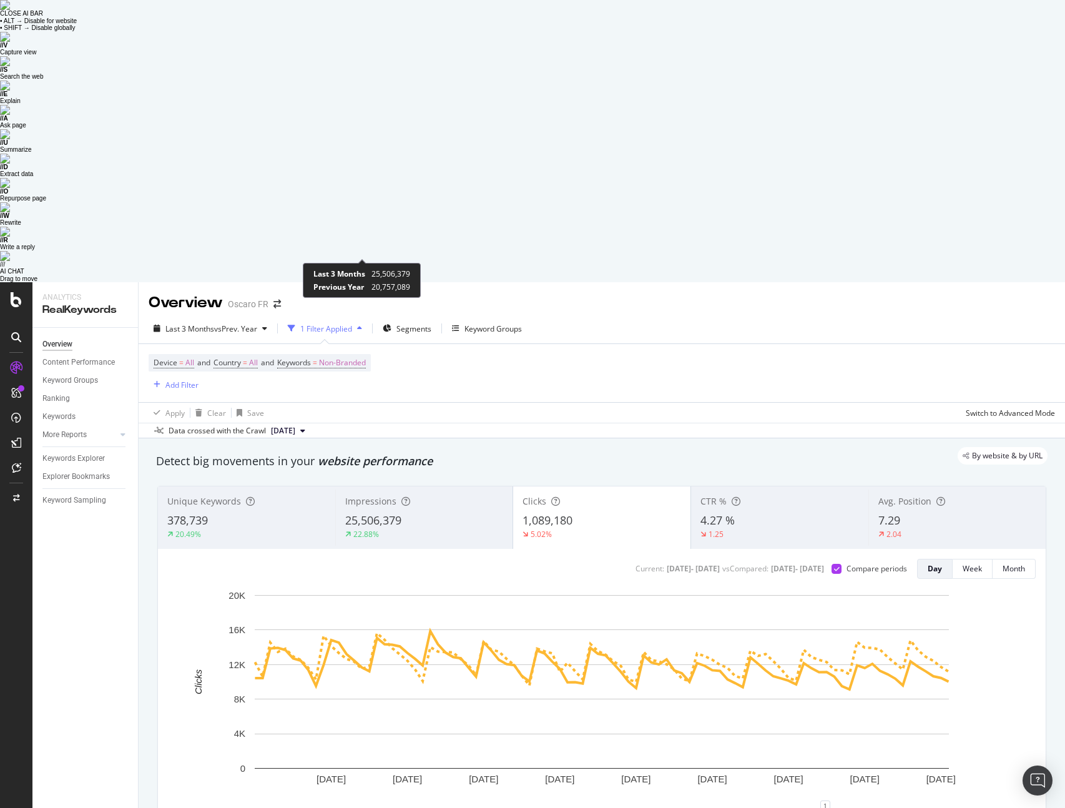
click at [376, 529] on div "22.88%" at bounding box center [366, 534] width 26 height 11
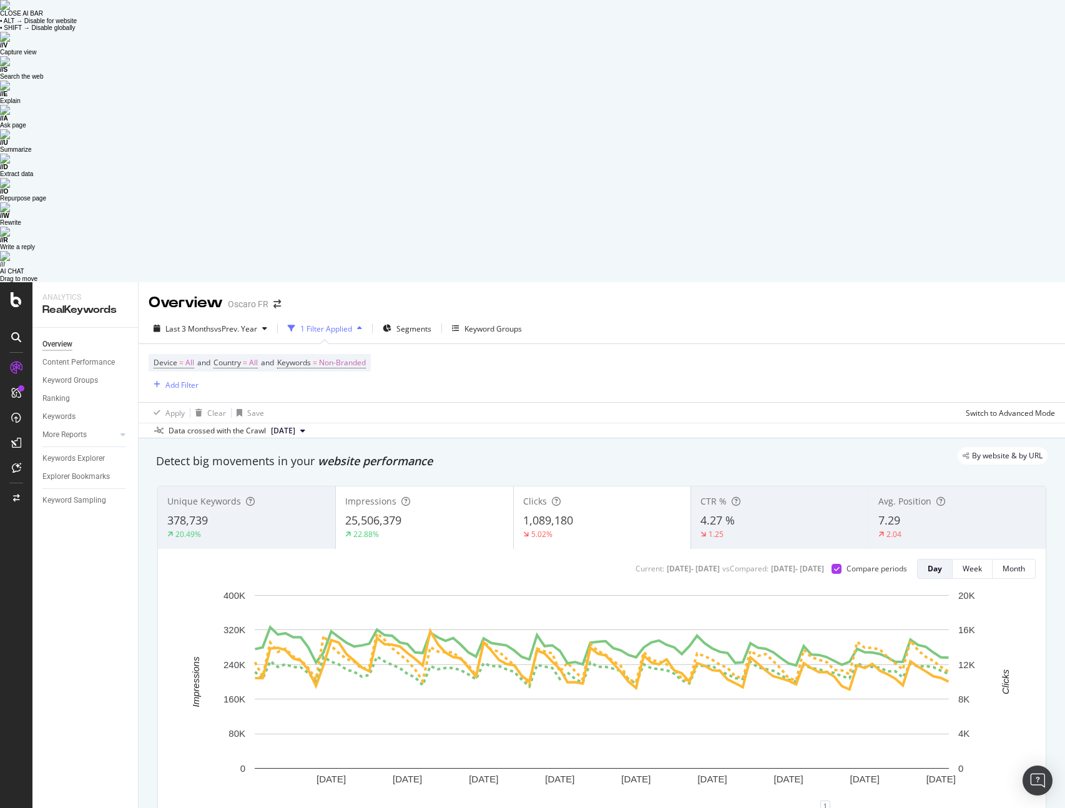
click at [593, 513] on div "1,089,180" at bounding box center [602, 521] width 159 height 16
